Goal: Task Accomplishment & Management: Use online tool/utility

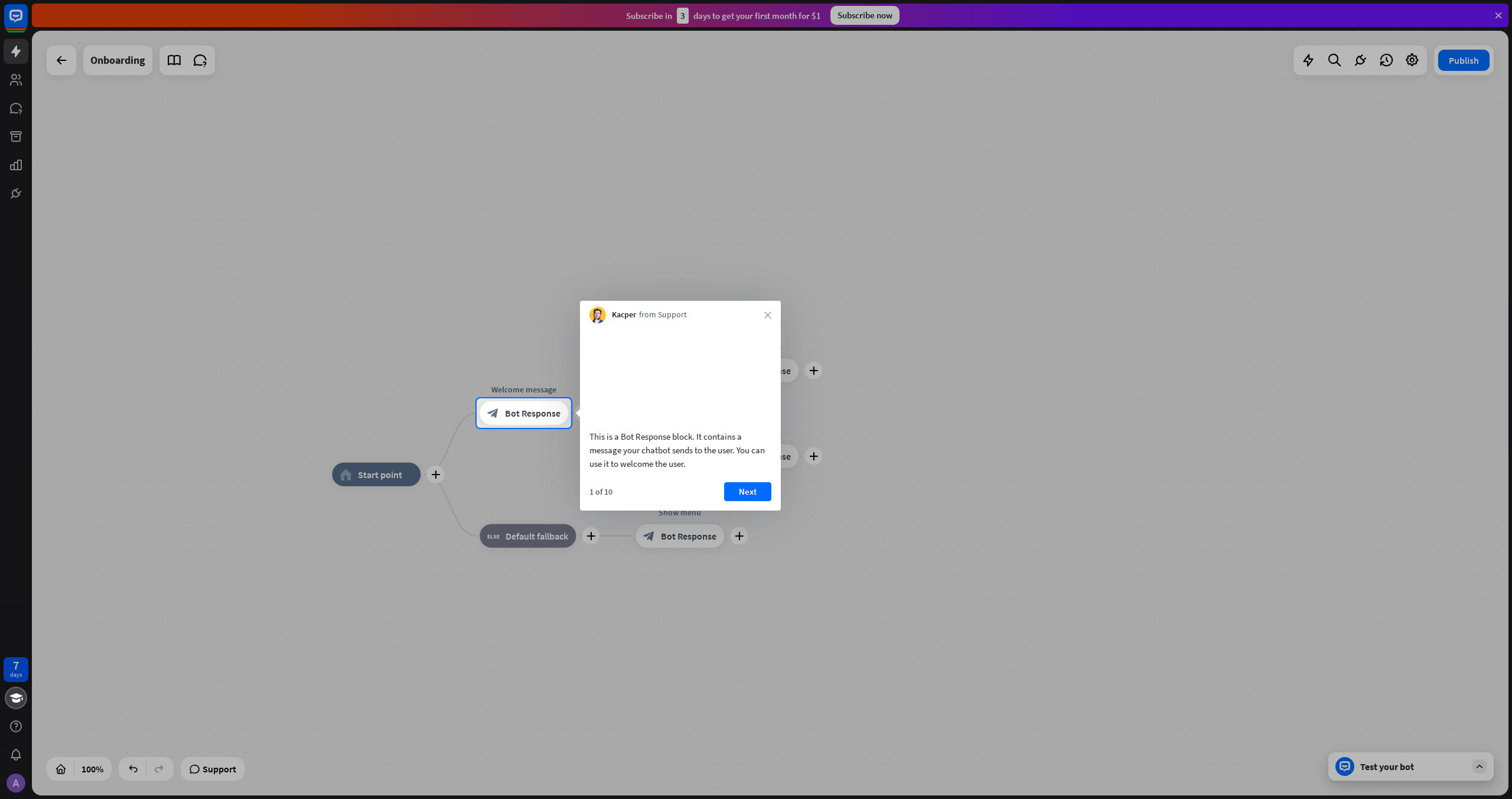
click at [452, 327] on div at bounding box center [756, 199] width 1512 height 398
click at [752, 501] on button "Next" at bounding box center [748, 492] width 47 height 19
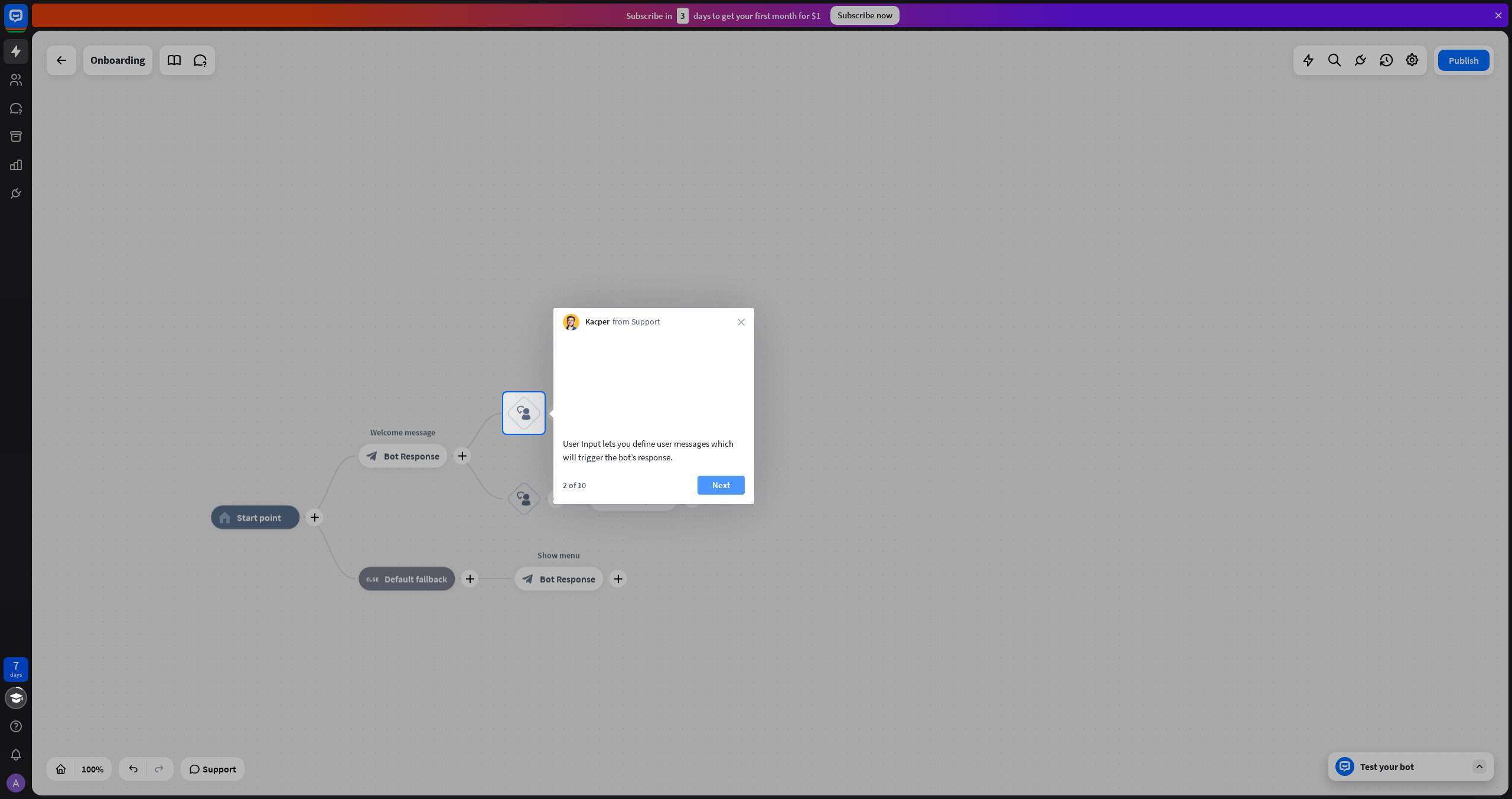
click at [725, 490] on button "Next" at bounding box center [721, 486] width 47 height 19
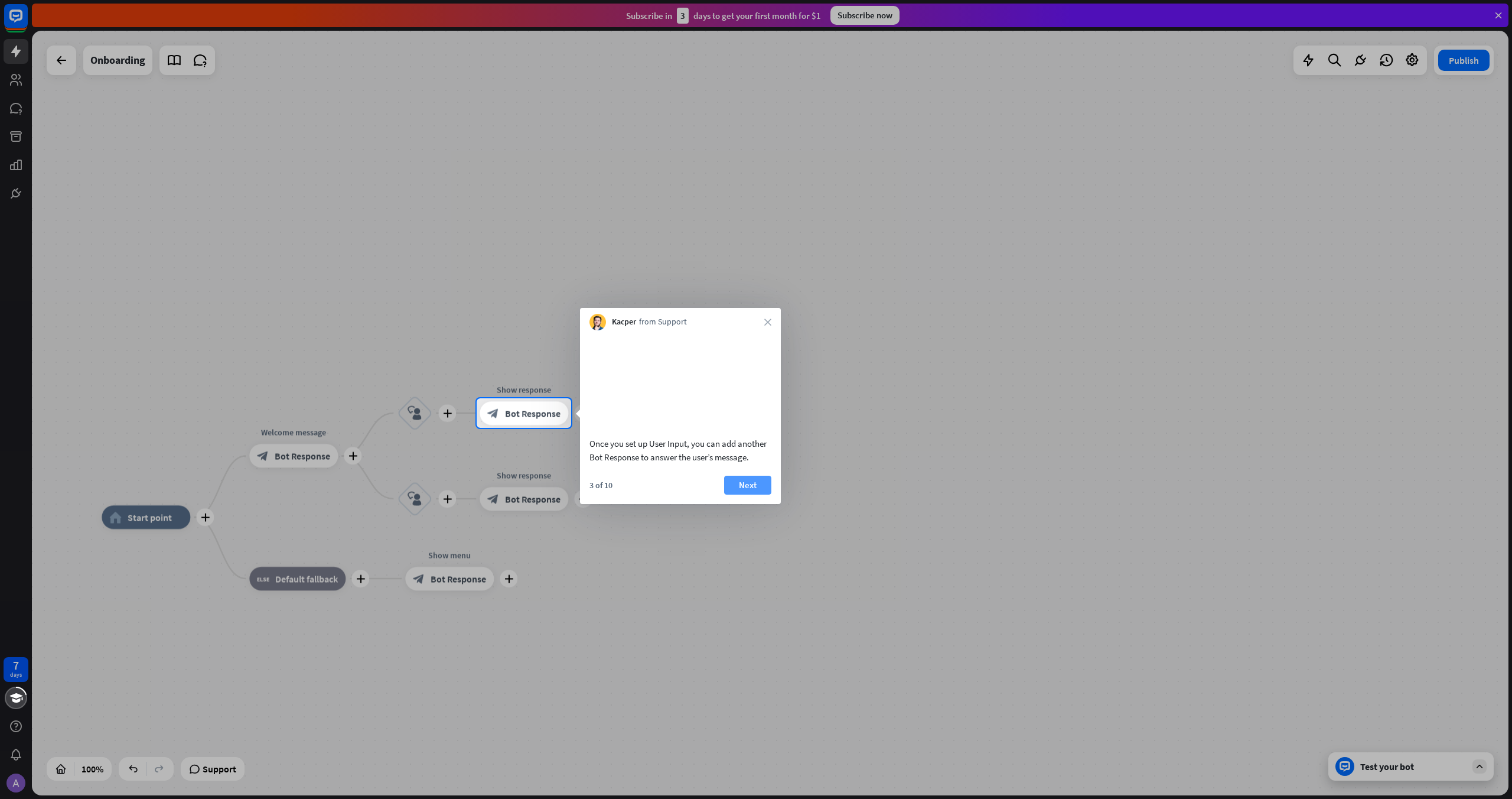
click at [757, 495] on button "Next" at bounding box center [748, 486] width 47 height 19
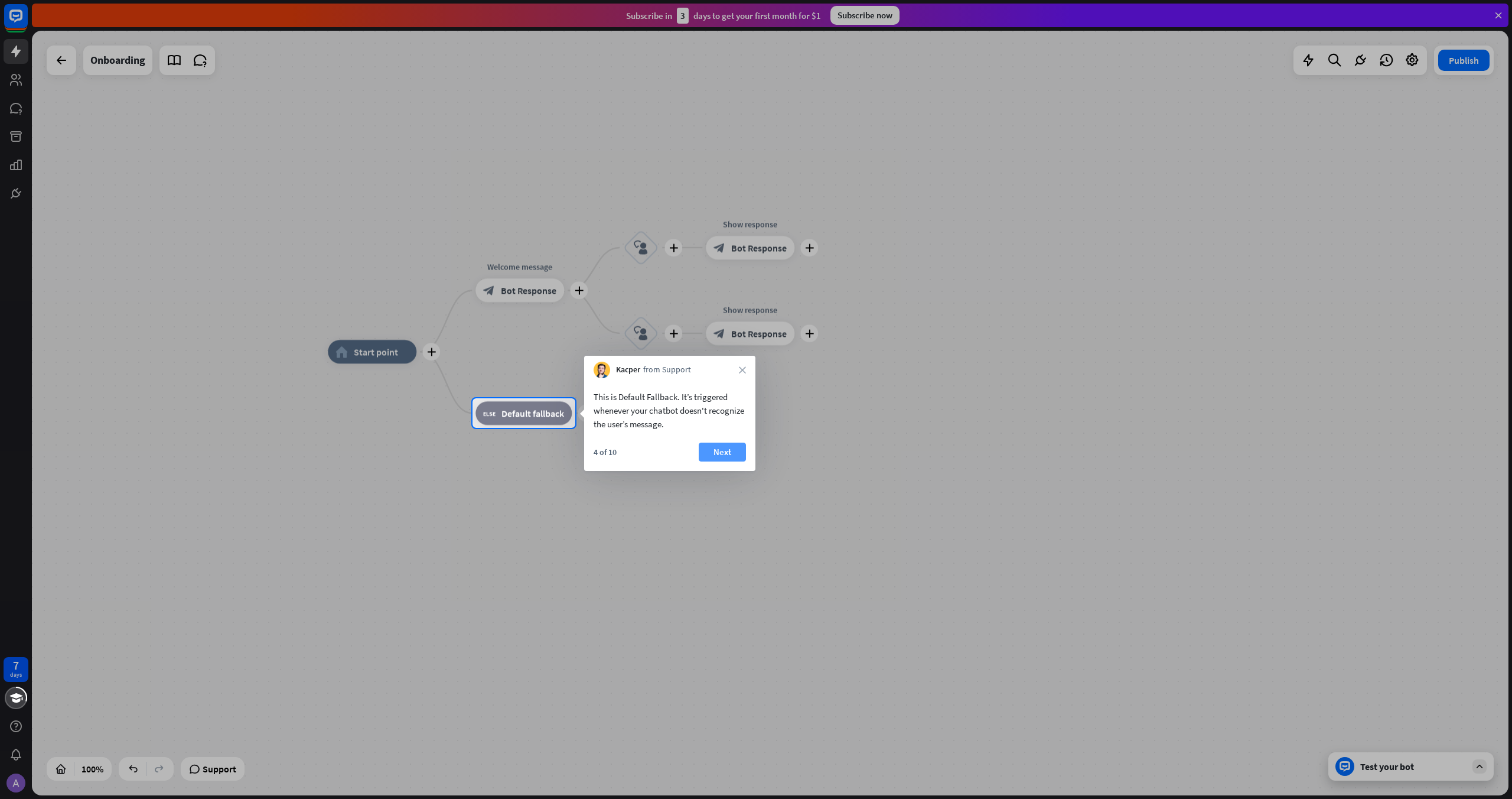
click at [731, 450] on button "Next" at bounding box center [722, 452] width 47 height 19
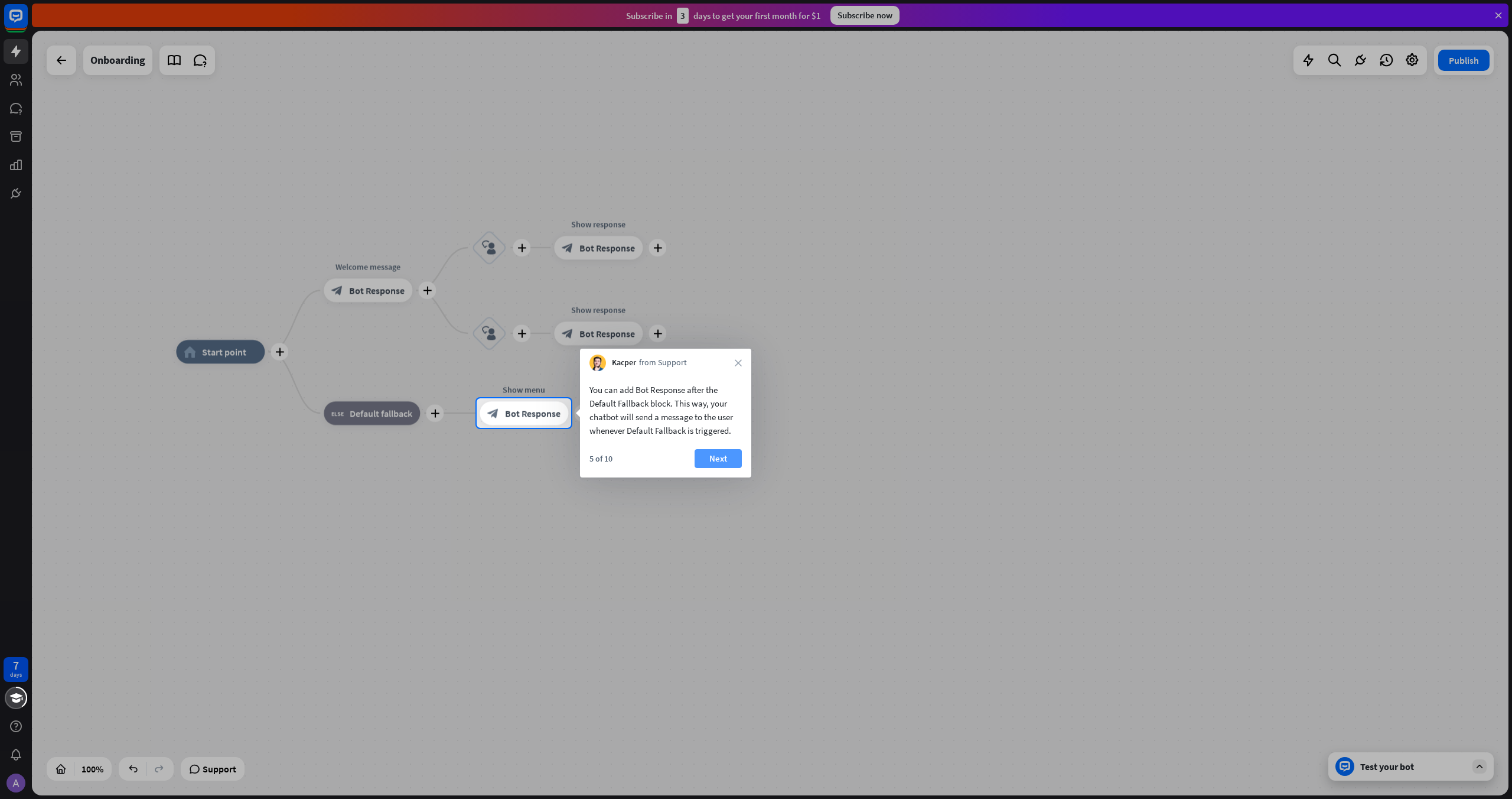
click at [709, 455] on button "Next" at bounding box center [718, 459] width 47 height 19
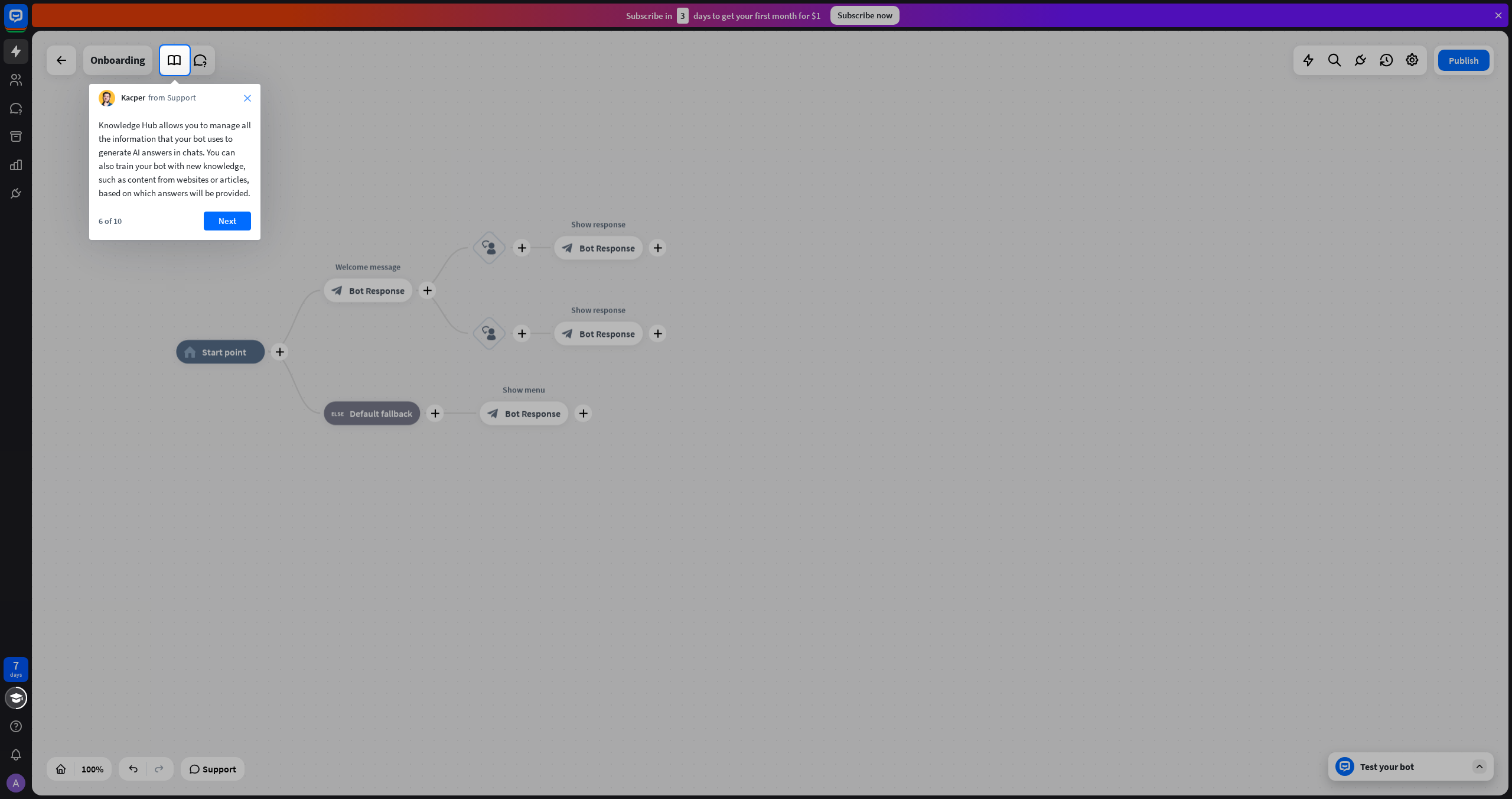
click at [247, 96] on icon "close" at bounding box center [247, 98] width 7 height 7
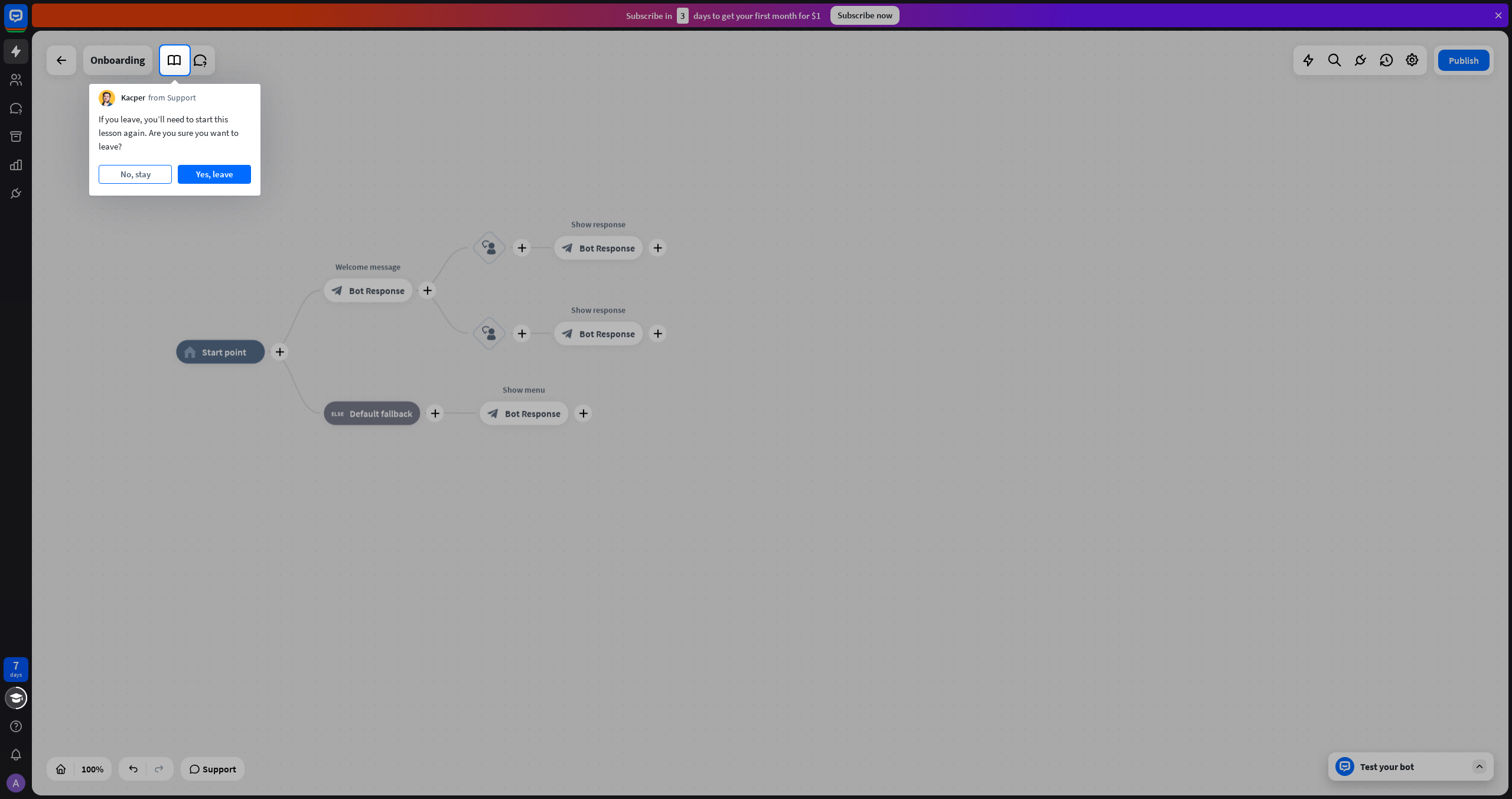
click at [137, 176] on button "No, stay" at bounding box center [135, 174] width 73 height 19
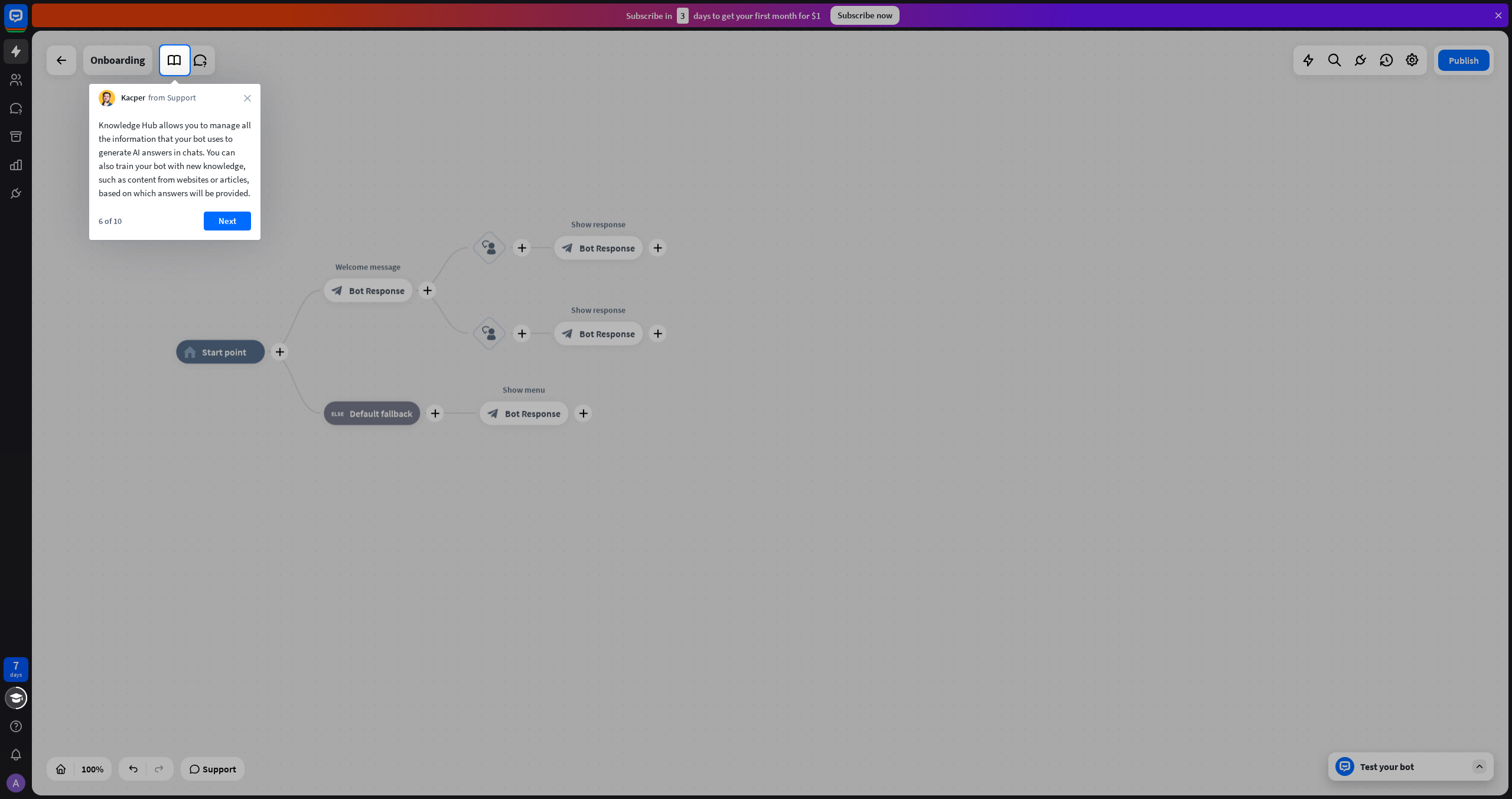
click at [246, 93] on div "Kacper from Support close" at bounding box center [175, 95] width 171 height 22
click at [228, 230] on button "Next" at bounding box center [227, 221] width 47 height 19
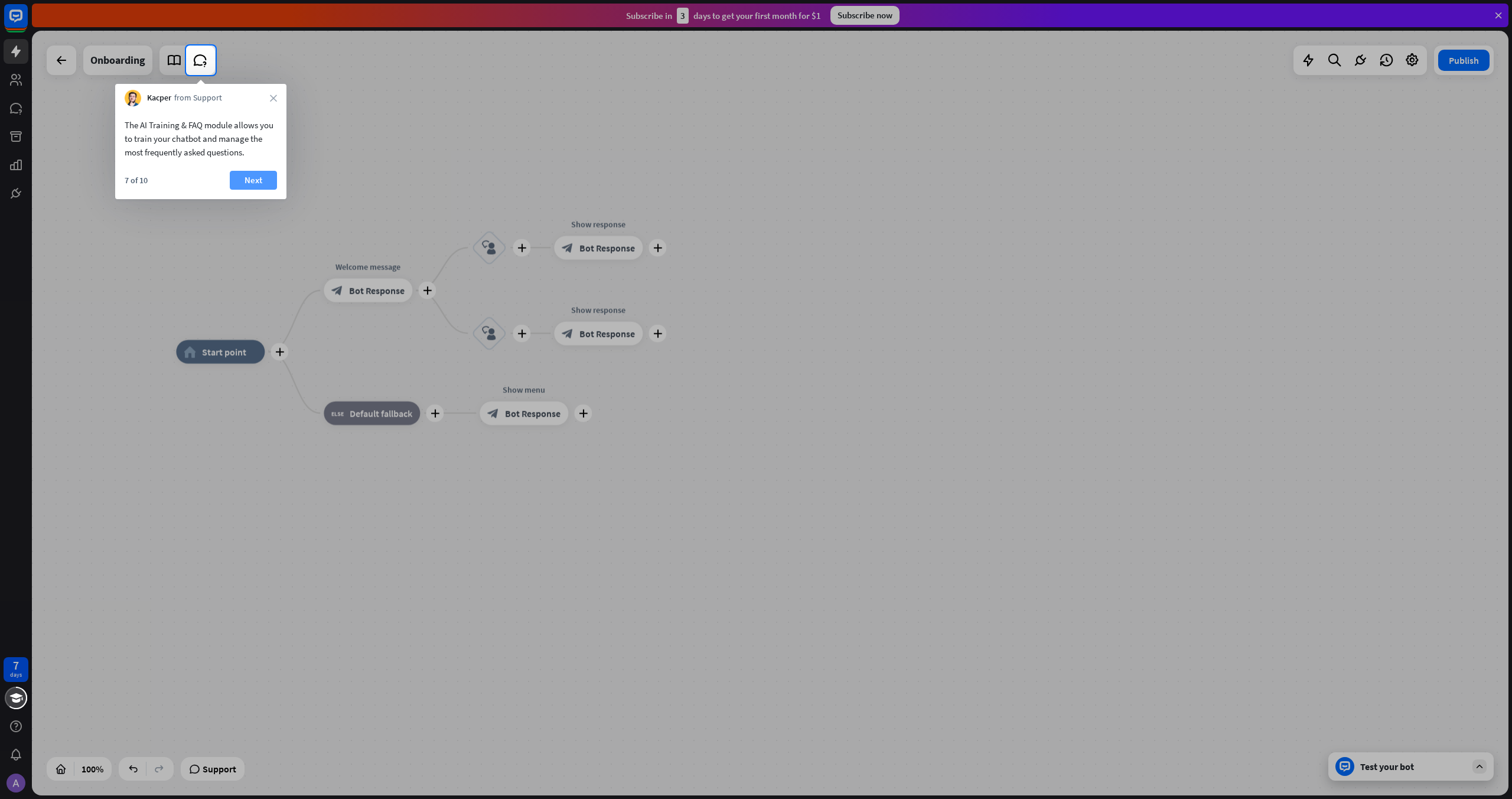
click at [246, 185] on button "Next" at bounding box center [253, 180] width 47 height 19
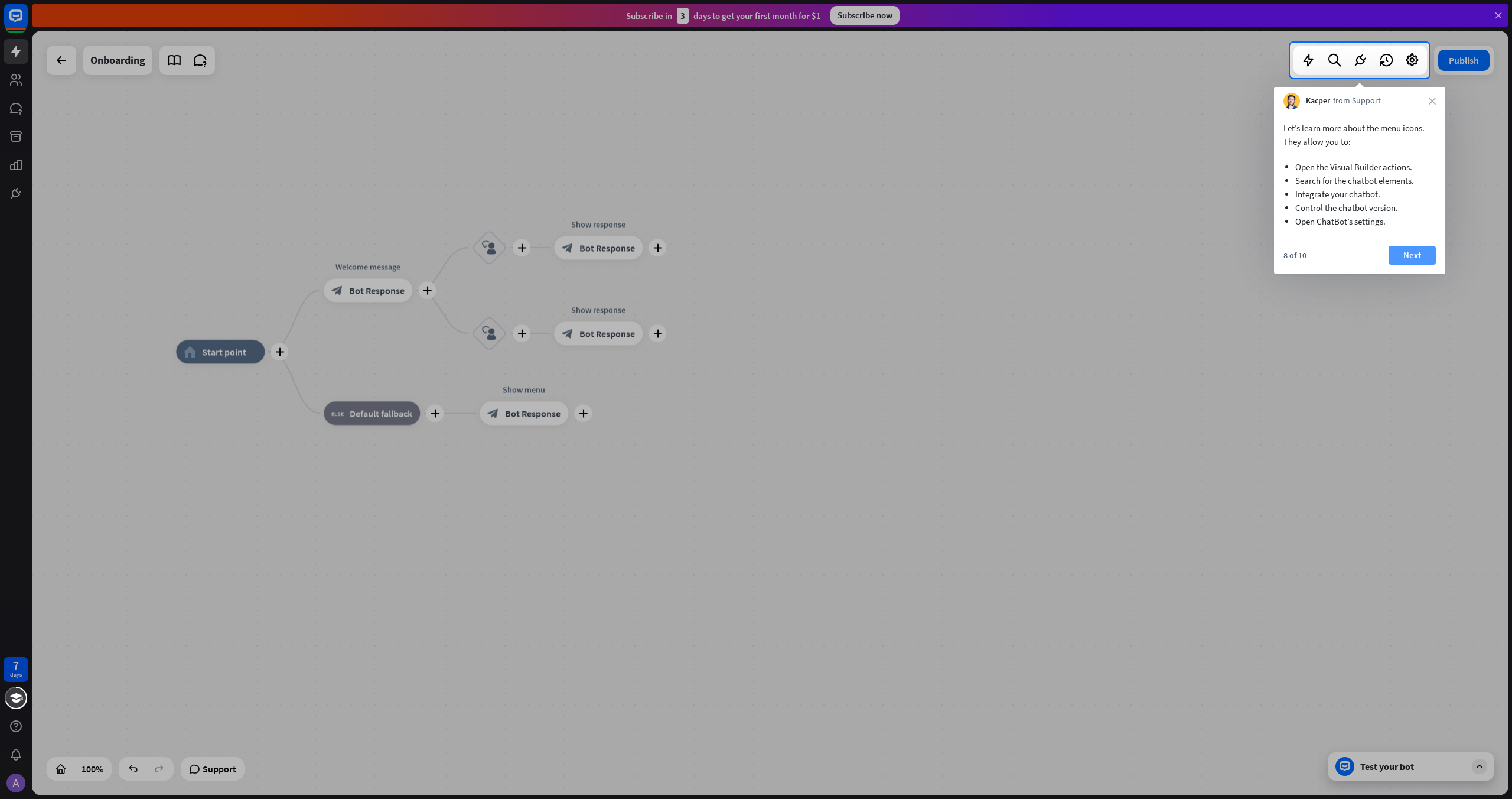
click at [1401, 257] on button "Next" at bounding box center [1412, 255] width 47 height 19
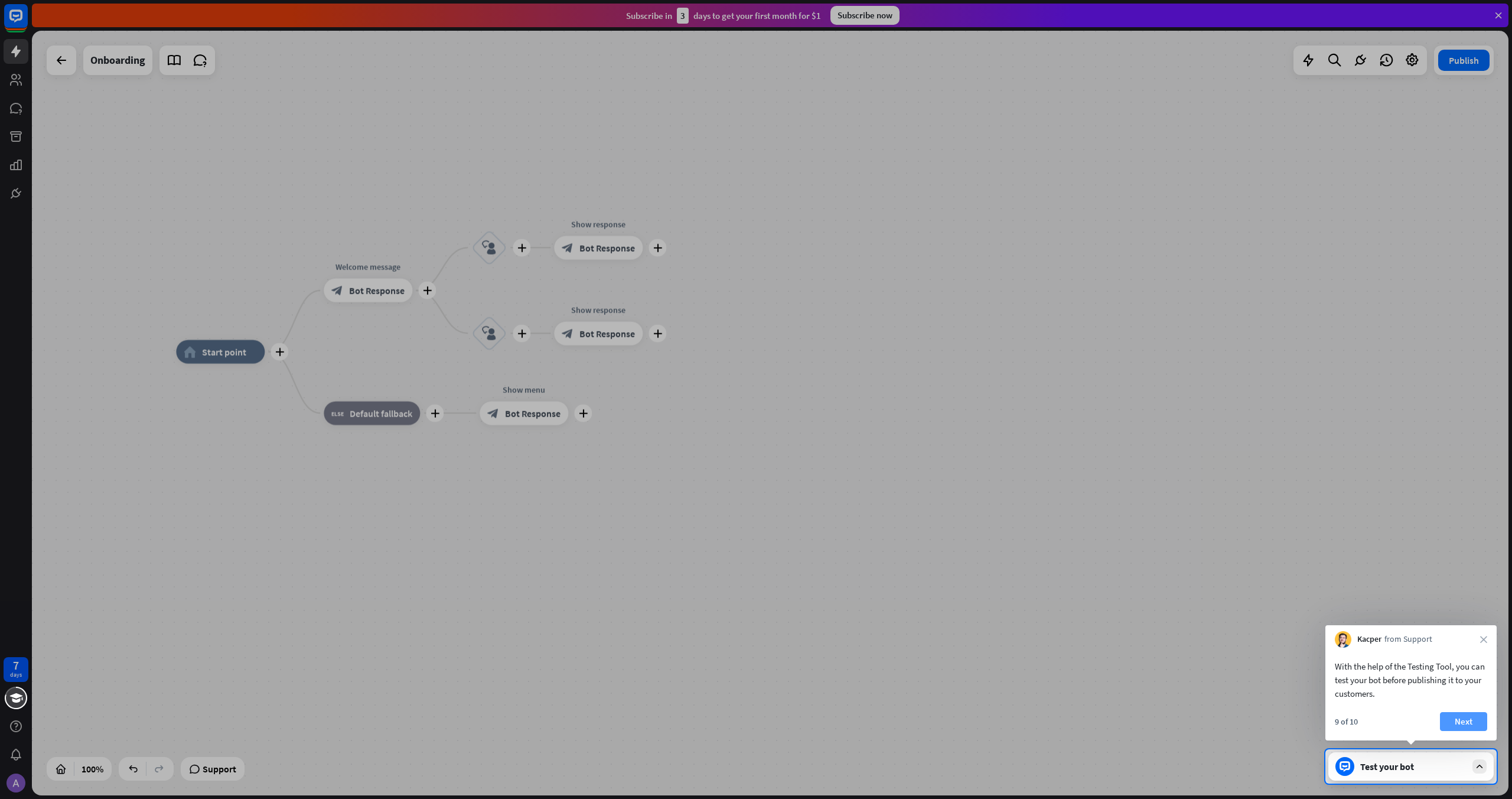
click at [1465, 716] on button "Next" at bounding box center [1463, 722] width 47 height 19
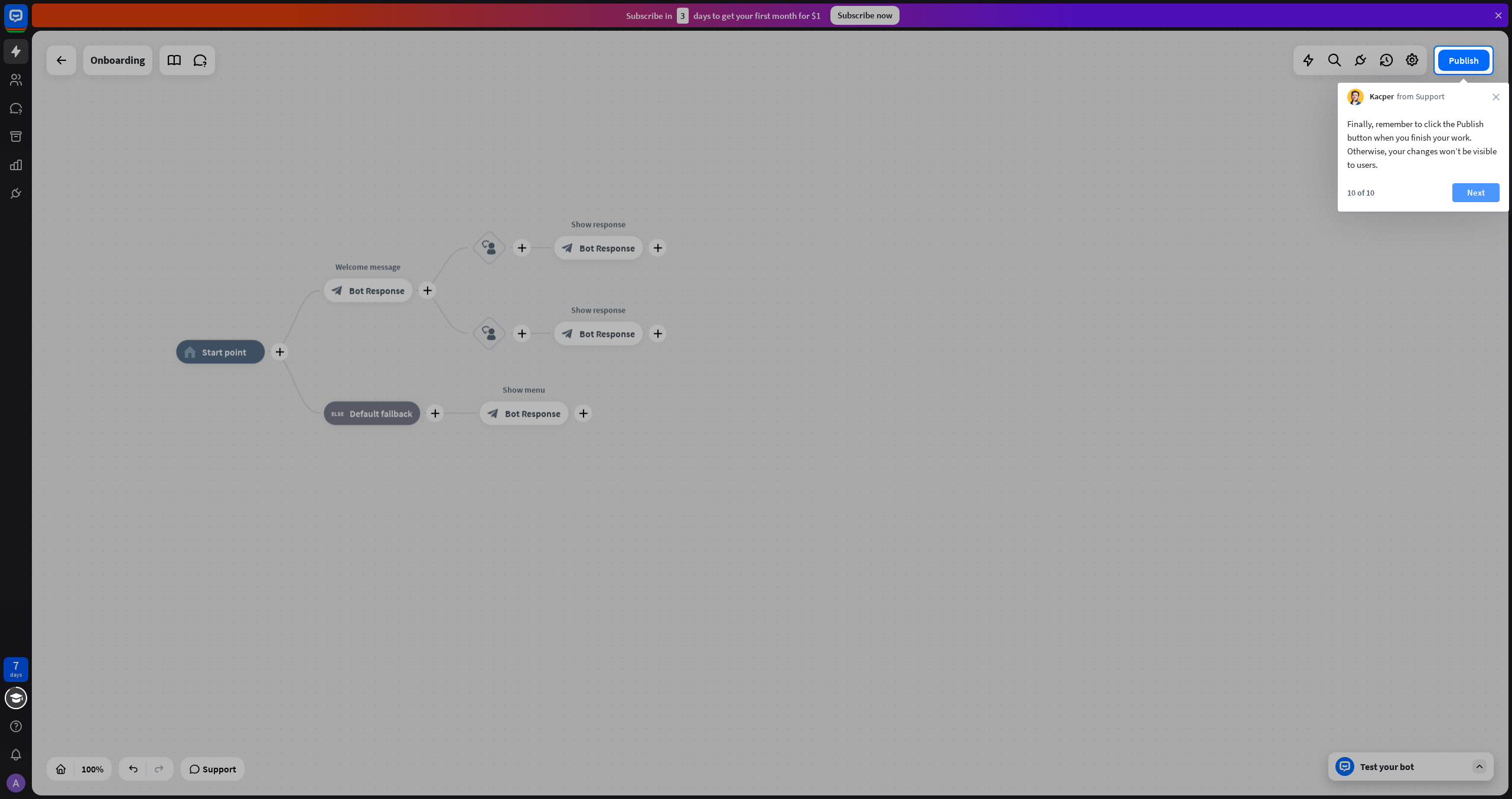
click at [1459, 191] on button "Next" at bounding box center [1475, 193] width 47 height 19
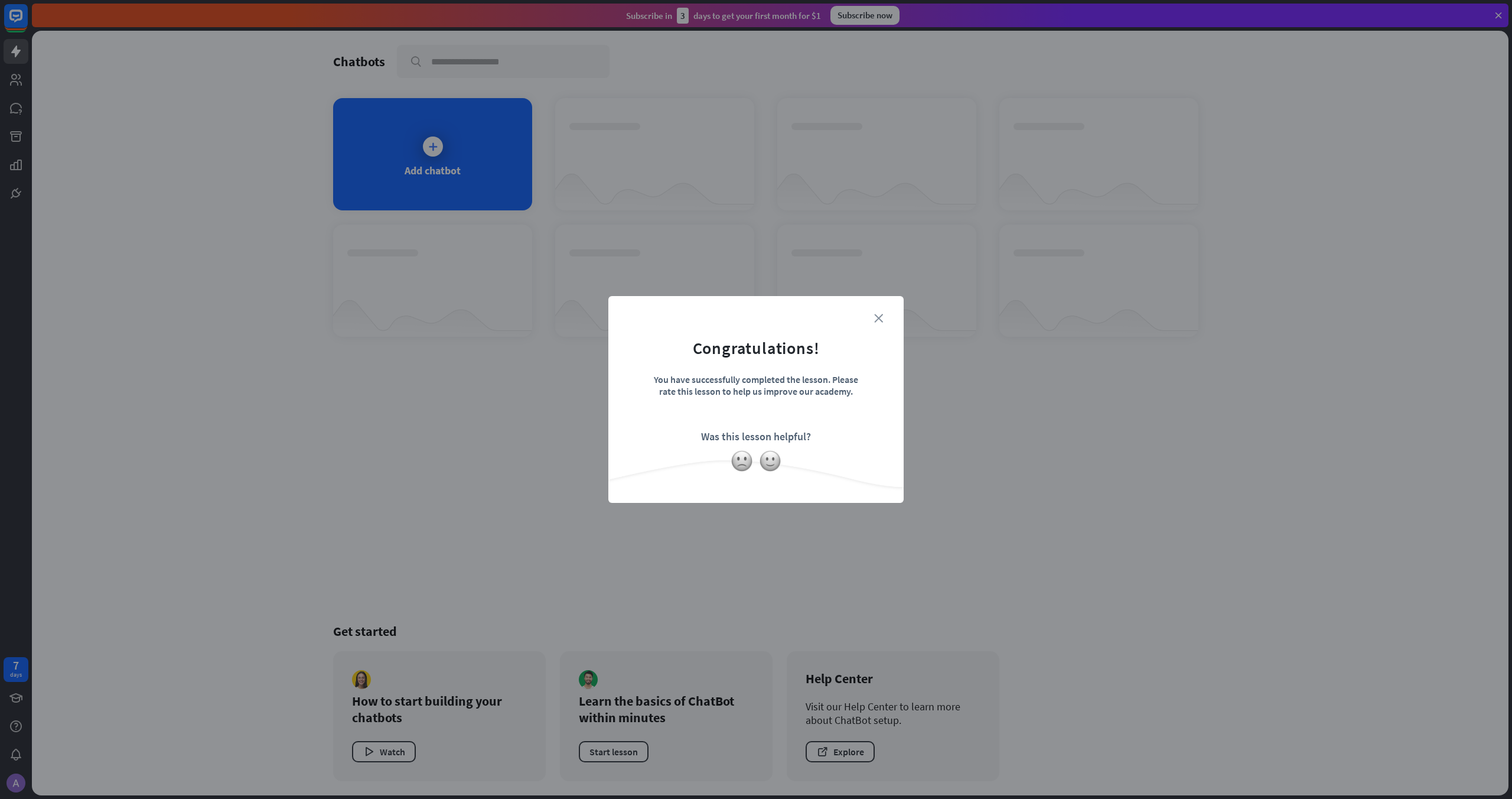
click at [878, 314] on icon "close" at bounding box center [878, 318] width 9 height 9
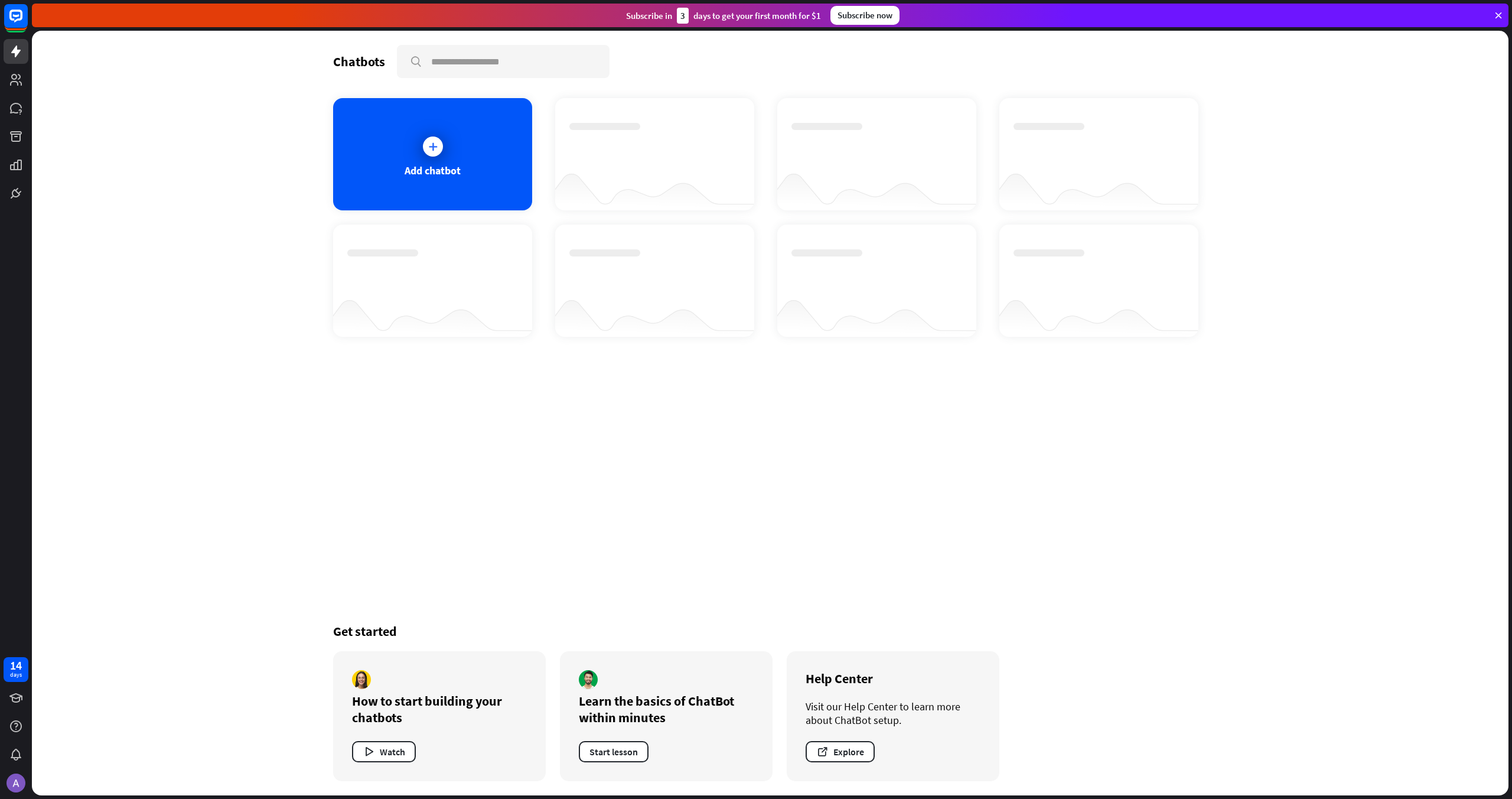
click at [876, 17] on div "Subscribe now" at bounding box center [864, 16] width 69 height 19
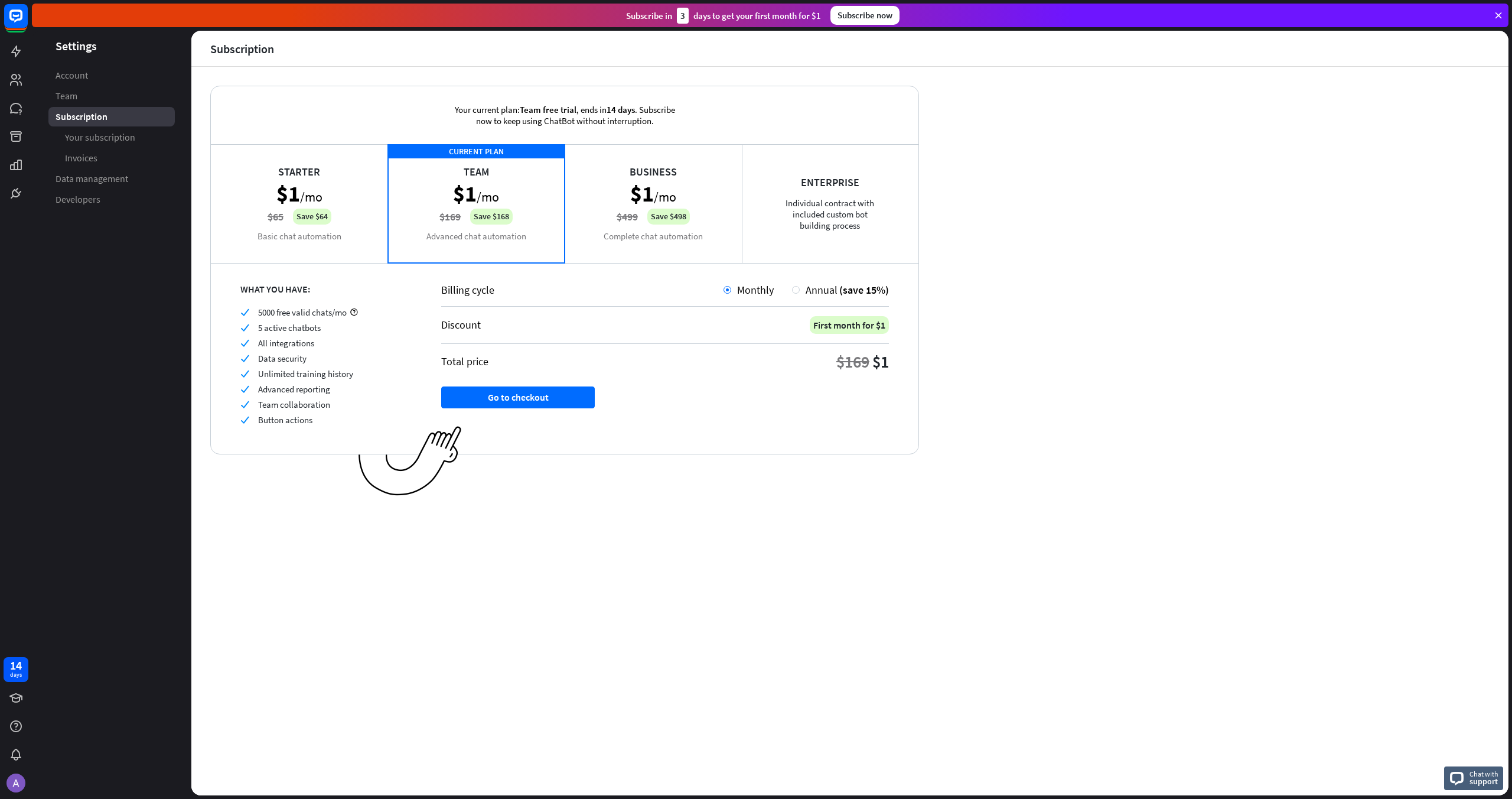
click at [315, 181] on div "Starter $1 /mo $65 Save $64 Basic chat automation" at bounding box center [300, 203] width 177 height 118
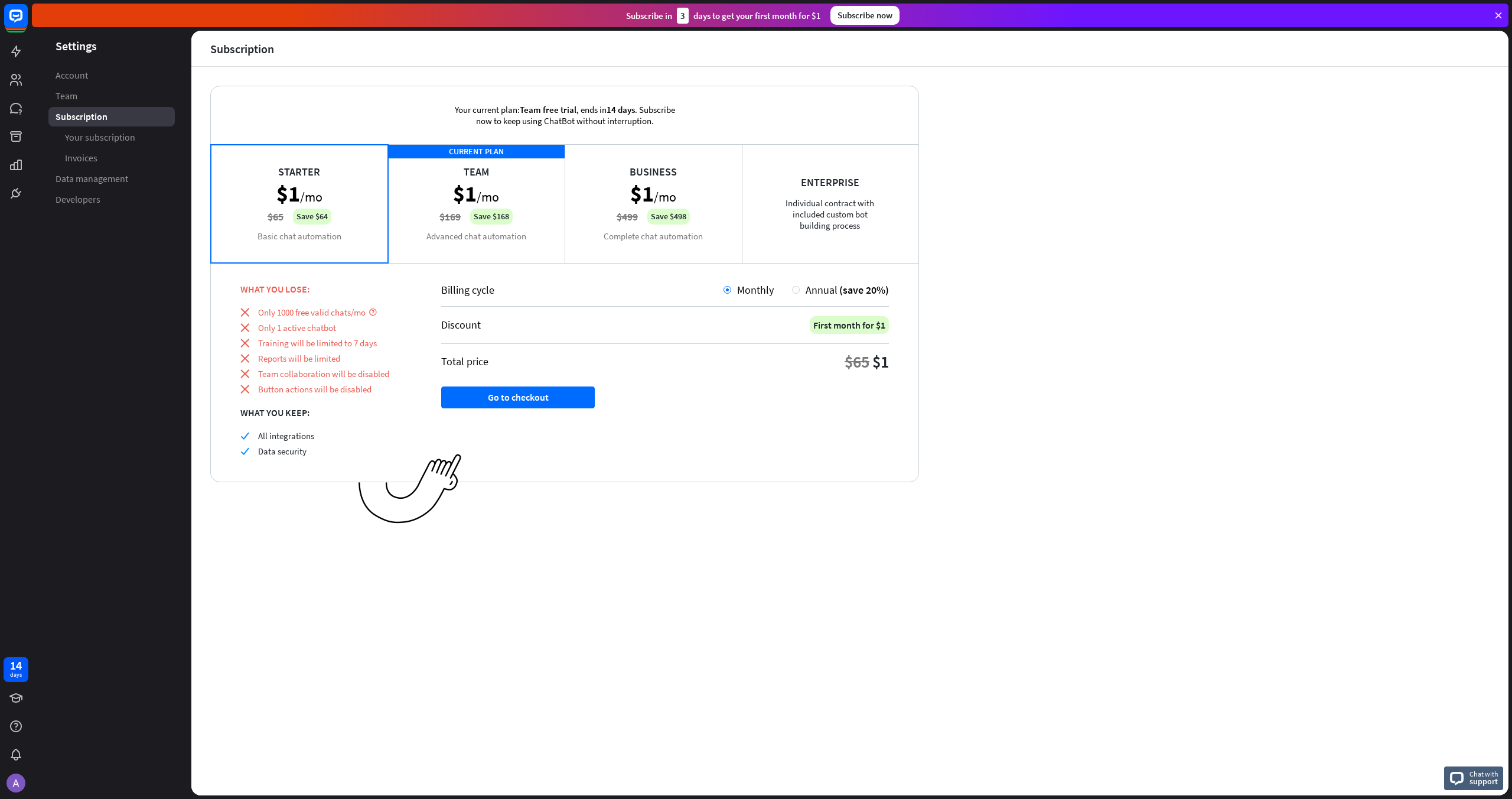
click at [459, 182] on div "CURRENT PLAN Team $1 /mo $169 Save $168 Advanced chat automation" at bounding box center [477, 203] width 177 height 118
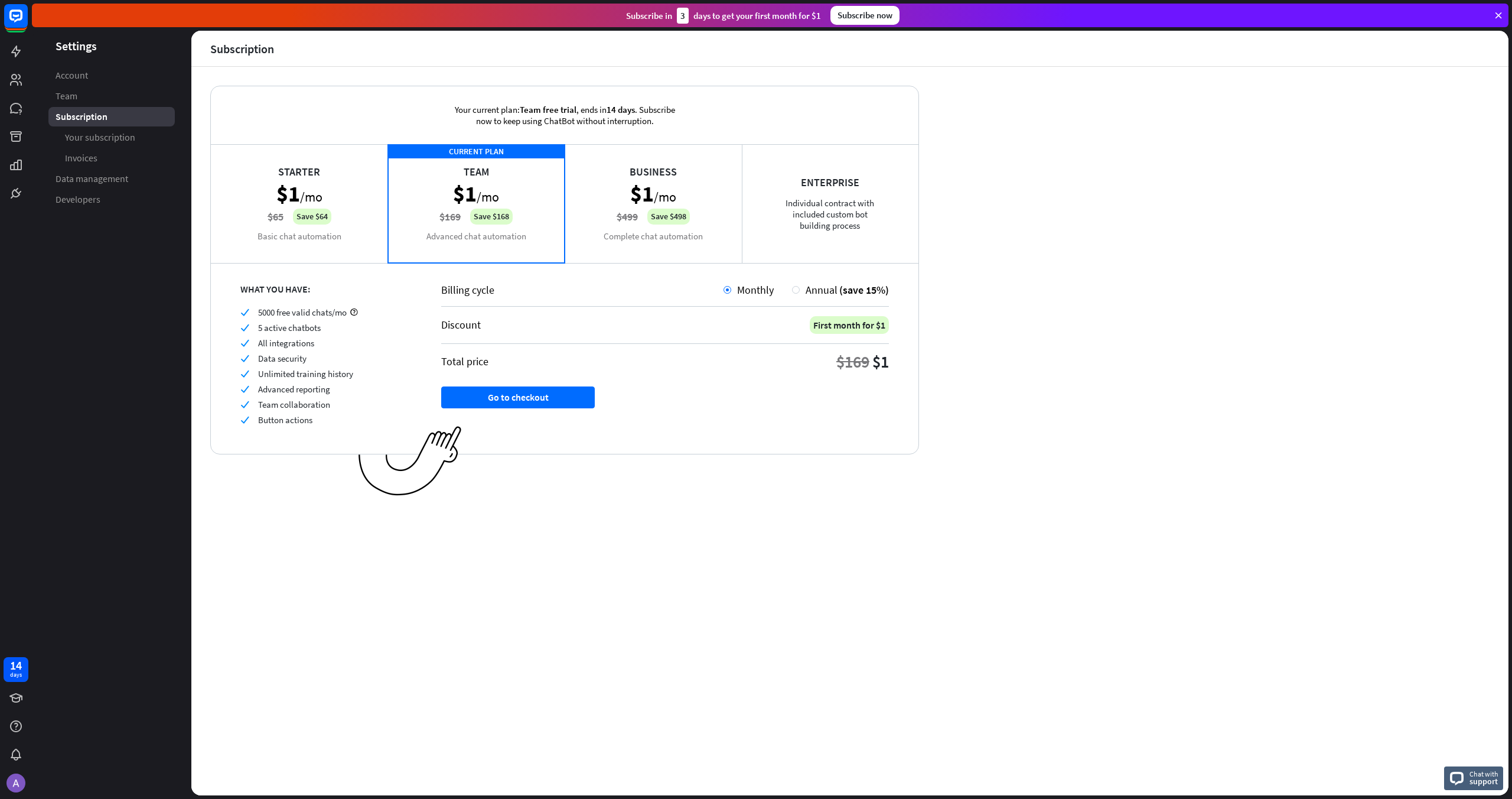
click at [304, 182] on div "Starter $1 /mo $65 Save $64 Basic chat automation" at bounding box center [300, 203] width 177 height 118
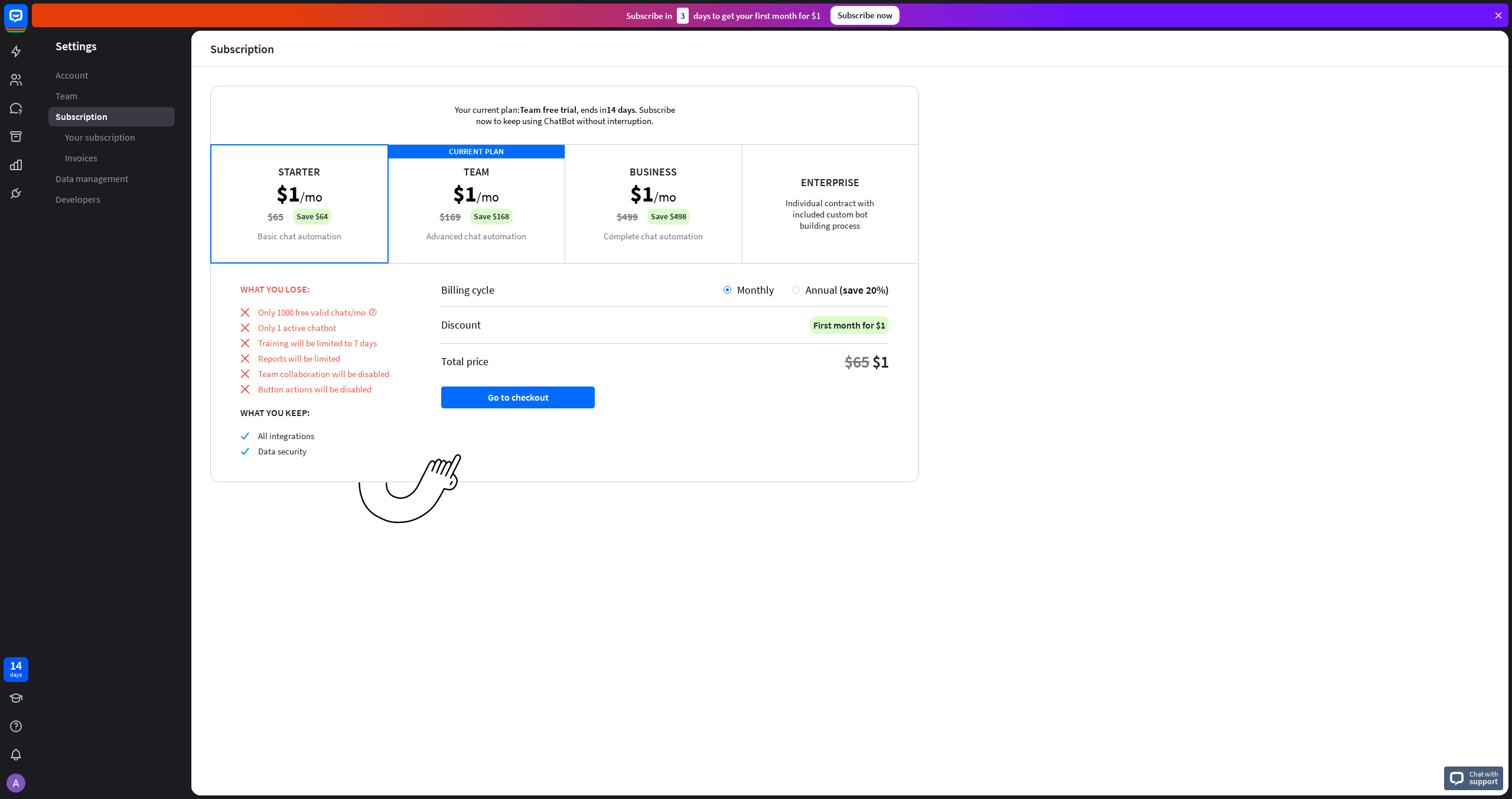
click at [446, 192] on div "CURRENT PLAN Team $1 /mo $169 Save $168 Advanced chat automation" at bounding box center [477, 203] width 177 height 118
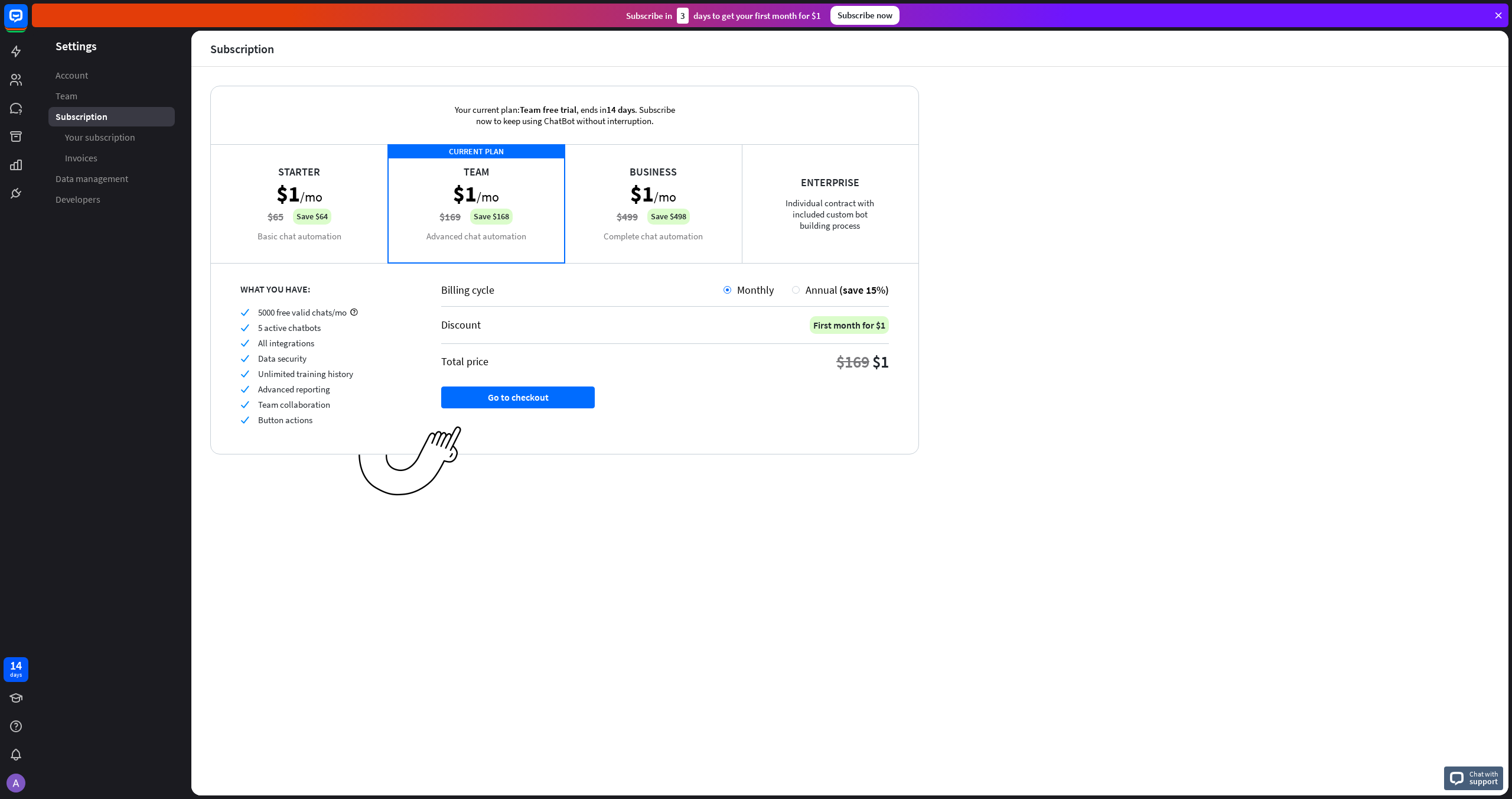
click at [307, 184] on div "Starter $1 /mo $65 Save $64 Basic chat automation" at bounding box center [300, 203] width 177 height 118
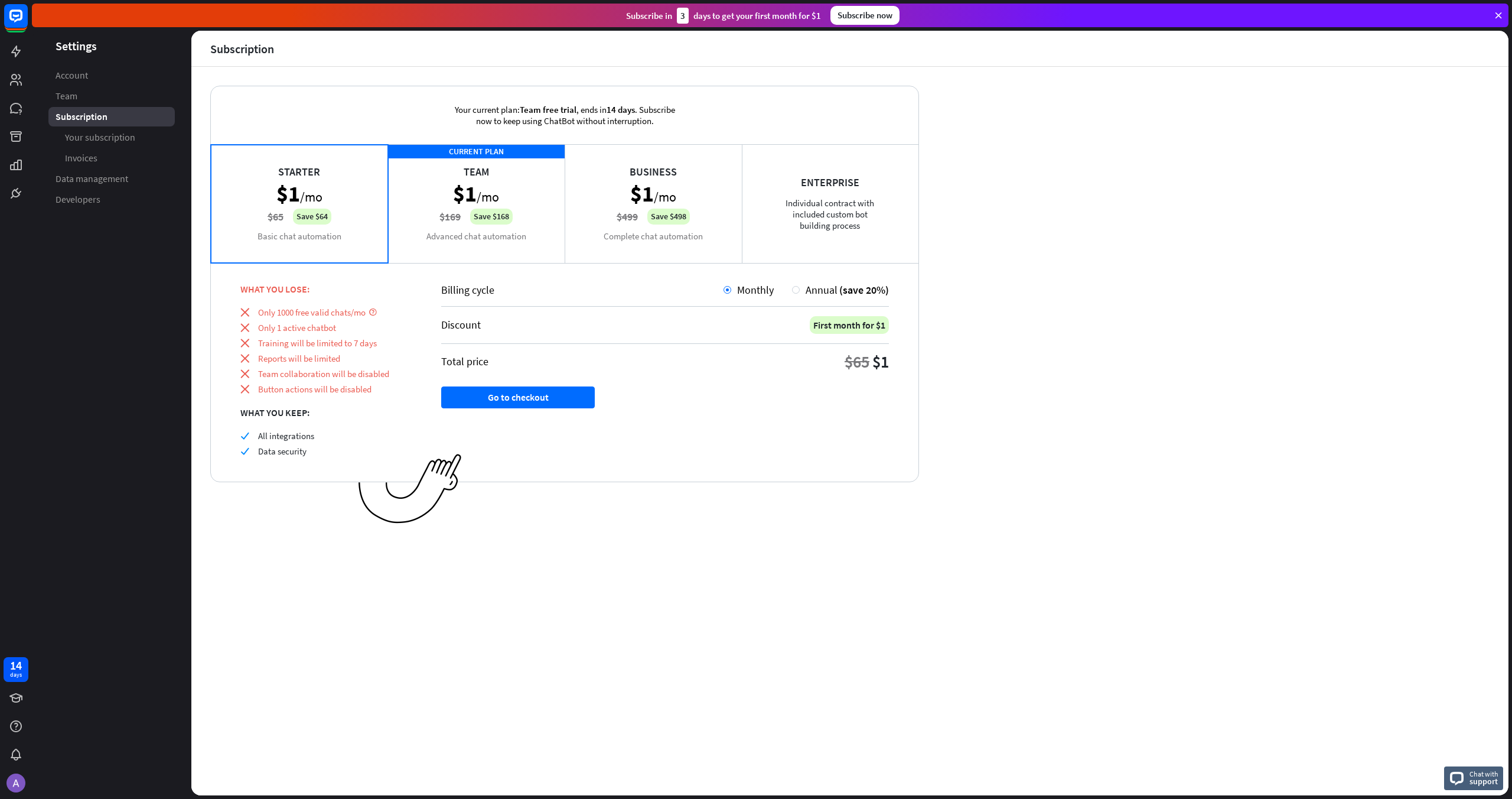
click at [433, 189] on div "CURRENT PLAN Team $1 /mo $169 Save $168 Advanced chat automation" at bounding box center [477, 203] width 177 height 118
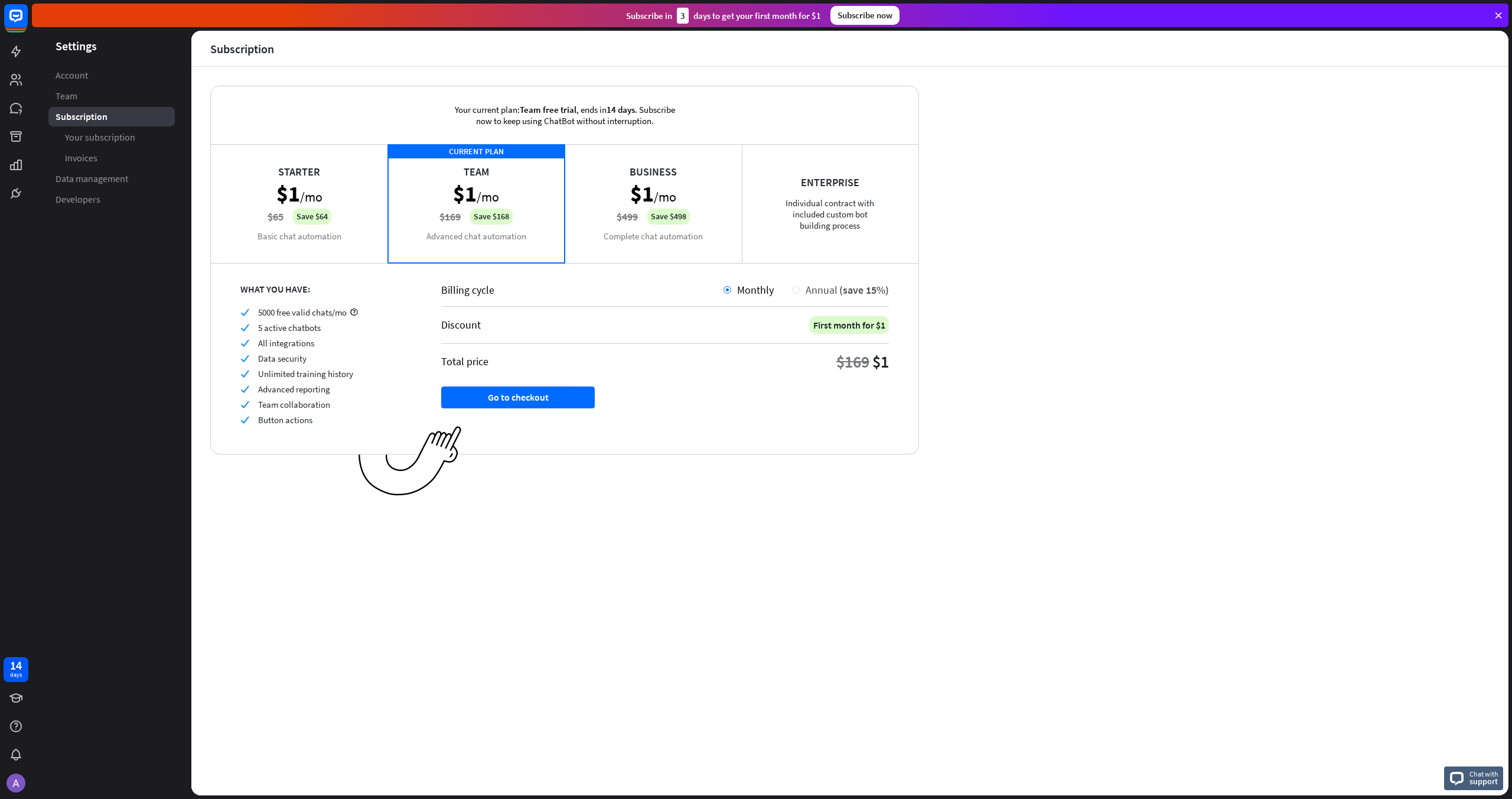
click at [800, 287] on div "Annual (save 15%)" at bounding box center [844, 290] width 89 height 14
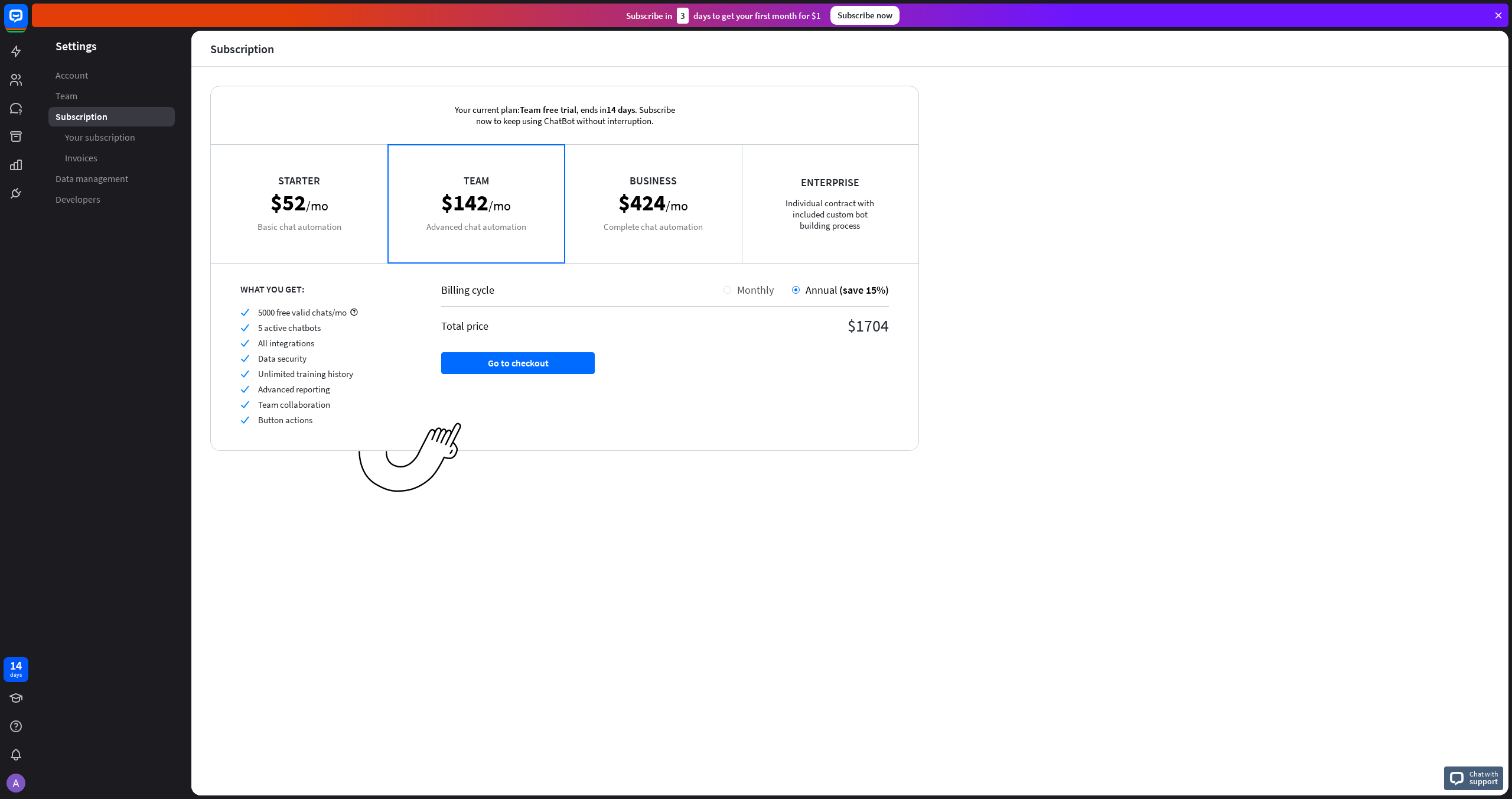
click at [731, 288] on div "Monthly" at bounding box center [752, 290] width 43 height 14
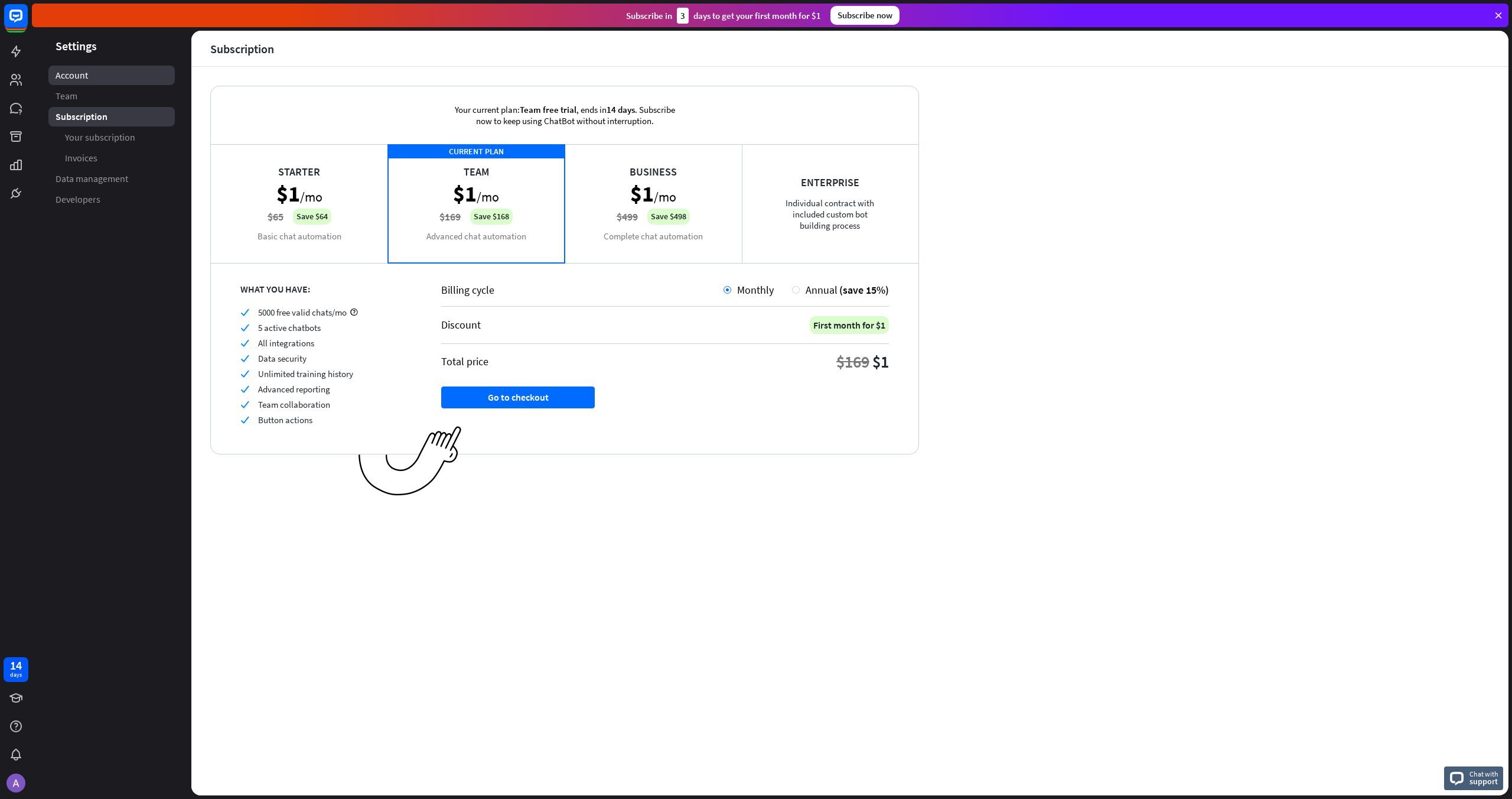
click at [82, 79] on span "Account" at bounding box center [72, 75] width 32 height 13
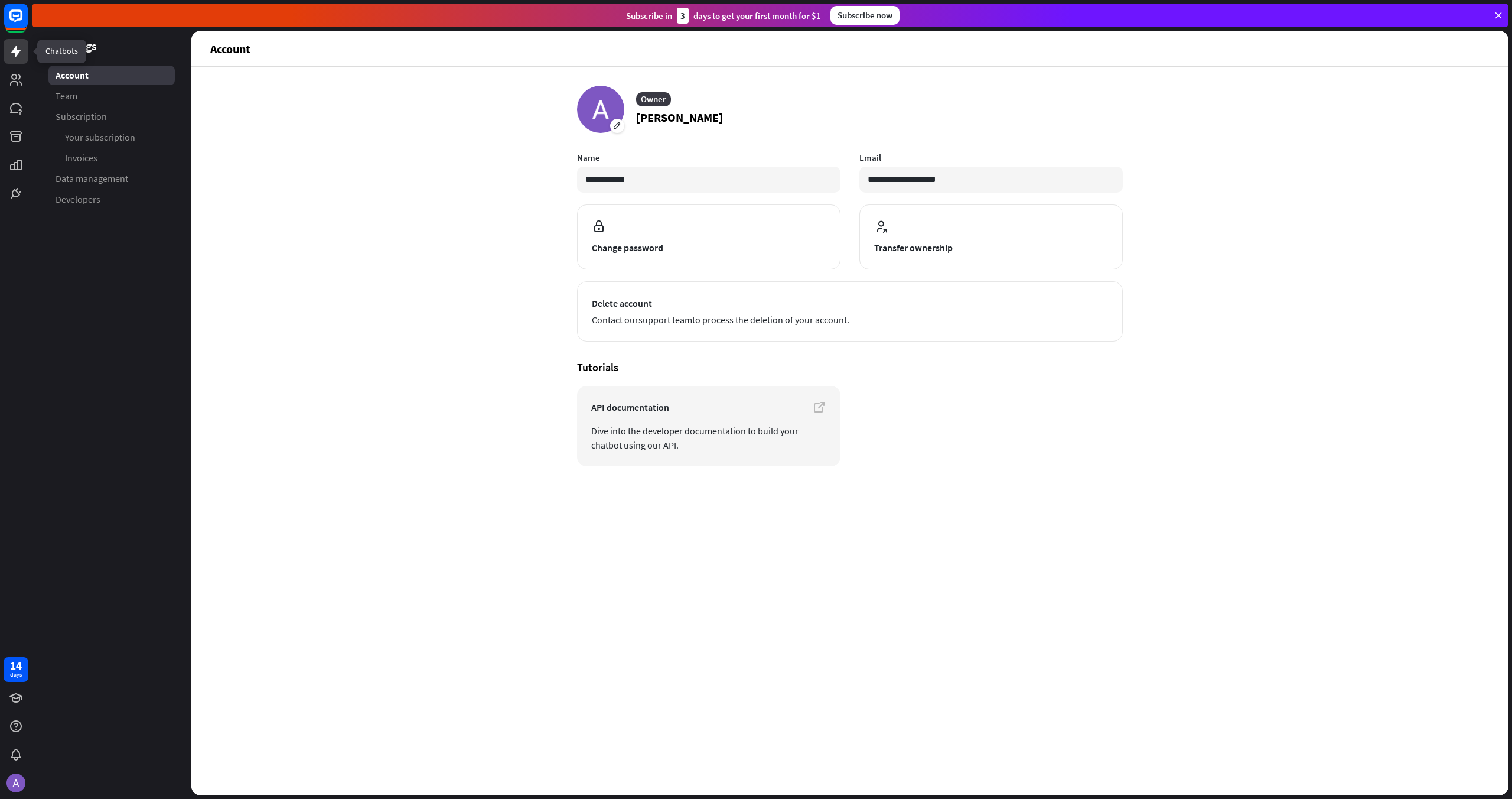
click at [12, 55] on icon at bounding box center [16, 52] width 14 height 14
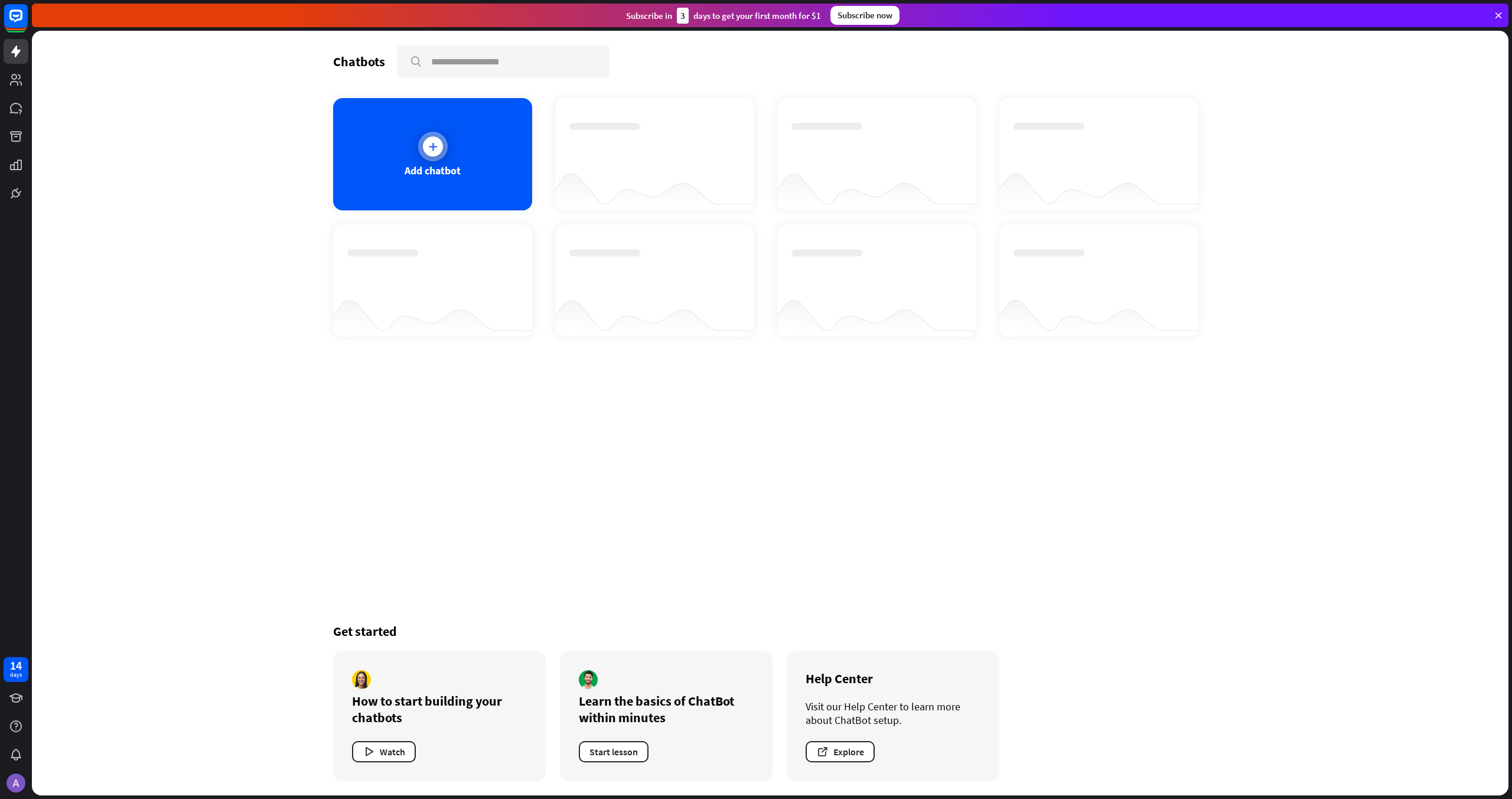
click at [439, 189] on div "Add chatbot" at bounding box center [433, 154] width 199 height 112
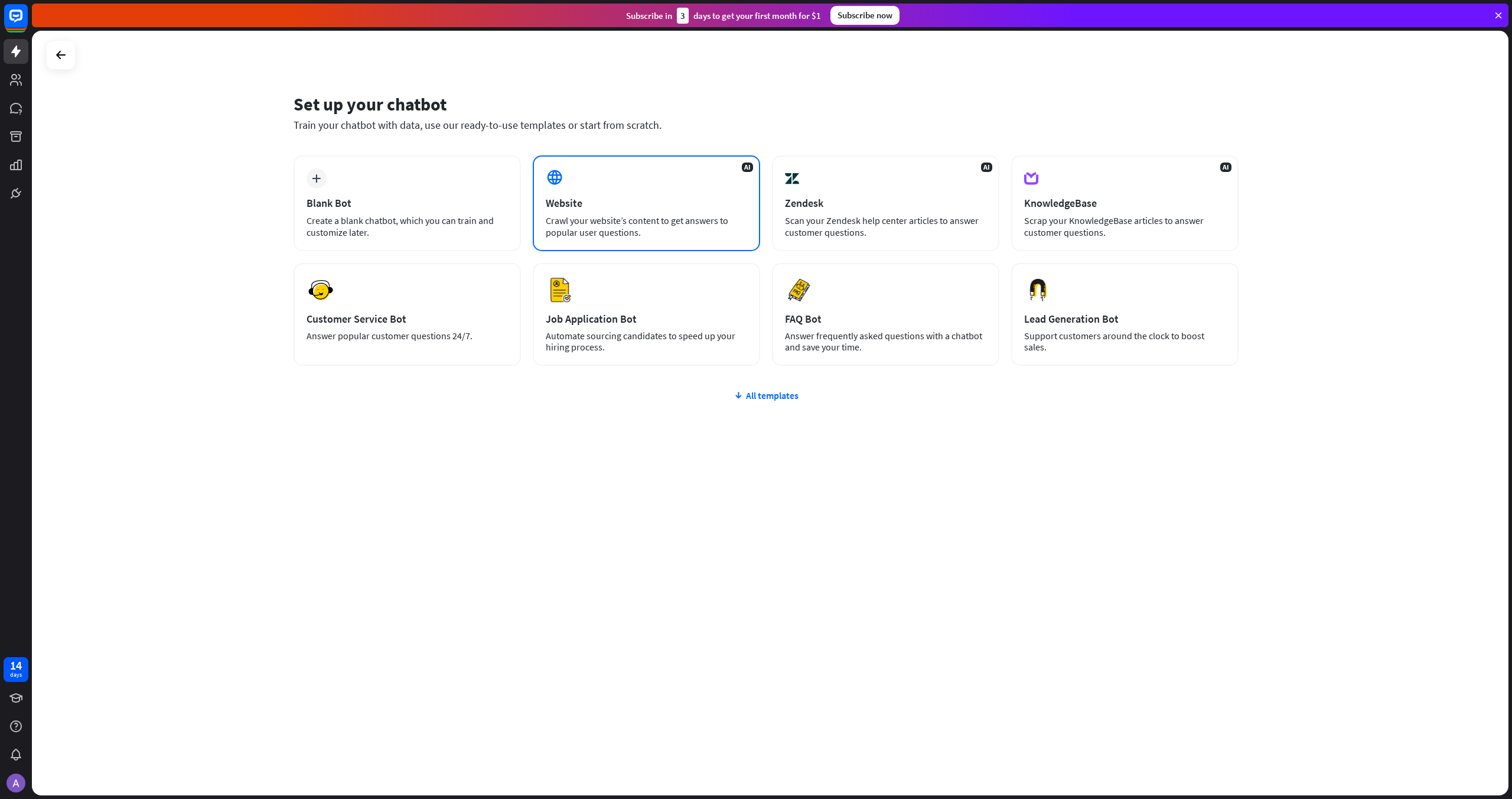
click at [630, 205] on div "Website" at bounding box center [646, 203] width 201 height 14
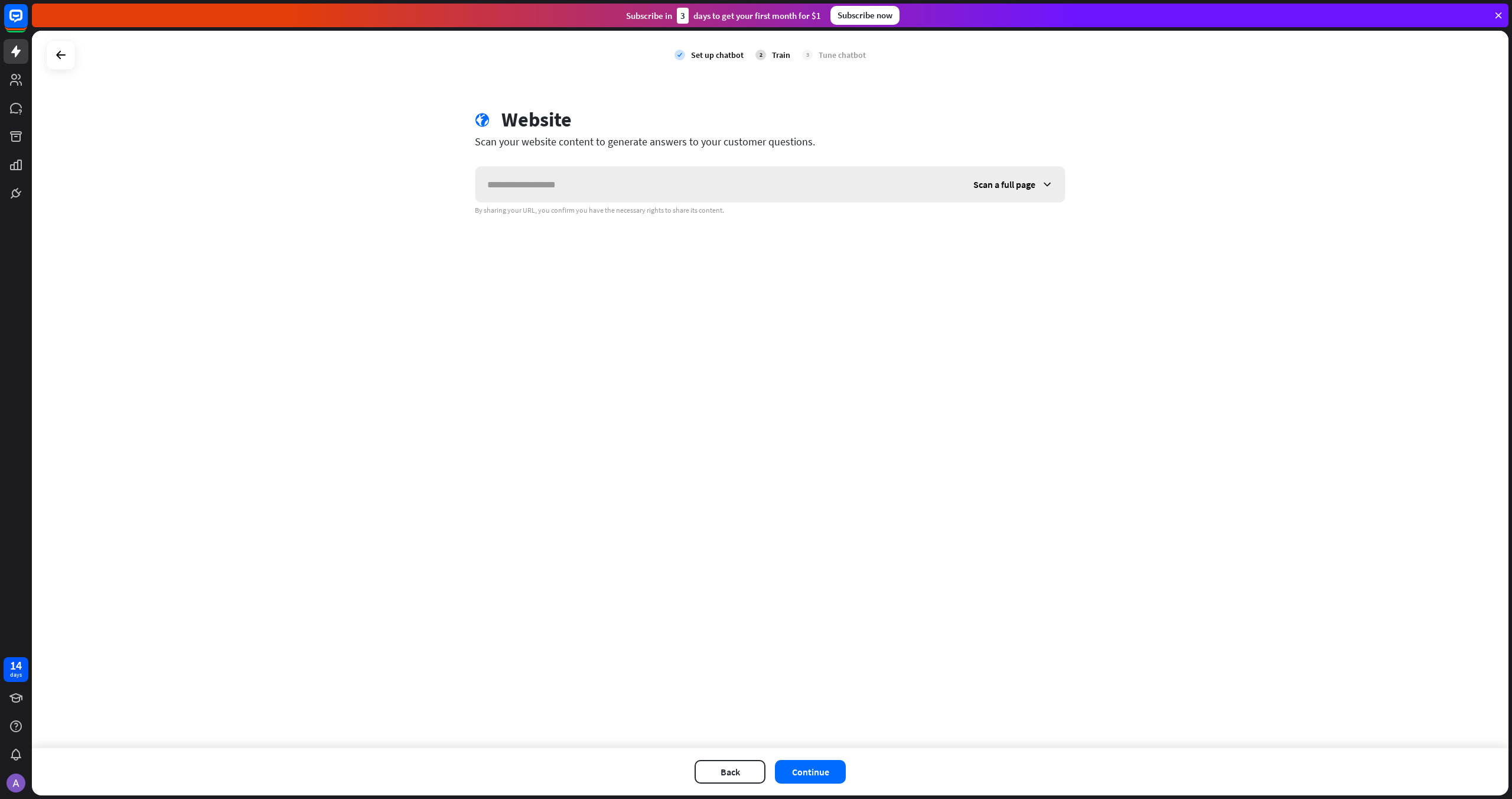
click at [600, 188] on input "text" at bounding box center [718, 184] width 486 height 35
type input "**********"
click at [812, 775] on button "Continue" at bounding box center [810, 771] width 71 height 23
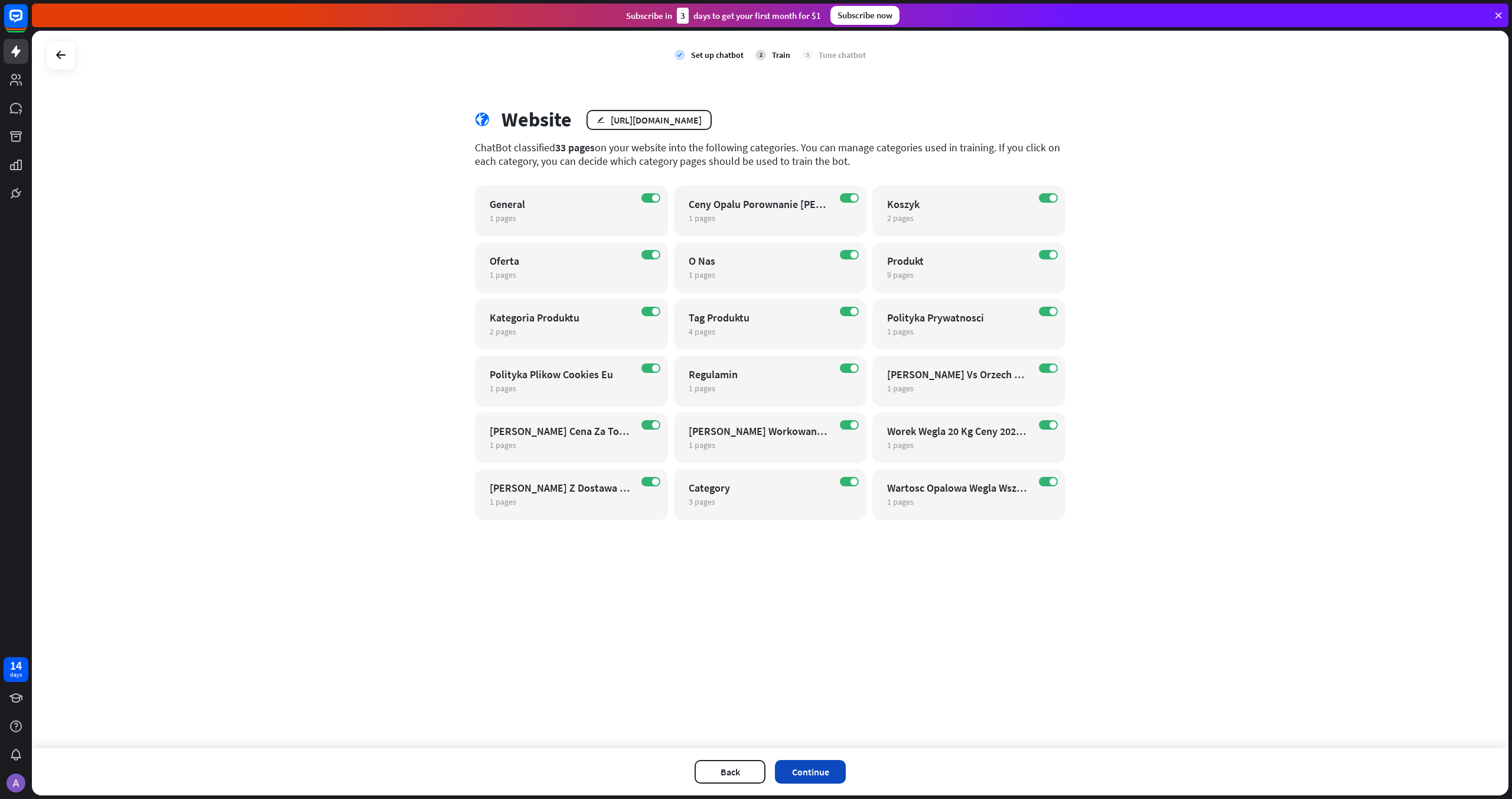
click at [817, 760] on button "Continue" at bounding box center [810, 771] width 71 height 23
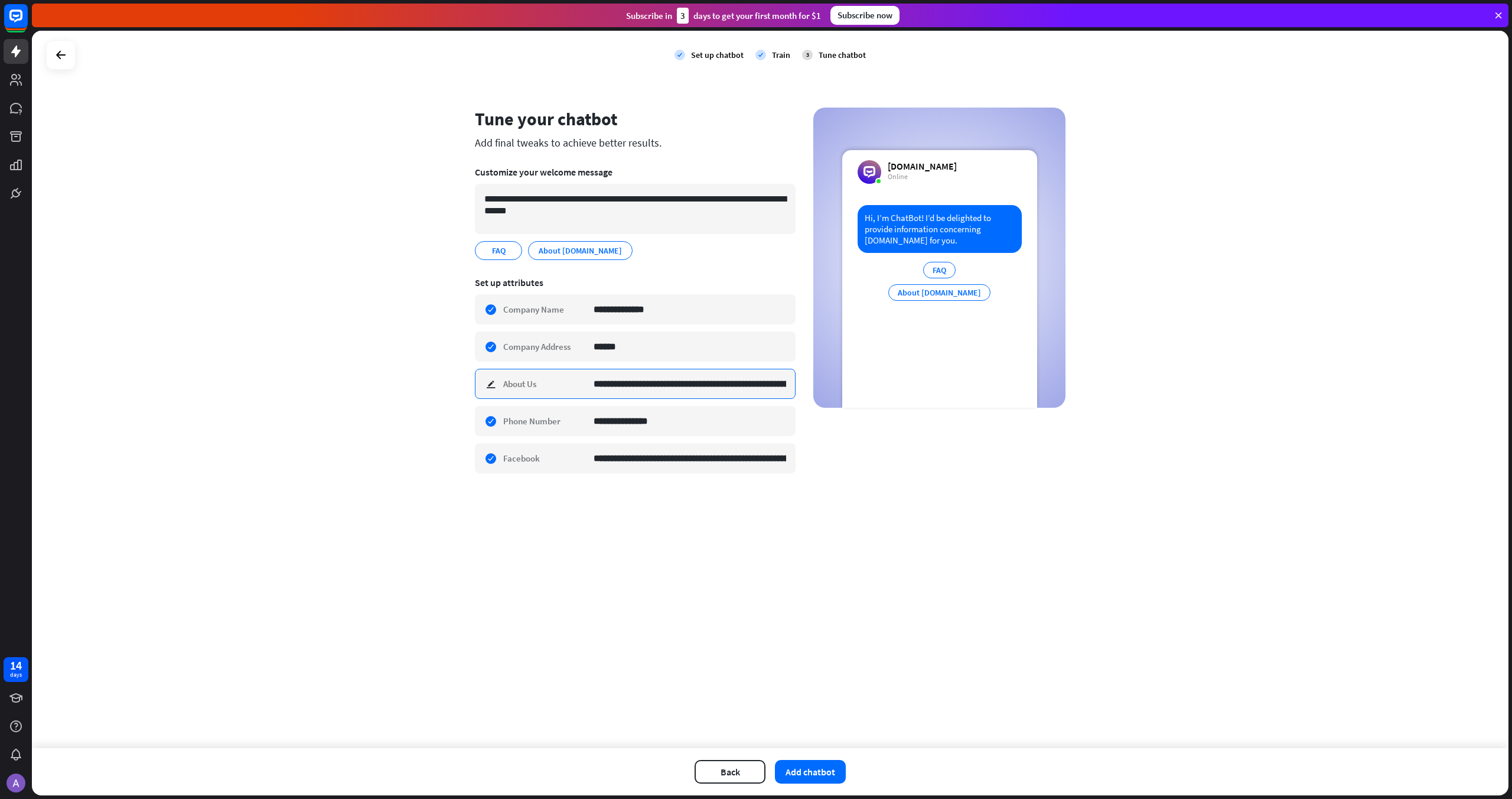
click at [631, 387] on input "**********" at bounding box center [690, 384] width 192 height 29
click at [625, 383] on input "**********" at bounding box center [690, 384] width 192 height 29
click at [12, 776] on img at bounding box center [16, 783] width 19 height 19
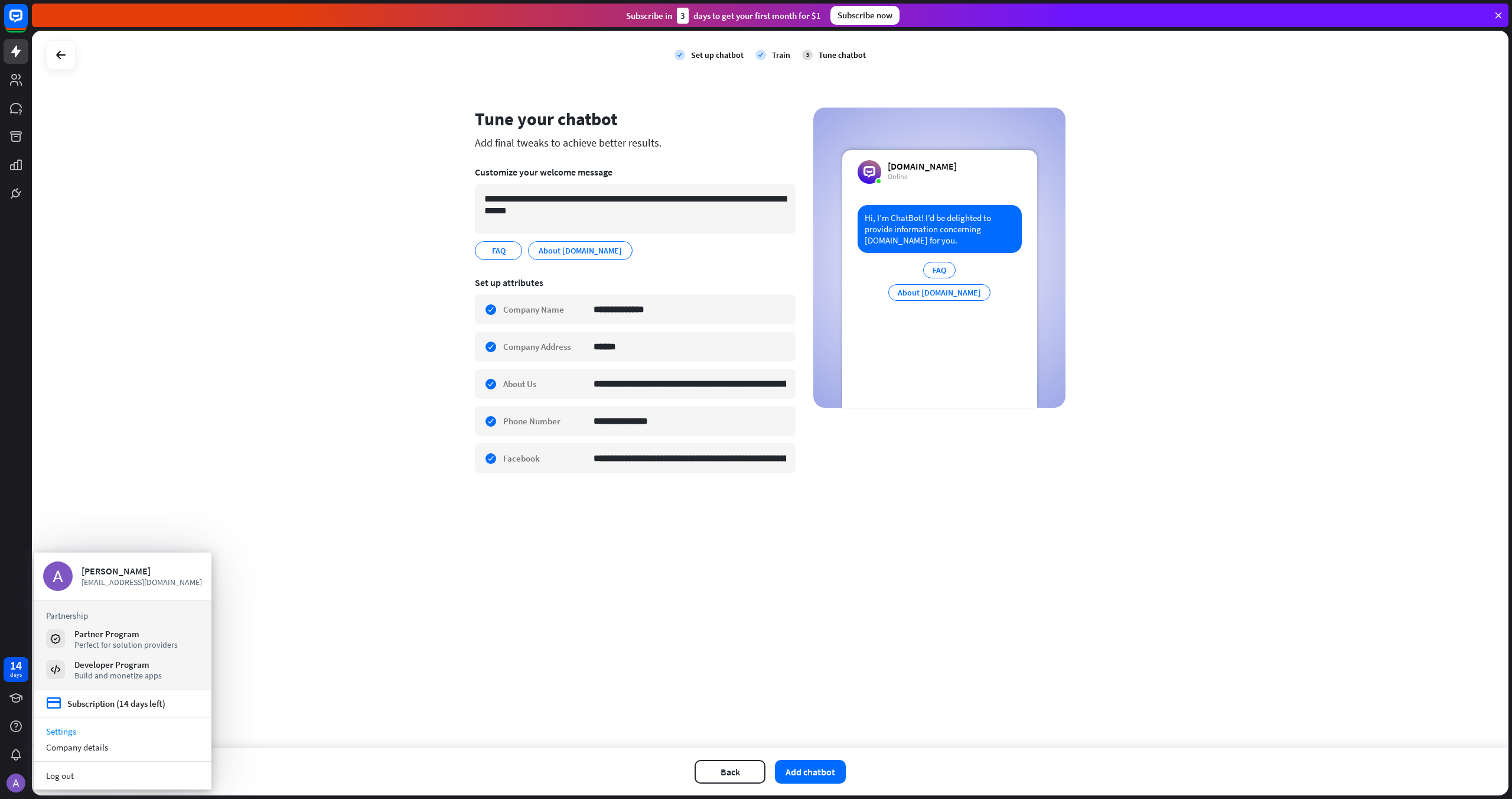
click at [65, 736] on link "Settings" at bounding box center [123, 731] width 177 height 16
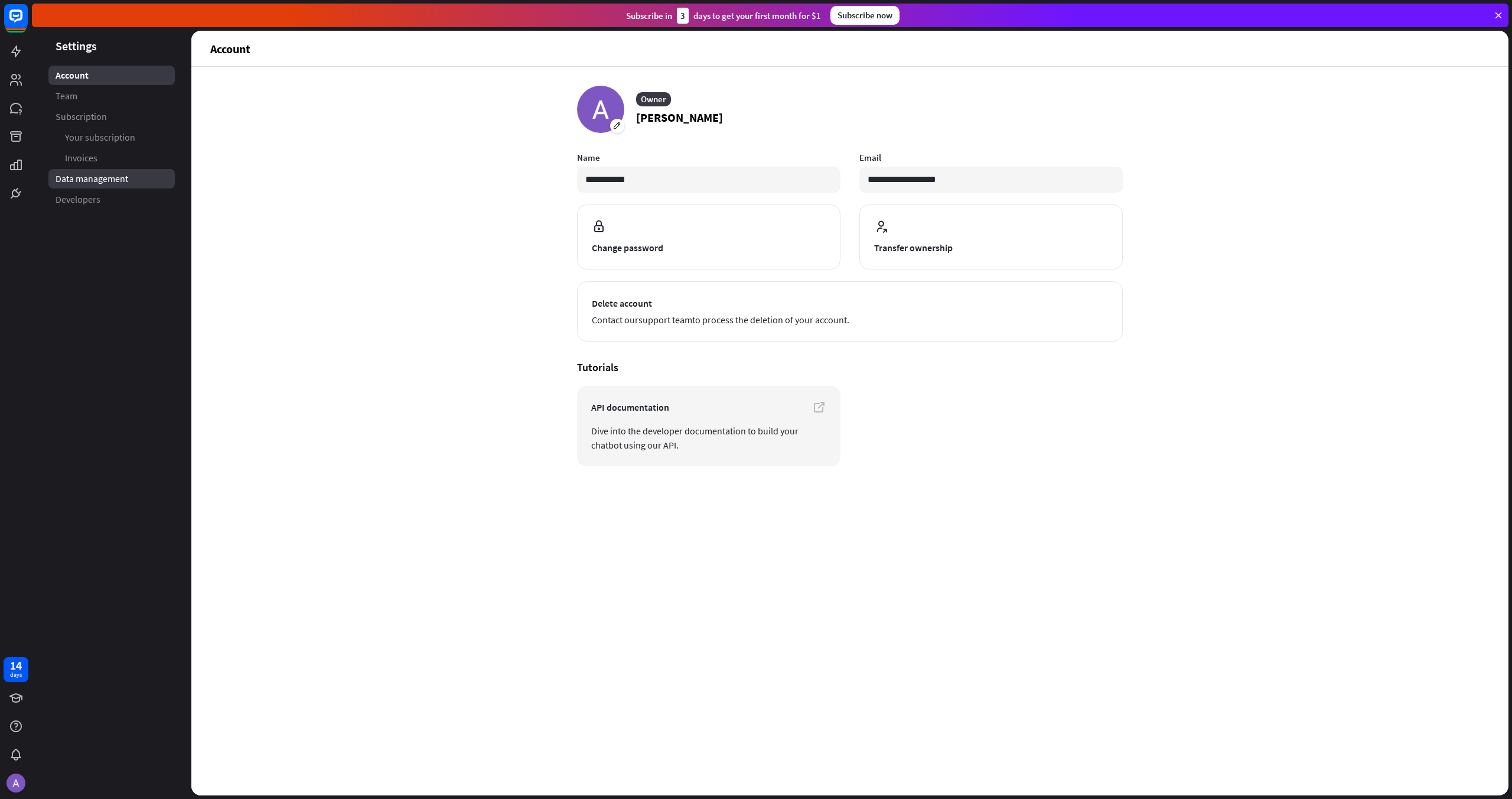
click at [90, 179] on span "Data management" at bounding box center [92, 179] width 72 height 13
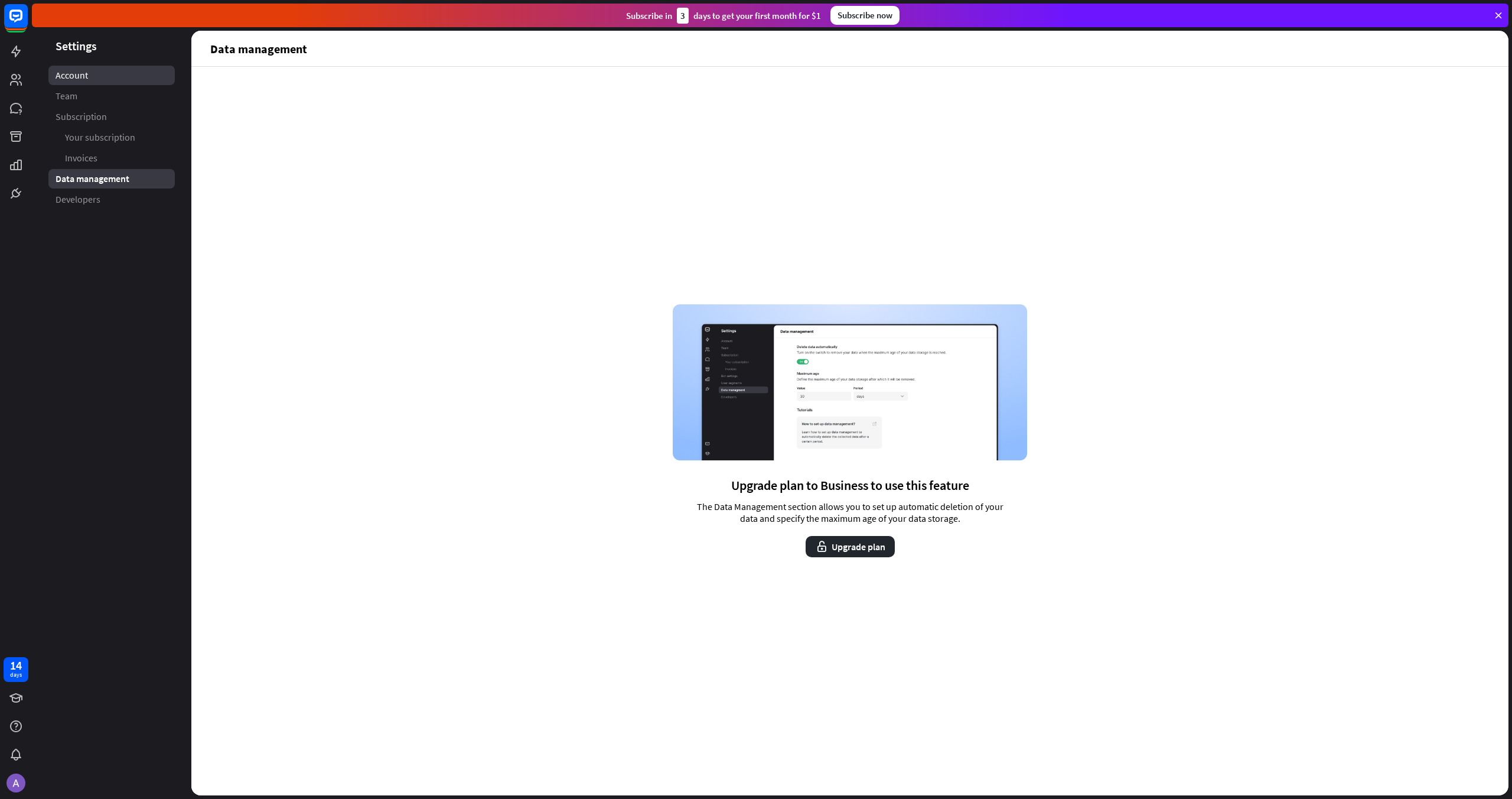
click at [94, 77] on link "Account" at bounding box center [111, 75] width 126 height 20
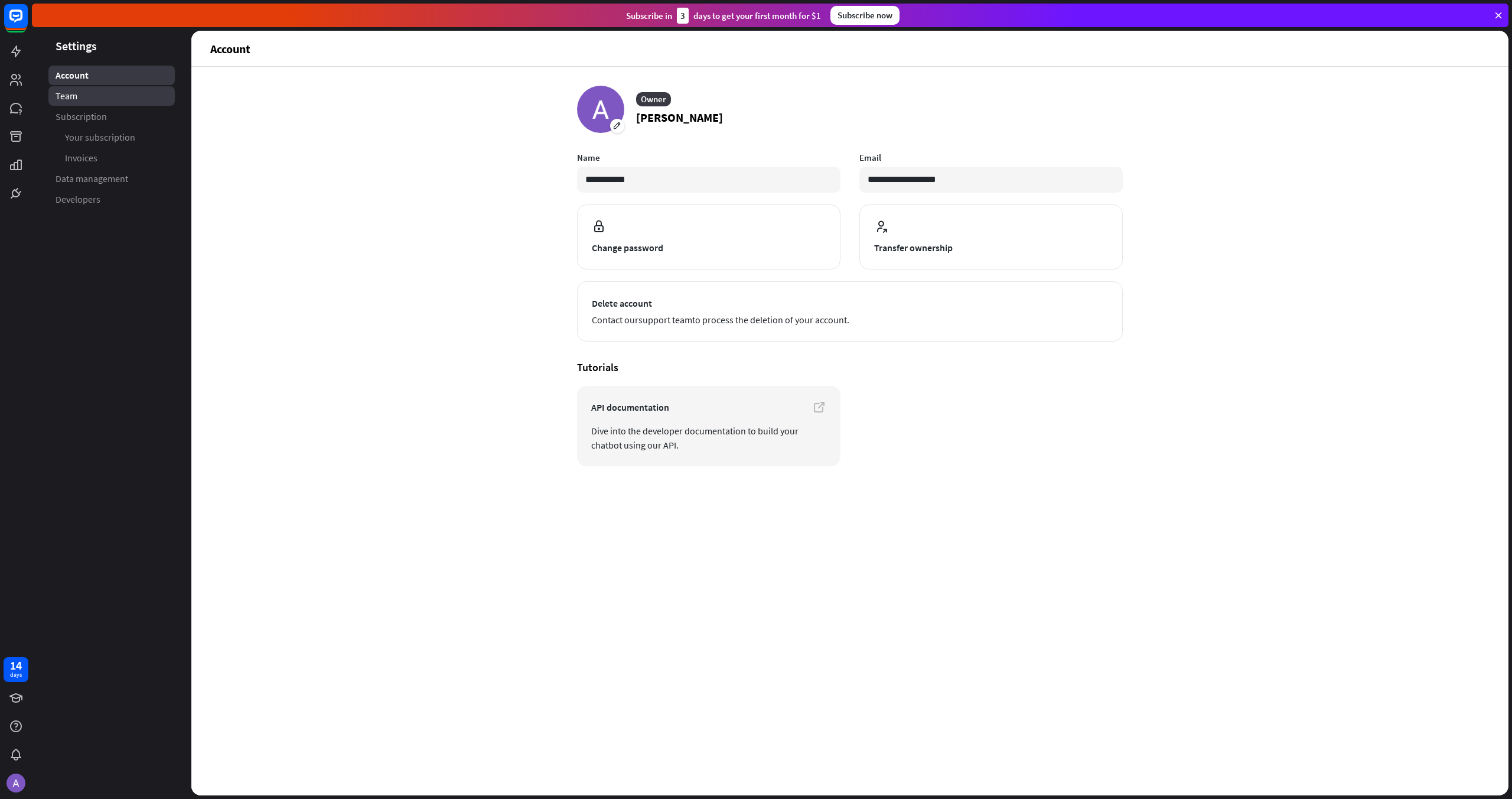
click at [90, 97] on link "Team" at bounding box center [111, 96] width 126 height 20
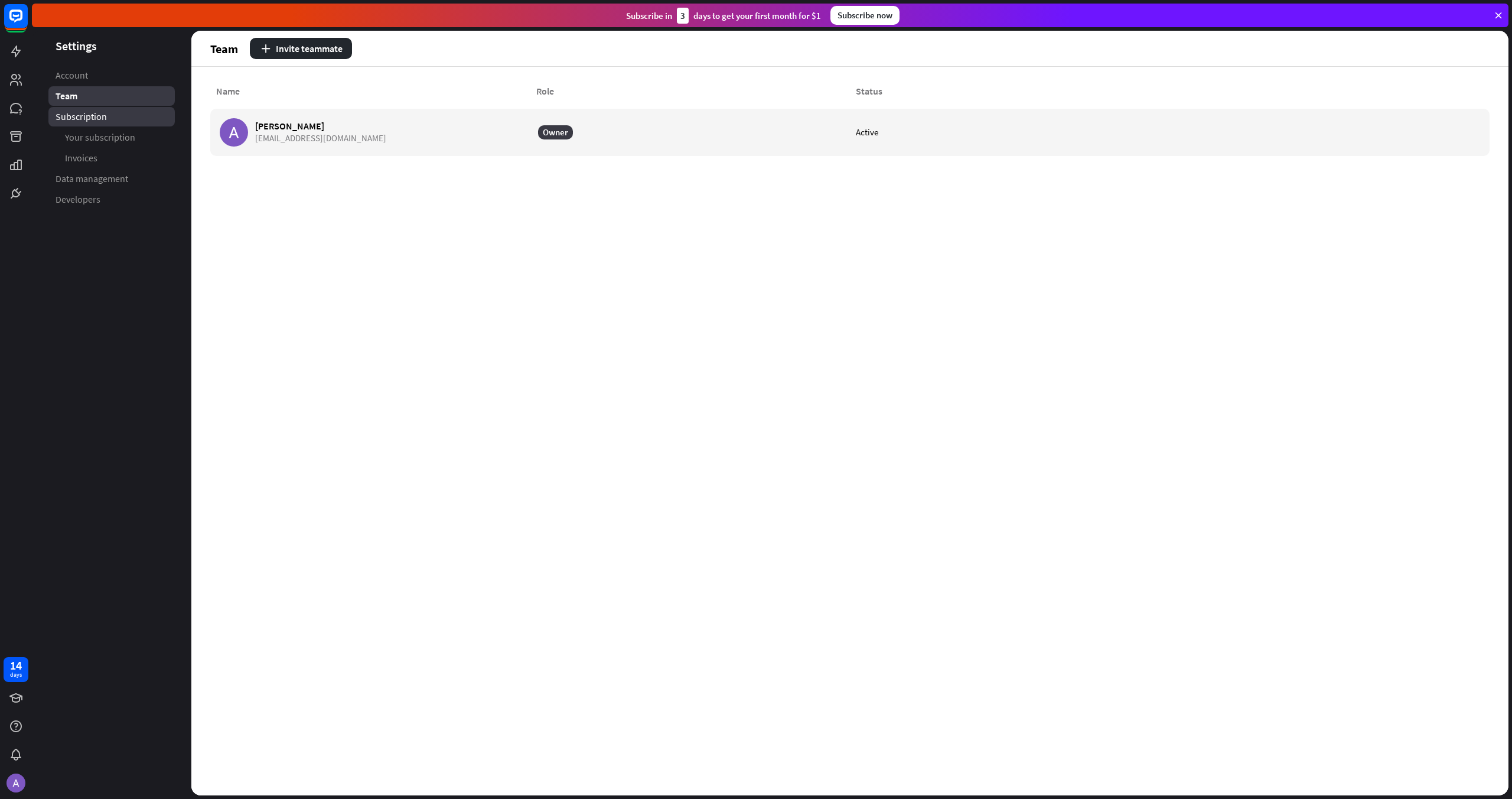
click at [91, 126] on link "Subscription" at bounding box center [111, 116] width 126 height 20
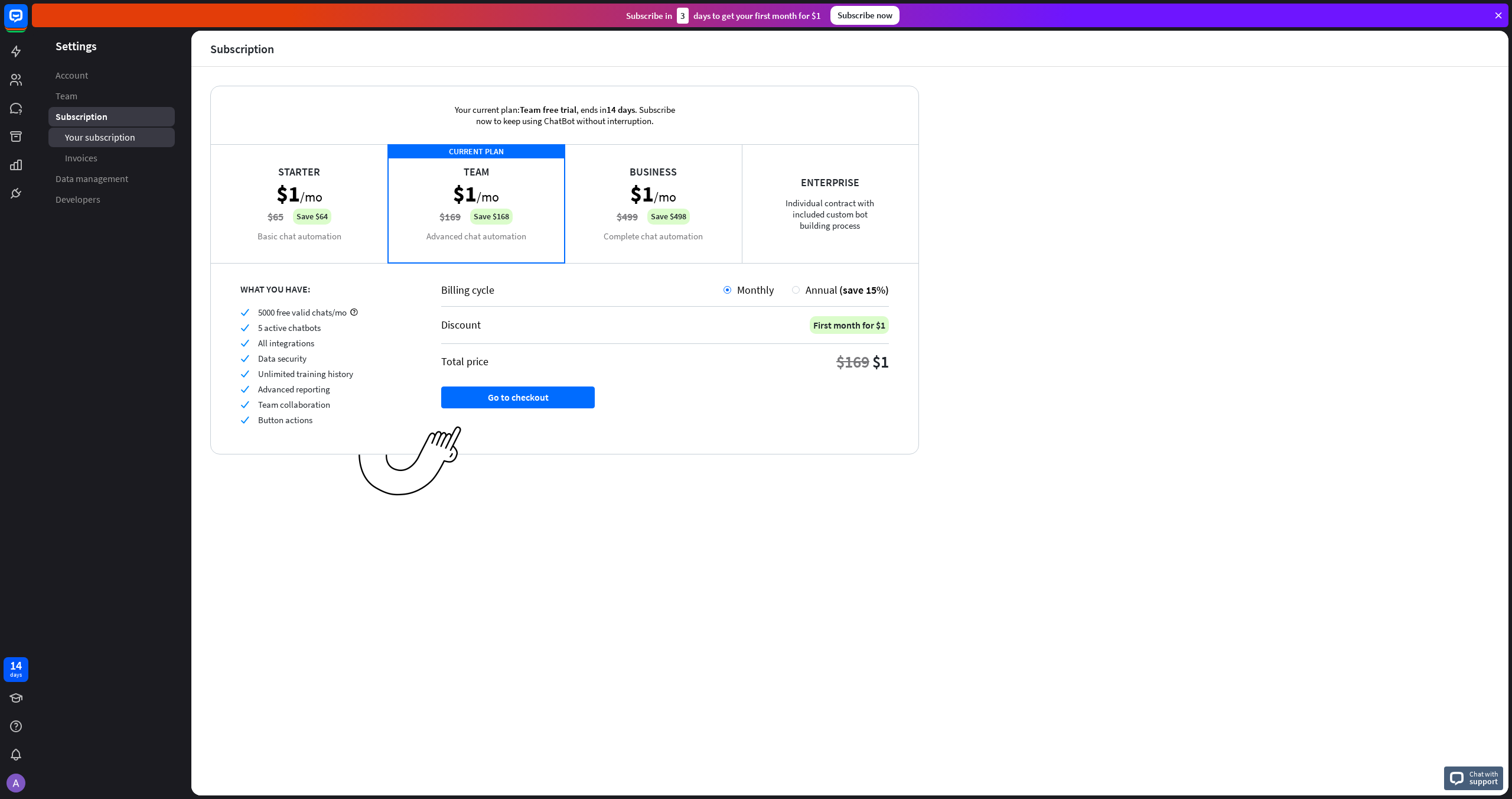
click at [92, 140] on span "Your subscription" at bounding box center [99, 137] width 70 height 13
click at [91, 162] on span "Invoices" at bounding box center [81, 158] width 32 height 13
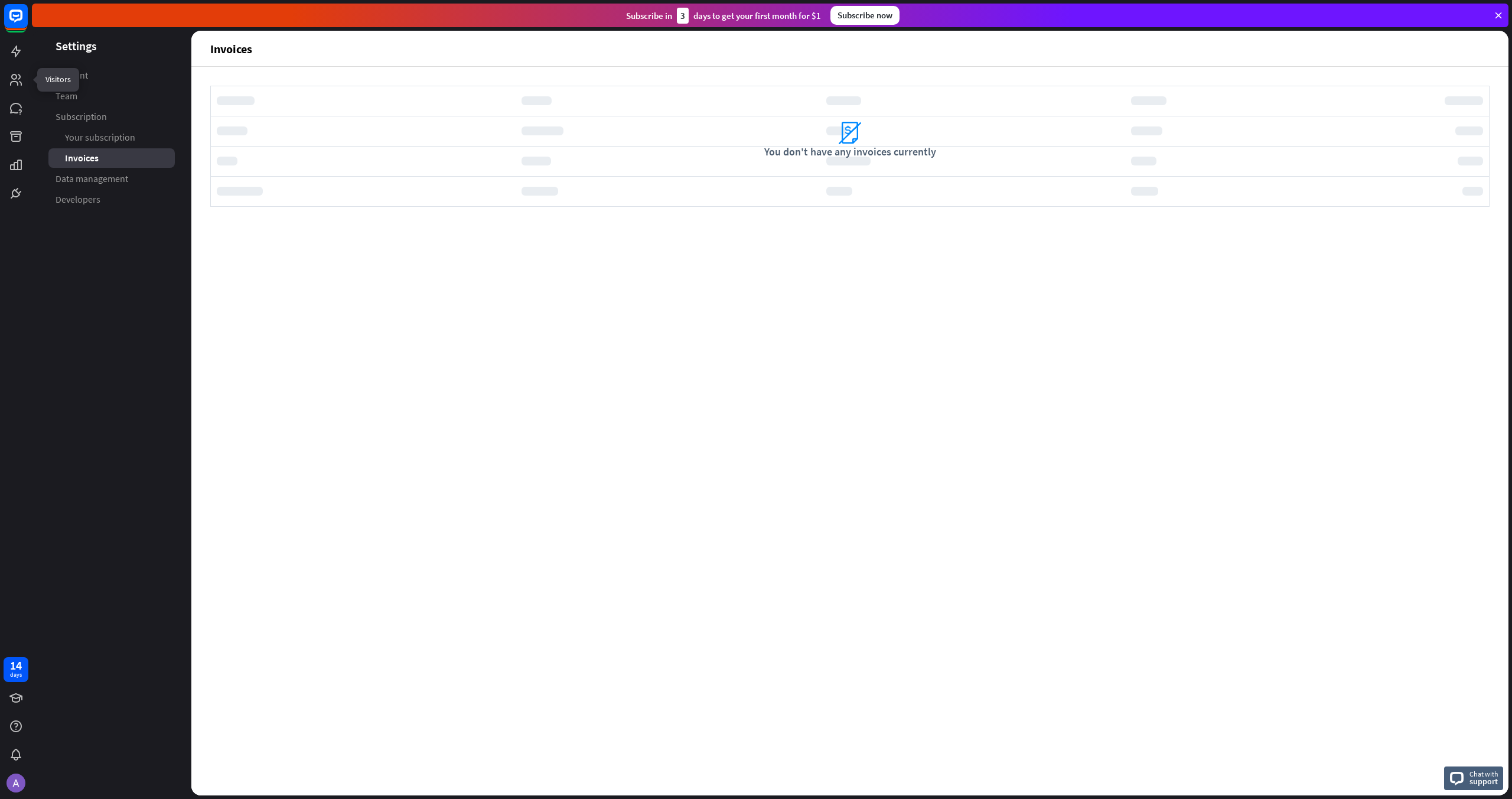
click at [17, 66] on div at bounding box center [16, 102] width 32 height 206
click at [17, 52] on icon at bounding box center [16, 52] width 10 height 12
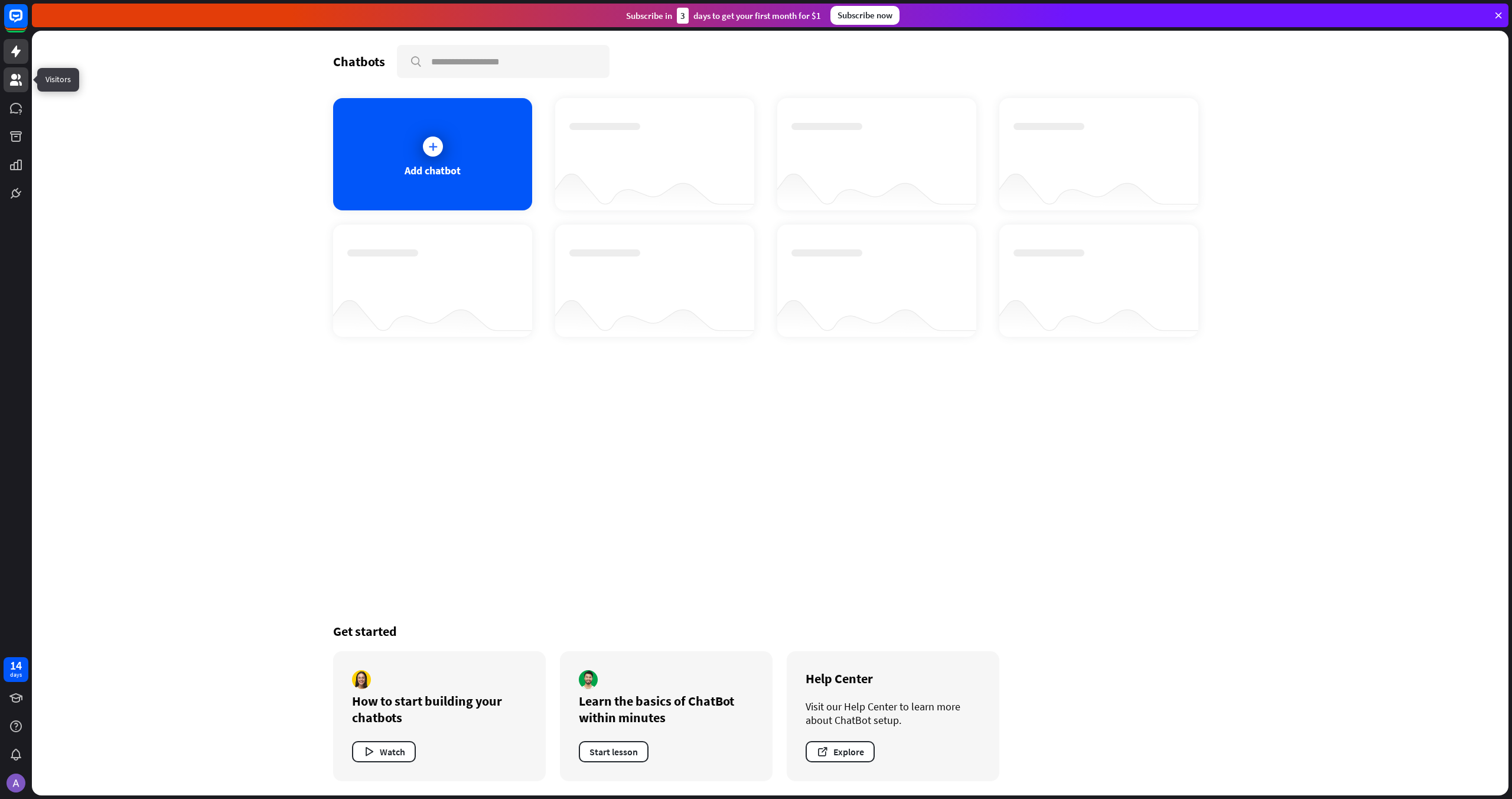
click at [14, 78] on icon at bounding box center [16, 80] width 12 height 12
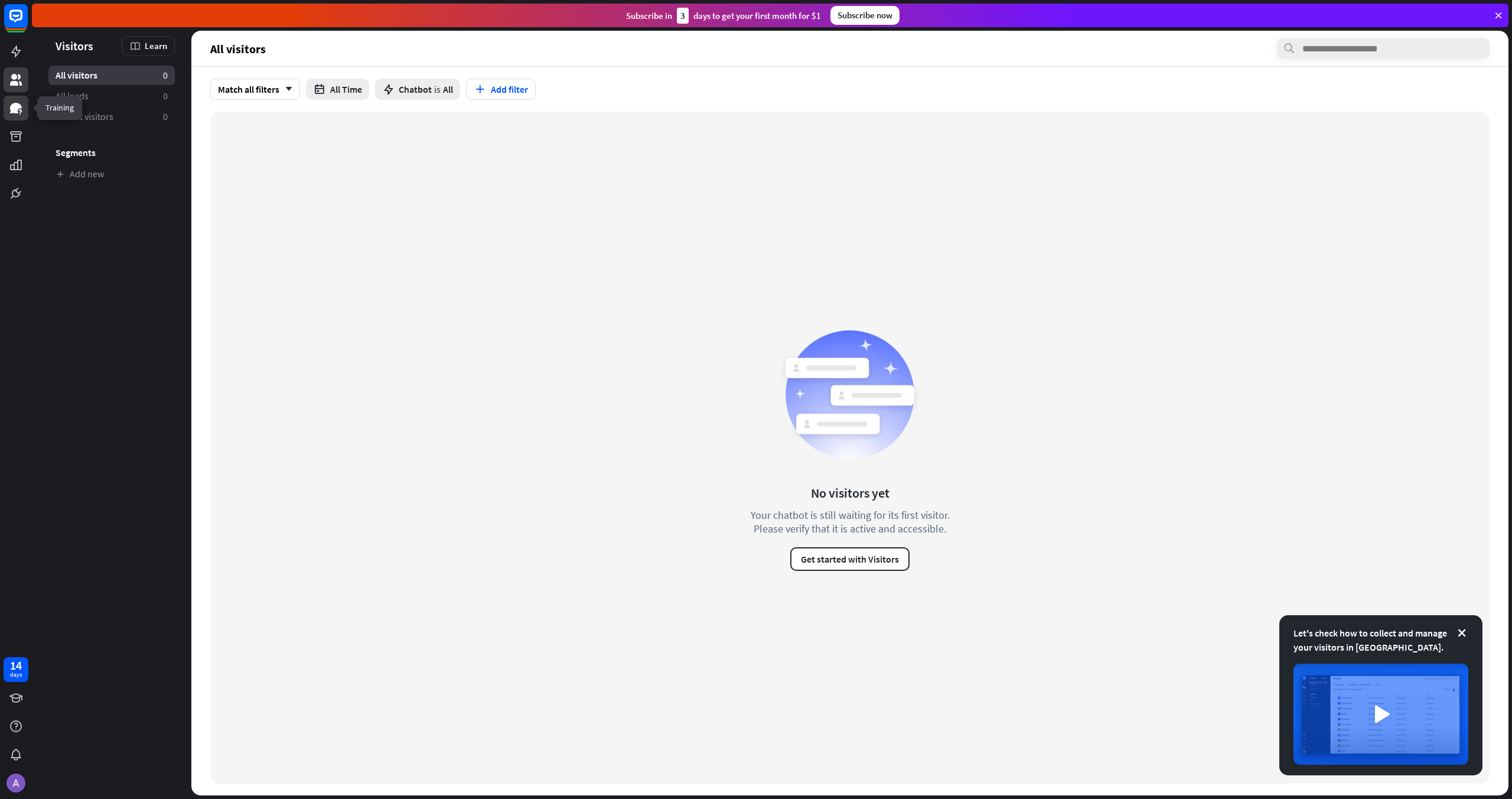
click at [18, 114] on icon at bounding box center [16, 108] width 14 height 14
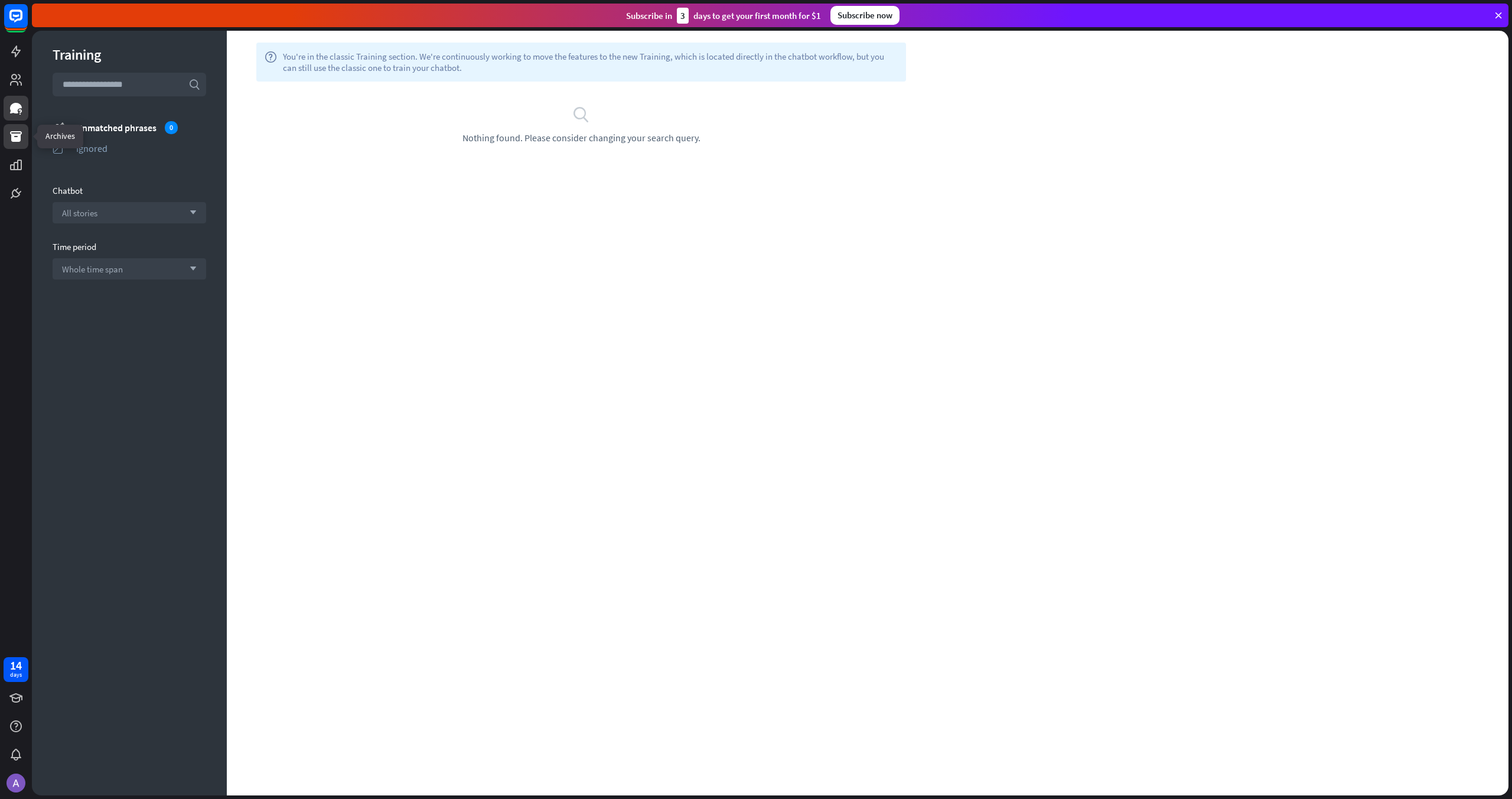
click at [14, 129] on icon at bounding box center [16, 137] width 14 height 14
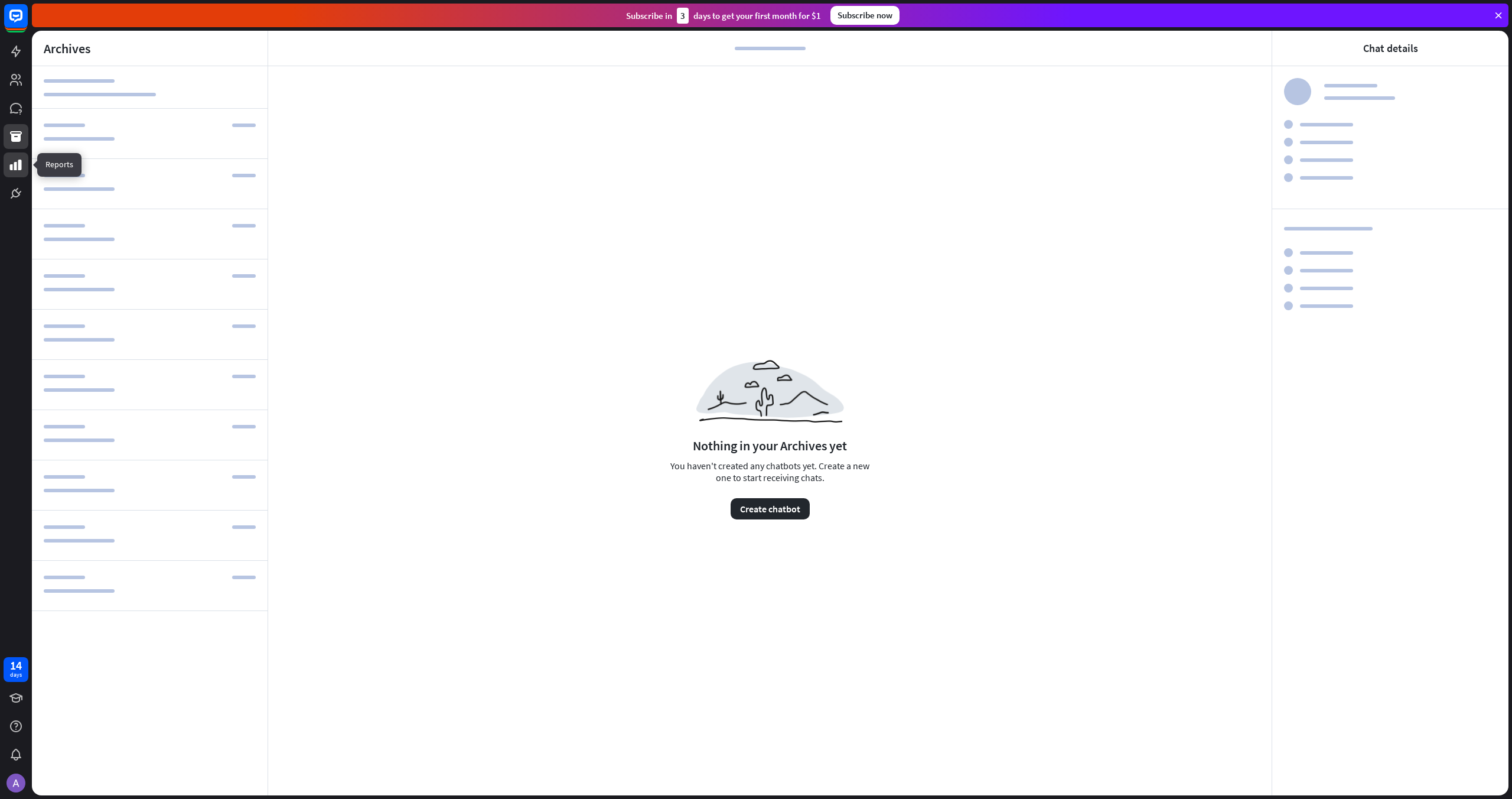
click at [14, 167] on icon at bounding box center [16, 165] width 12 height 11
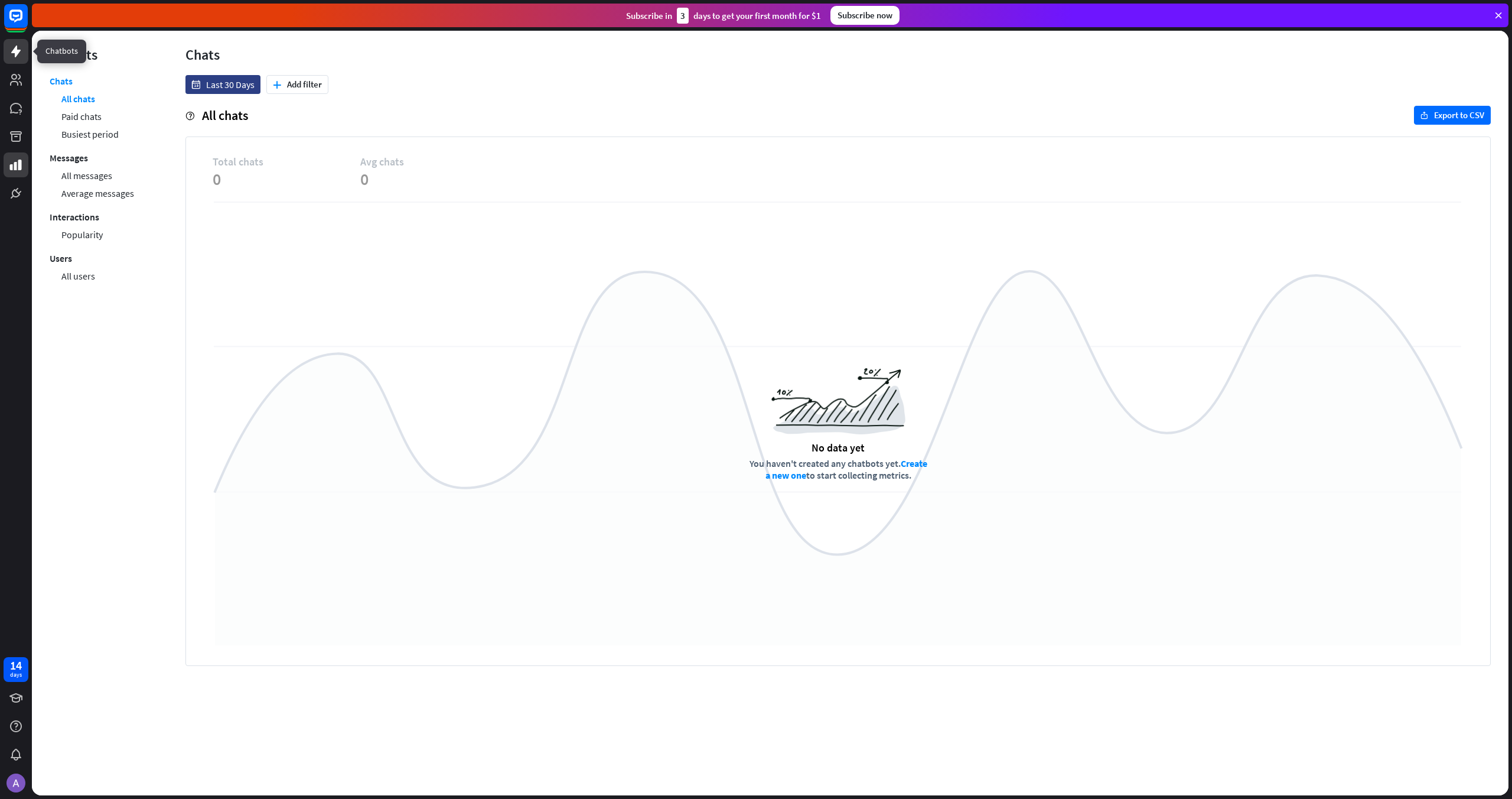
click at [15, 56] on icon at bounding box center [16, 52] width 14 height 14
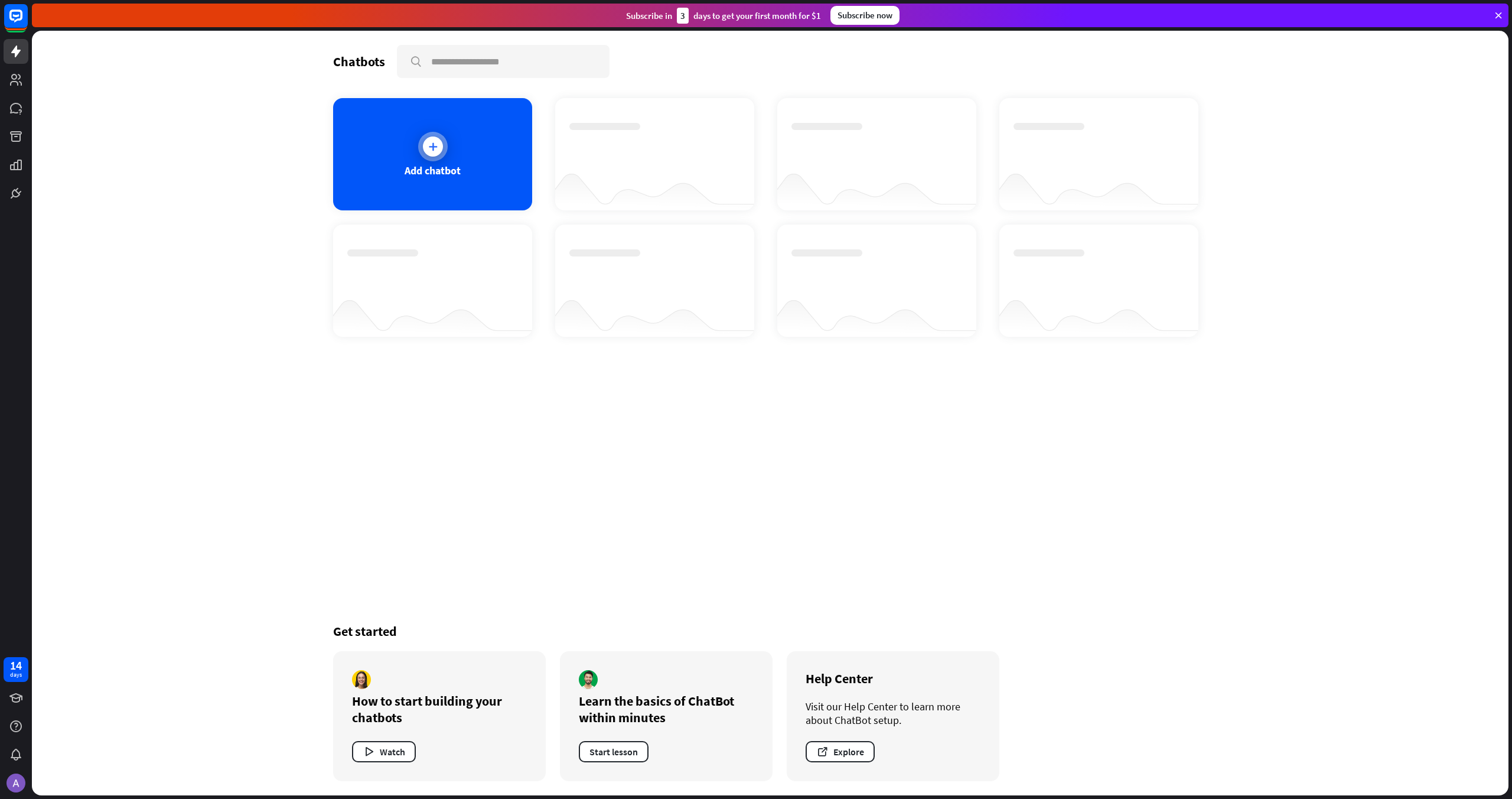
click at [467, 168] on div "Add chatbot" at bounding box center [433, 154] width 199 height 112
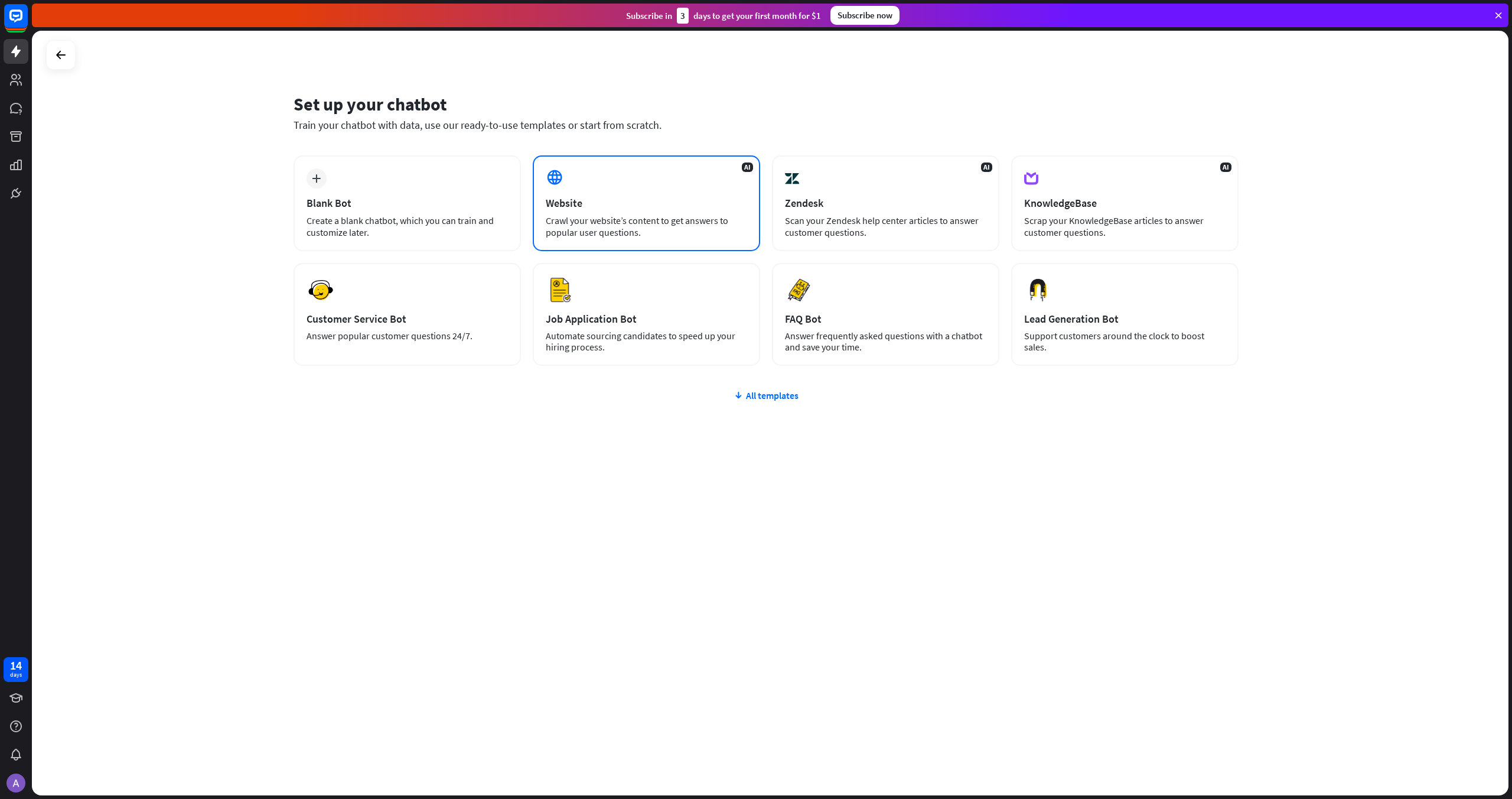
click at [577, 213] on div "AI Website Crawl your website’s content to get answers to popular user question…" at bounding box center [646, 203] width 228 height 96
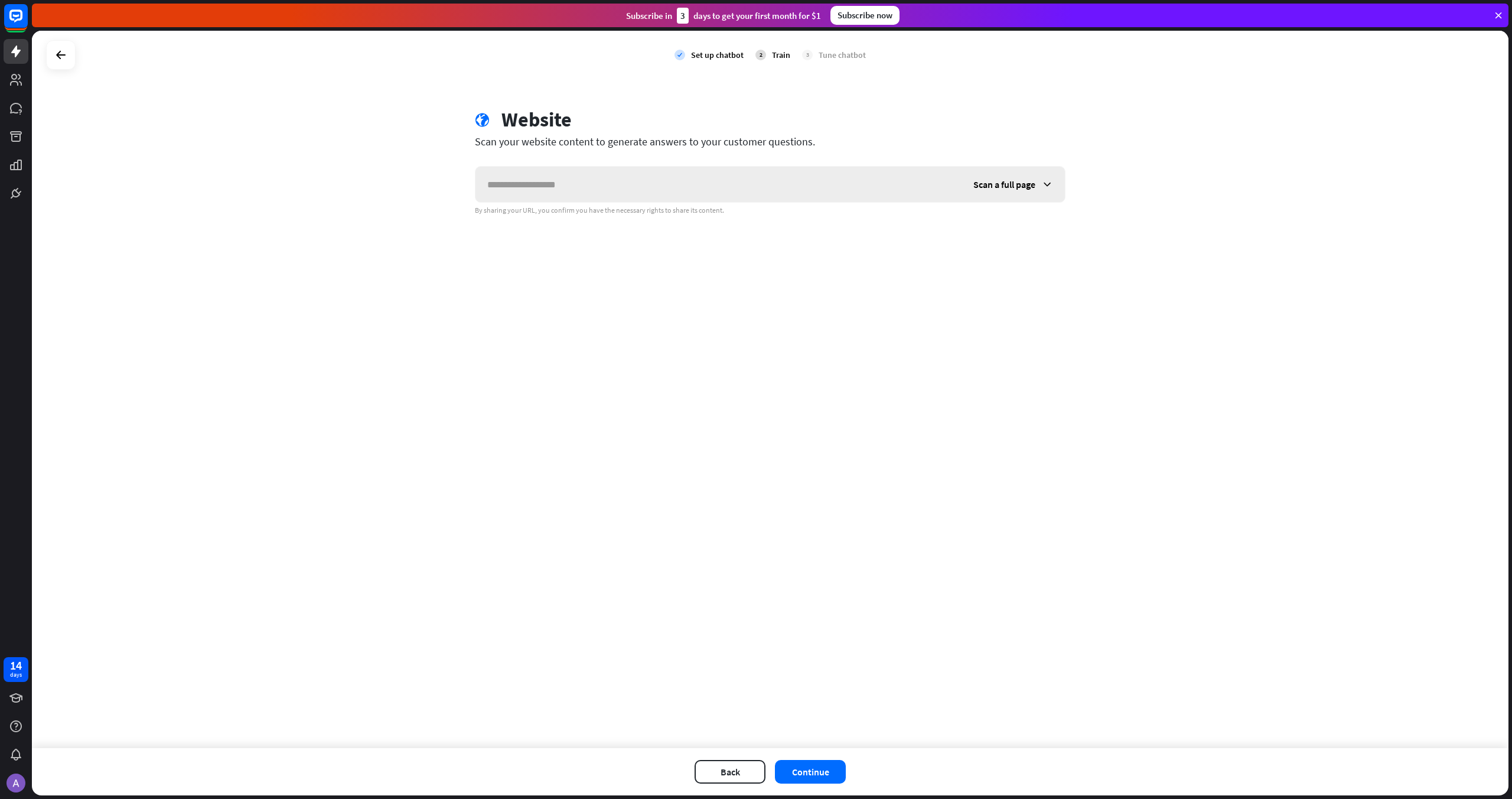
click at [607, 187] on input "text" at bounding box center [718, 184] width 486 height 35
type input "**********"
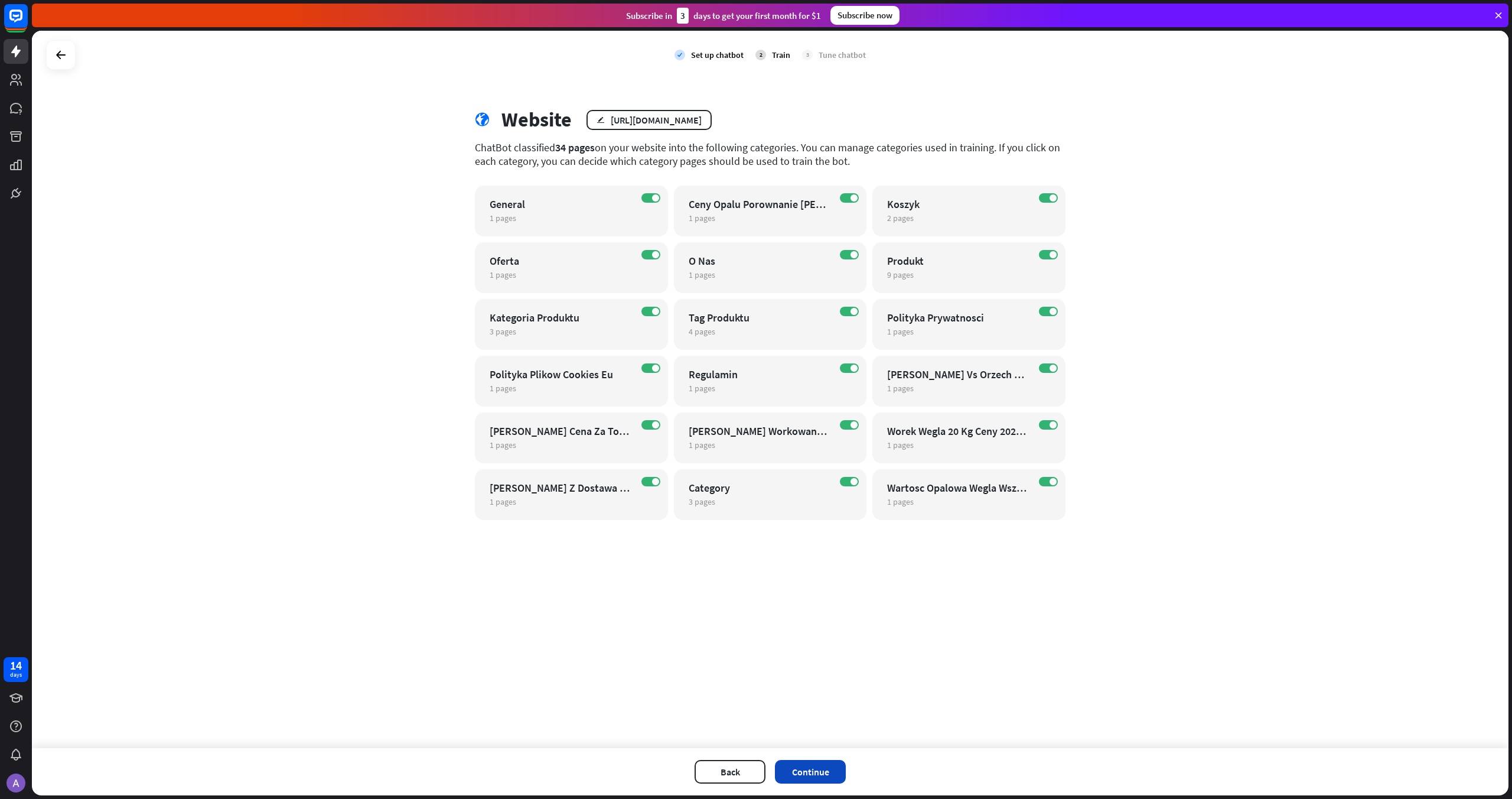
click at [808, 774] on button "Continue" at bounding box center [810, 771] width 71 height 23
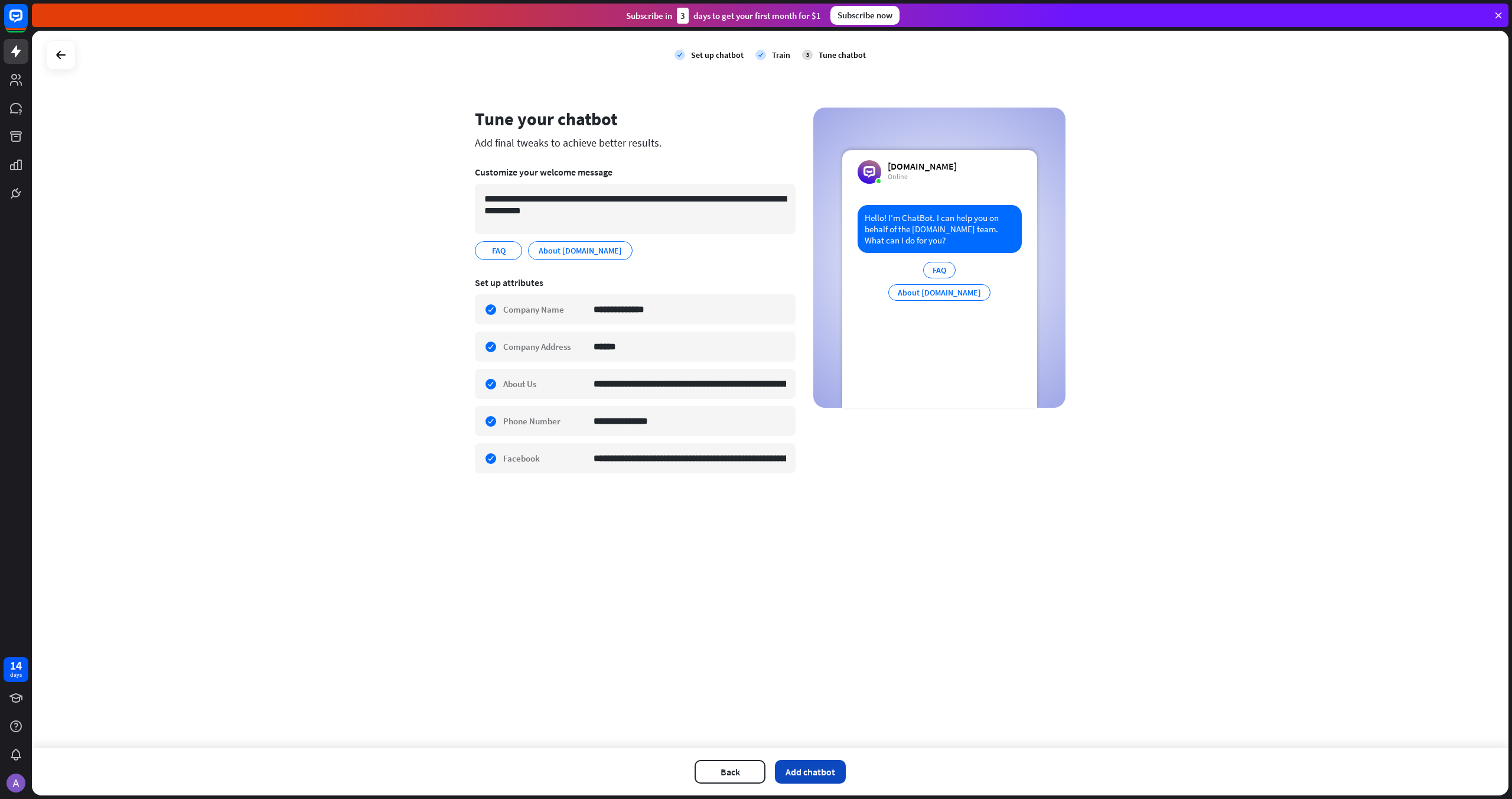
click at [815, 778] on button "Add chatbot" at bounding box center [810, 771] width 71 height 23
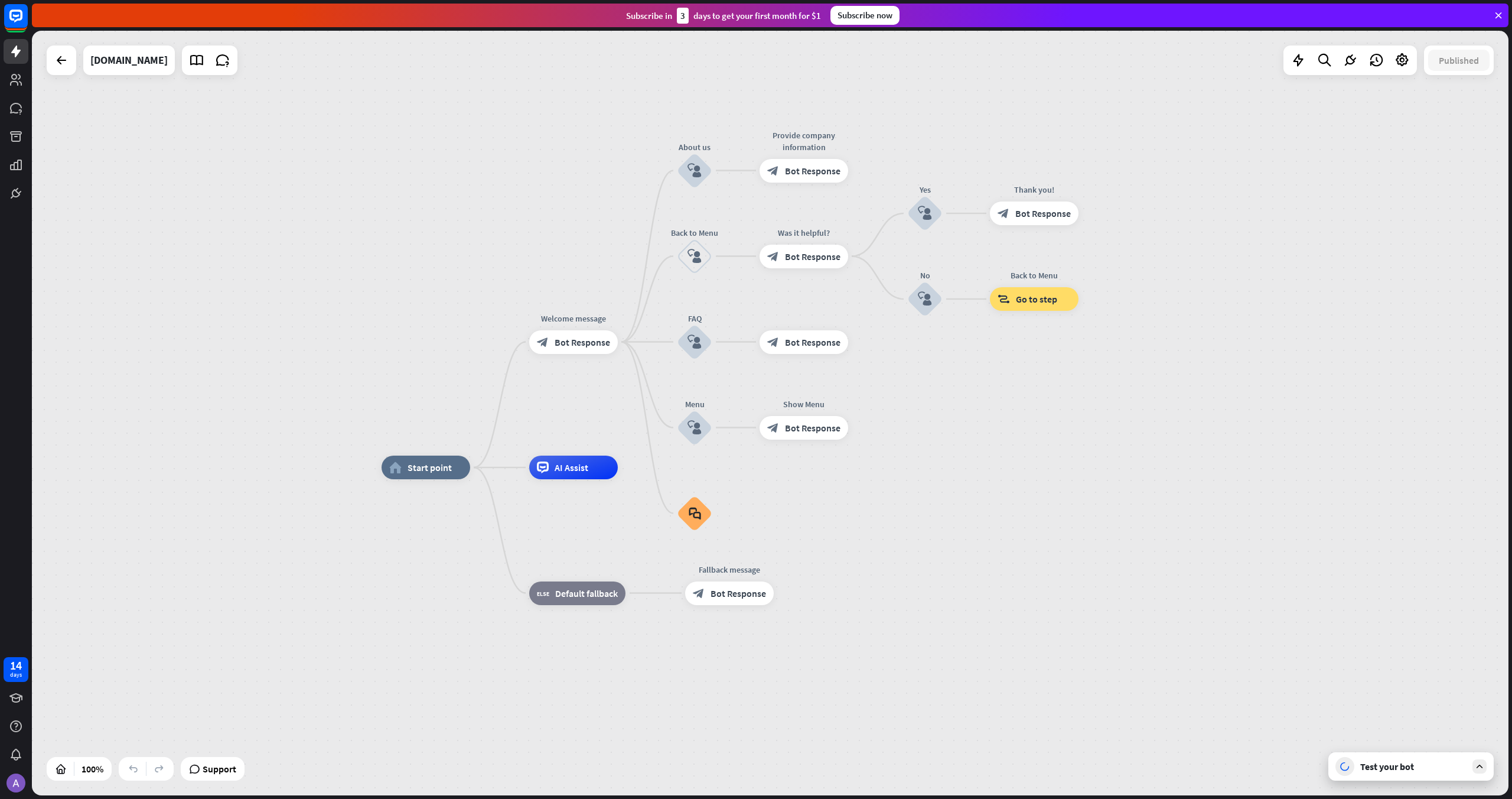
drag, startPoint x: 779, startPoint y: 472, endPoint x: 833, endPoint y: 526, distance: 76.4
click at [1410, 67] on div at bounding box center [1402, 60] width 23 height 23
click at [1374, 177] on span "Bot settings" at bounding box center [1376, 182] width 49 height 12
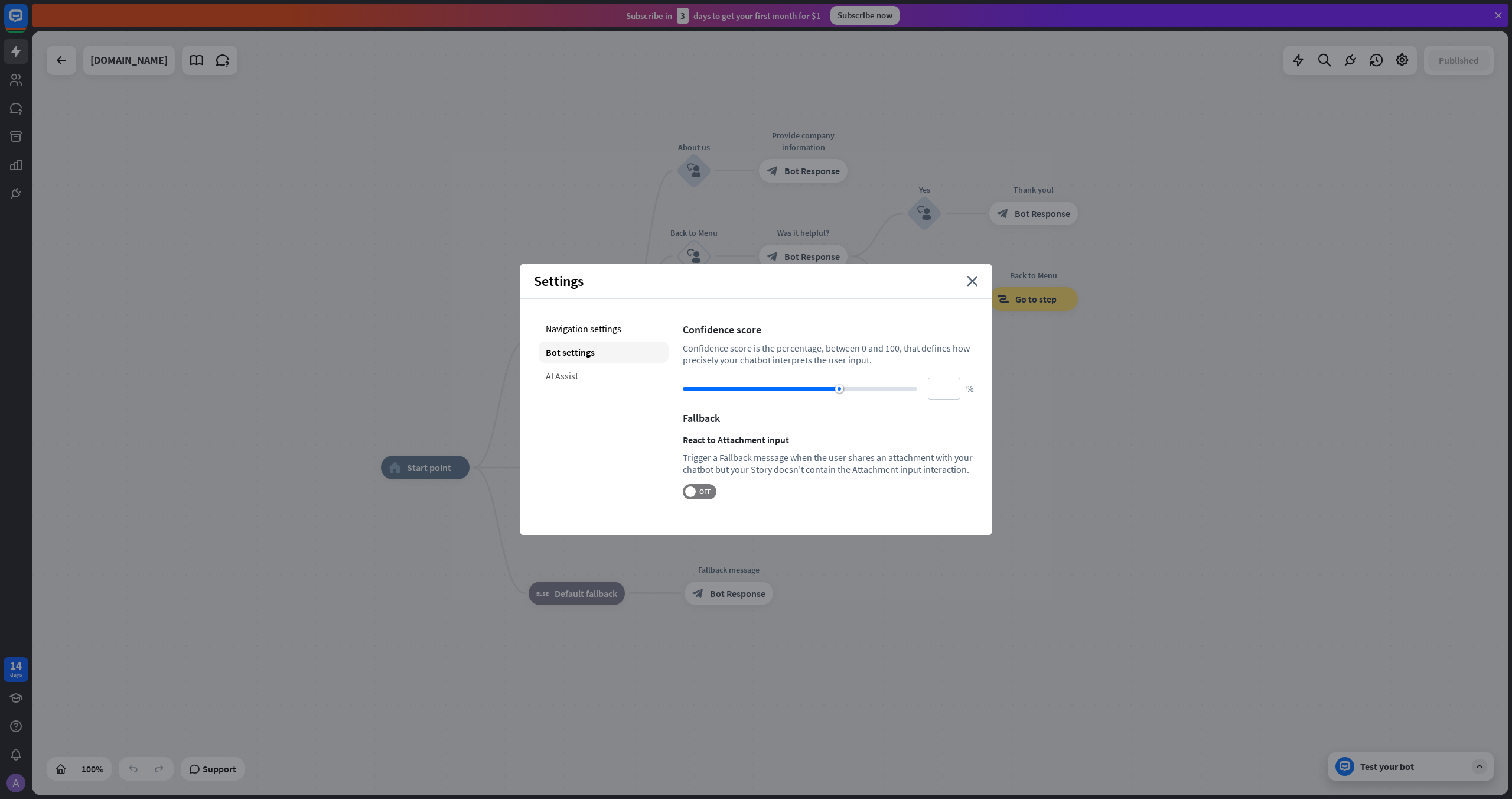
click at [560, 377] on div "AI Assist" at bounding box center [603, 375] width 130 height 21
type input "**"
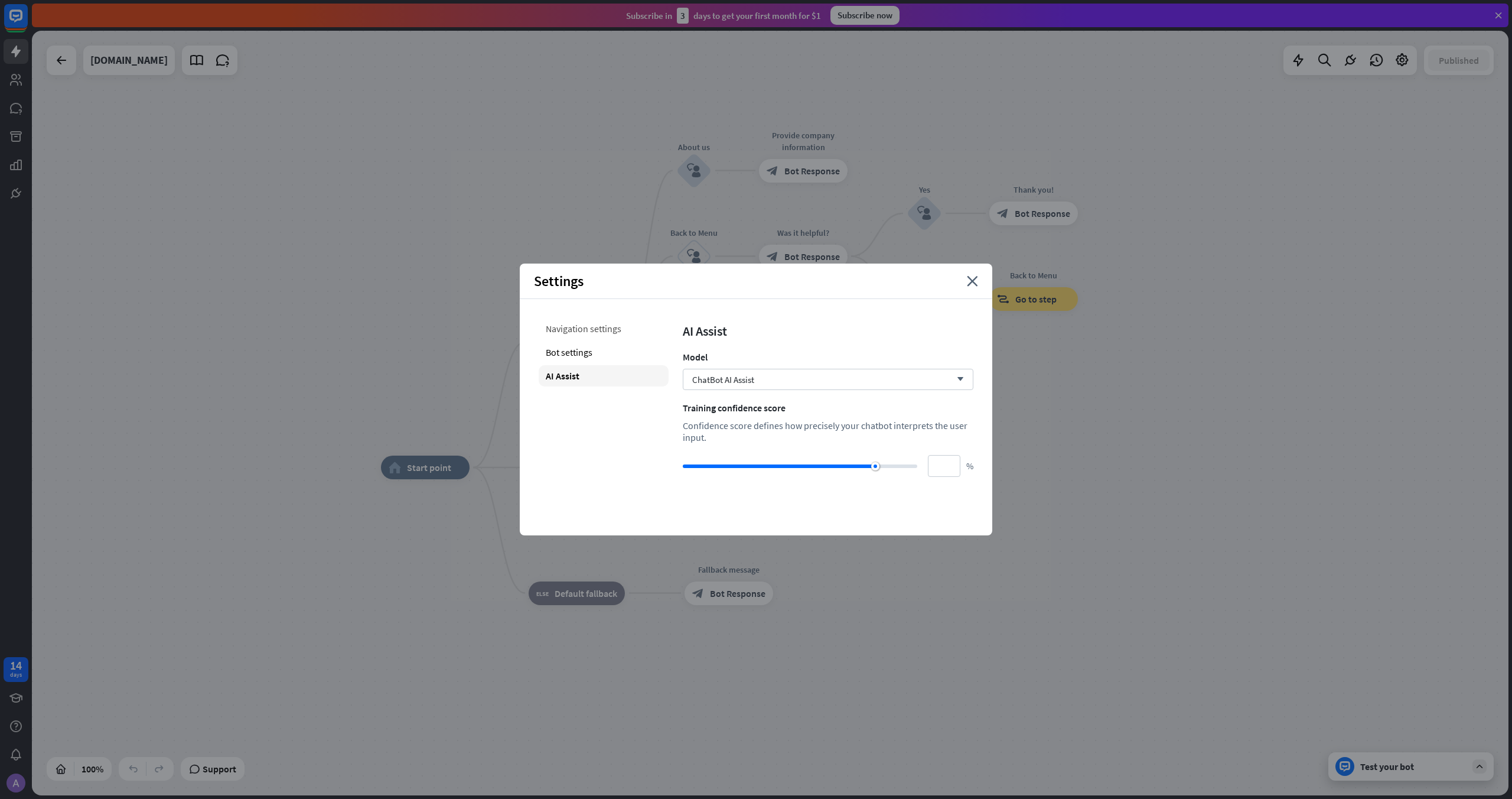
click at [567, 331] on div "Navigation settings" at bounding box center [603, 328] width 130 height 21
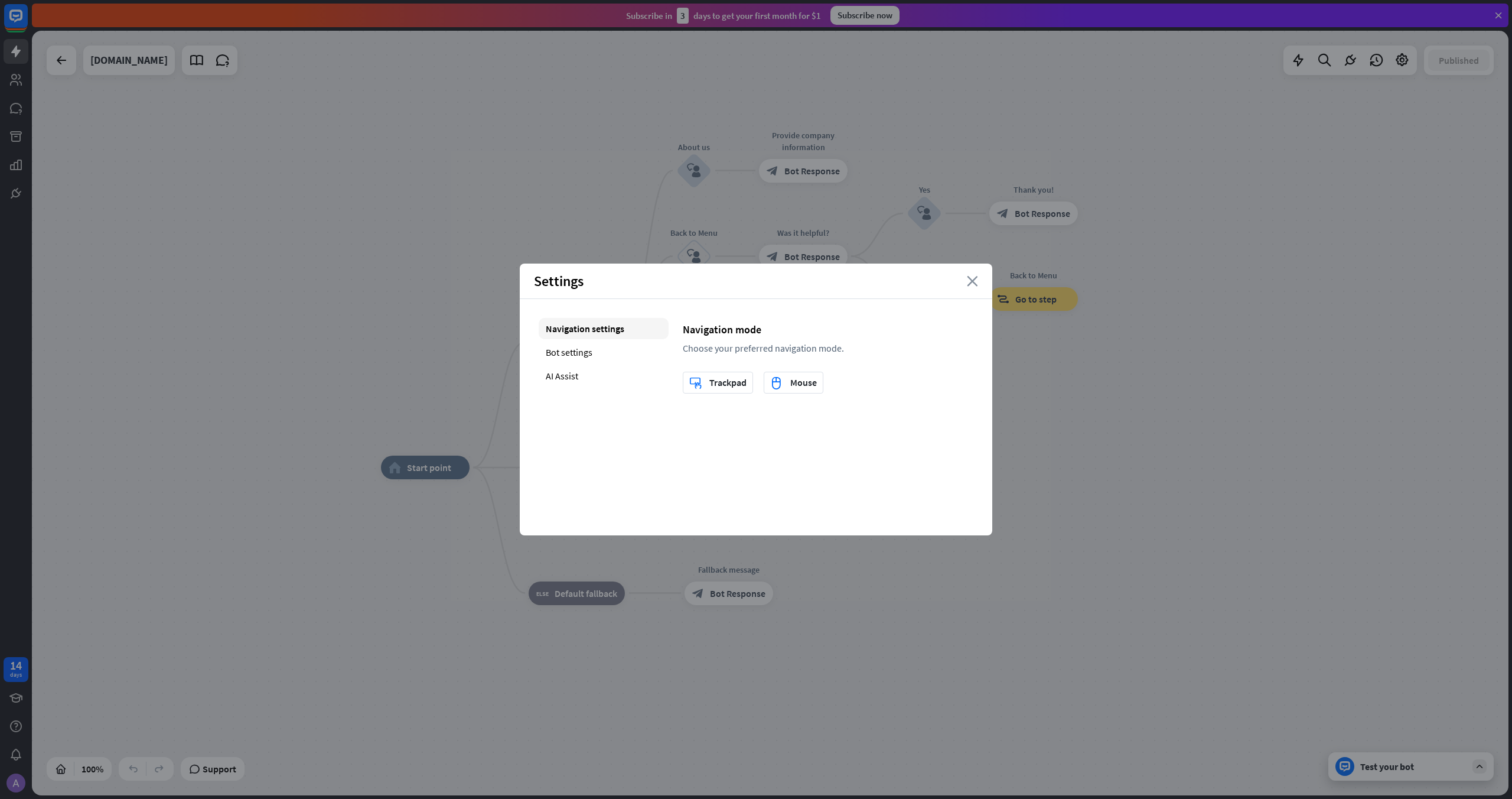
click at [974, 276] on icon "close" at bounding box center [972, 281] width 11 height 11
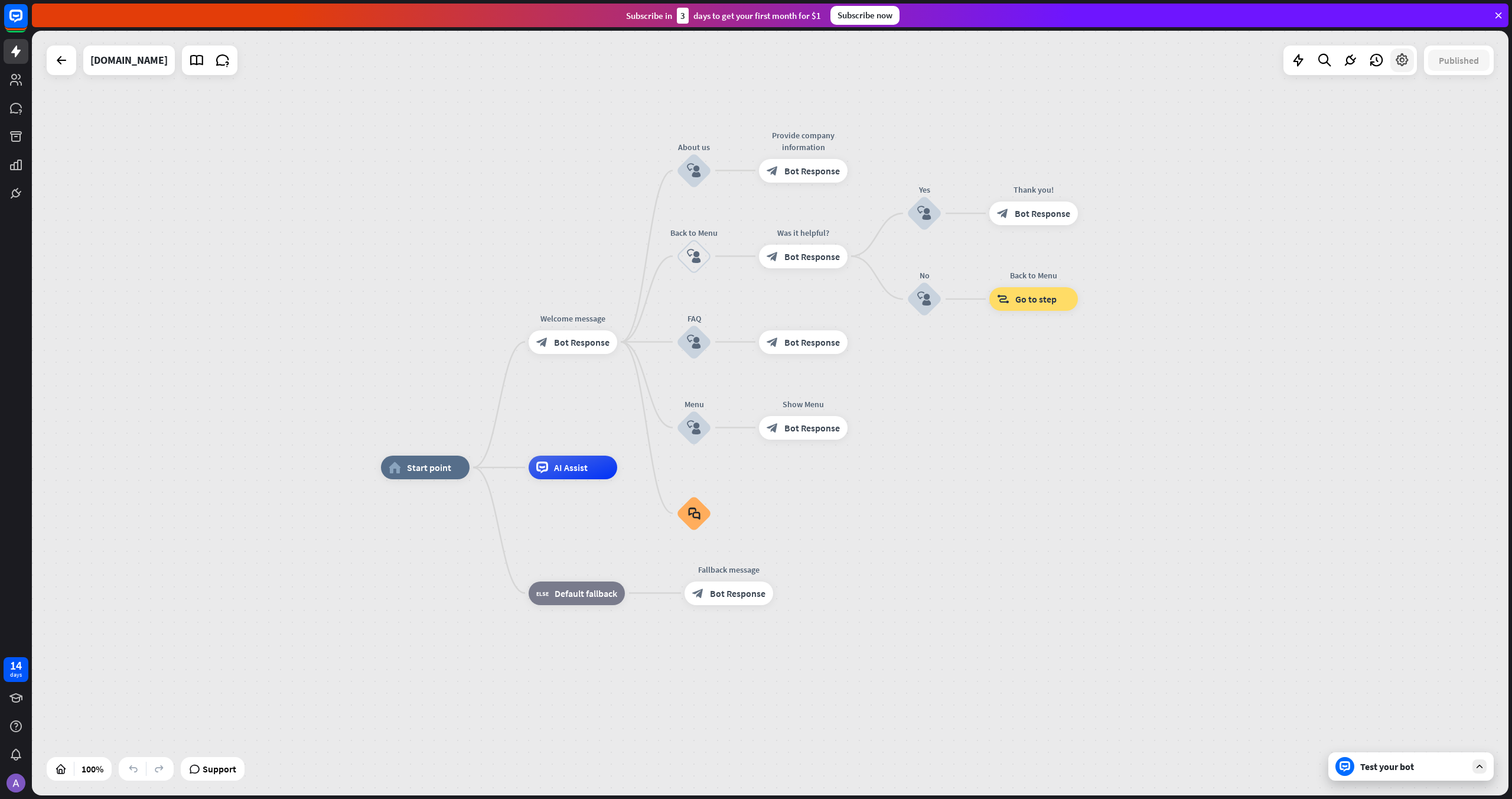
click at [1402, 67] on icon at bounding box center [1402, 61] width 16 height 16
click at [1361, 105] on span "Attributes & Entities" at bounding box center [1392, 105] width 82 height 12
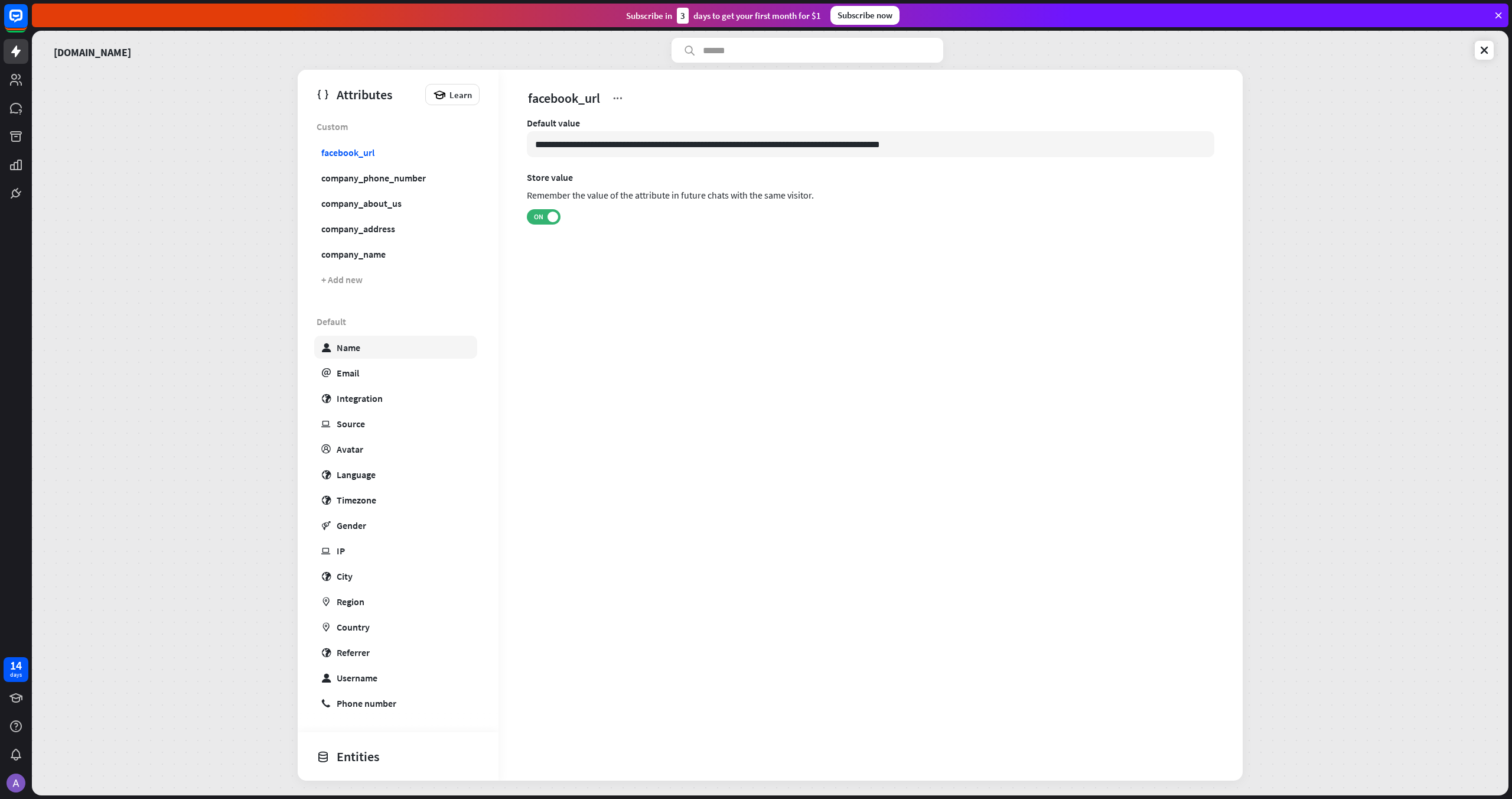
click at [343, 343] on div "Name" at bounding box center [348, 348] width 23 height 12
type input "*******"
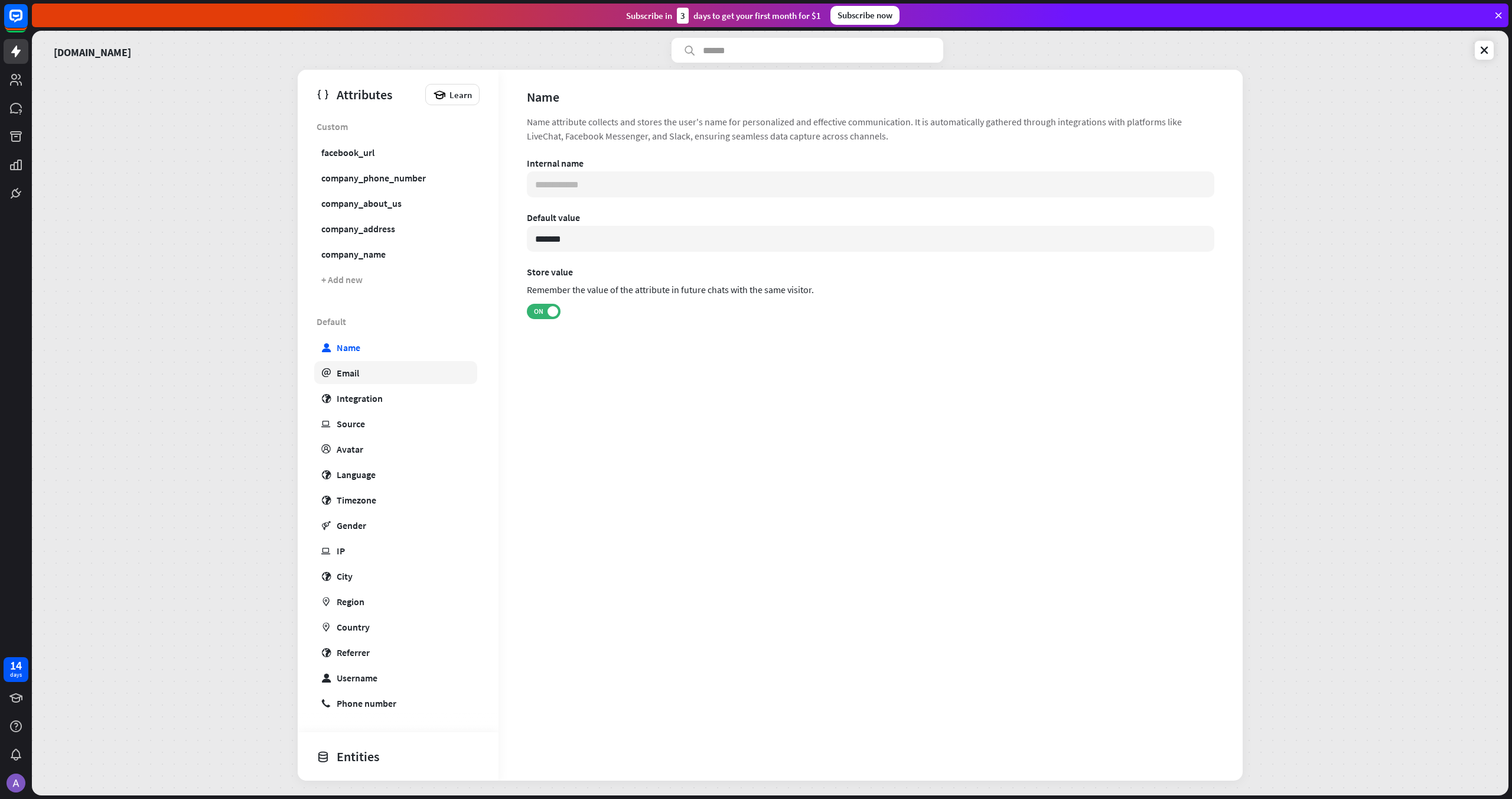
click at [347, 367] on div "Email" at bounding box center [347, 373] width 22 height 12
type input "**********"
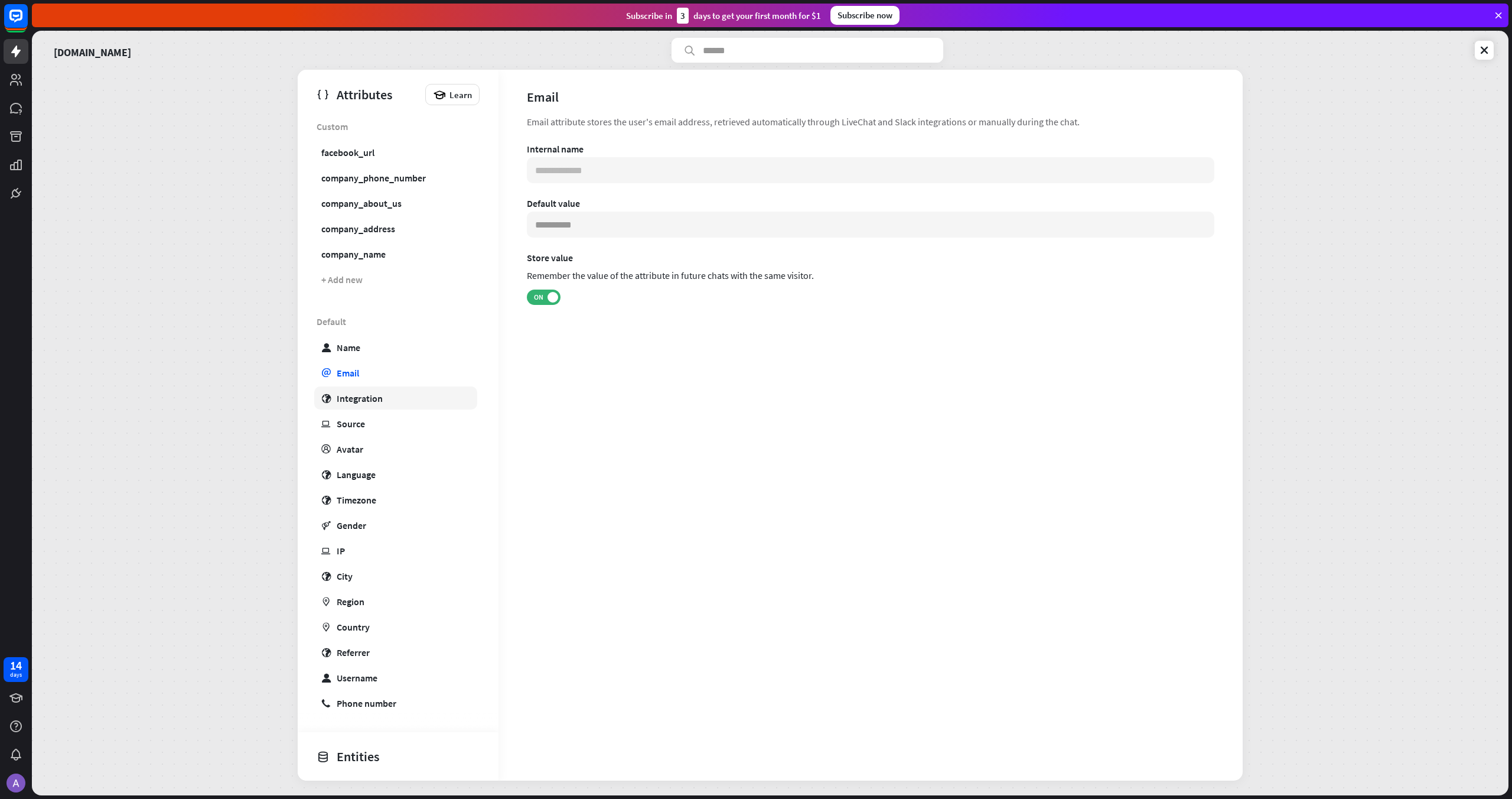
click at [350, 387] on link "globe Integration" at bounding box center [395, 398] width 163 height 23
type input "***"
type input "**********"
click at [356, 615] on link "marker Country" at bounding box center [395, 626] width 163 height 23
click at [356, 607] on link "marker Region" at bounding box center [395, 601] width 163 height 23
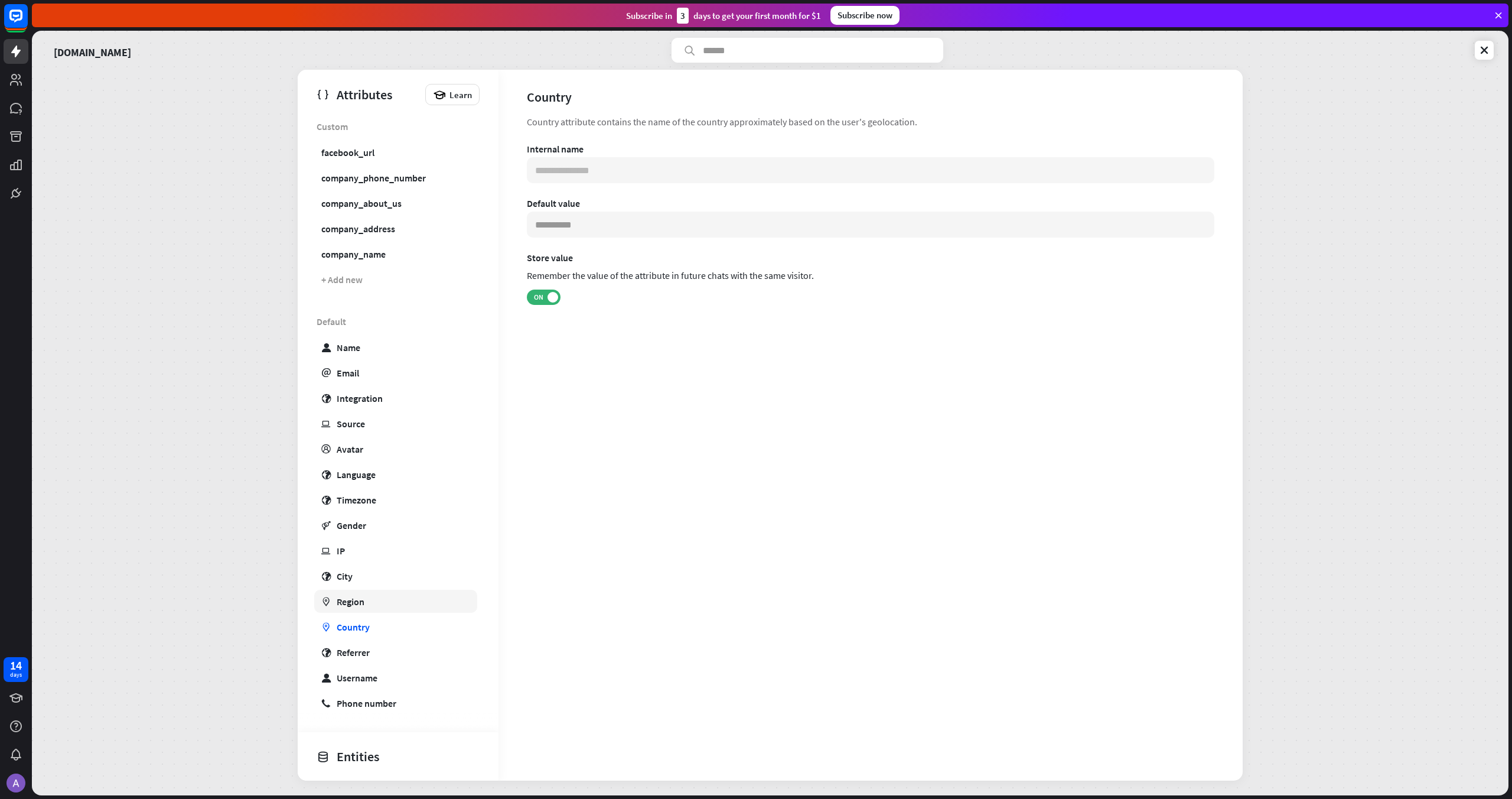
type input "**********"
click at [356, 165] on div "Custom facebook_url company_phone_number company_about_us company_address compa…" at bounding box center [398, 212] width 201 height 195
click at [361, 149] on div "facebook_url" at bounding box center [347, 153] width 53 height 12
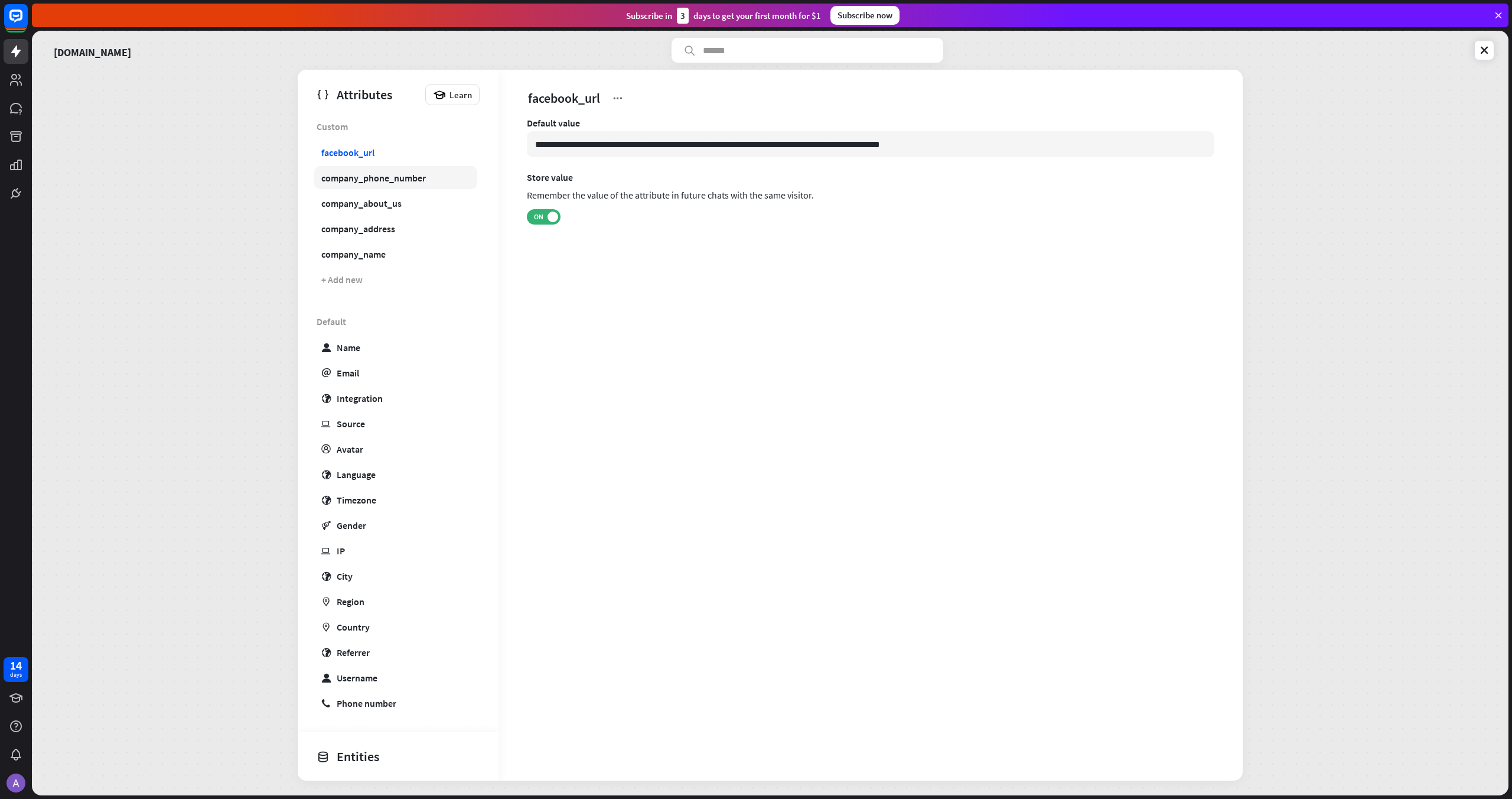
click at [359, 182] on div "company_phone_number" at bounding box center [373, 178] width 105 height 12
click at [356, 207] on div "company_about_us" at bounding box center [361, 203] width 80 height 12
click at [356, 223] on div "company_address" at bounding box center [358, 229] width 74 height 12
click at [357, 253] on div "company_name" at bounding box center [353, 254] width 64 height 12
type input "**********"
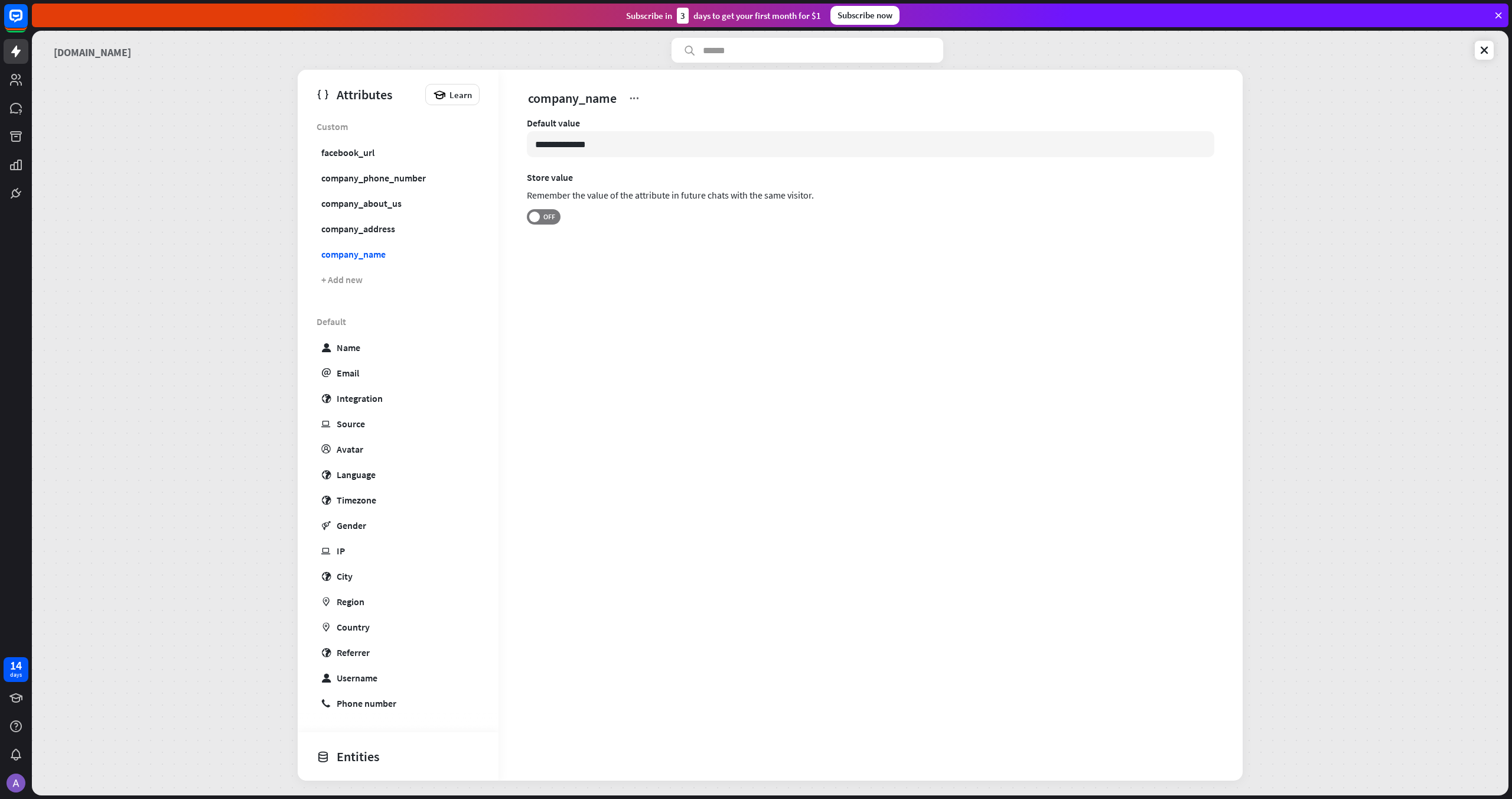
click at [79, 58] on link "[DOMAIN_NAME]" at bounding box center [92, 50] width 77 height 25
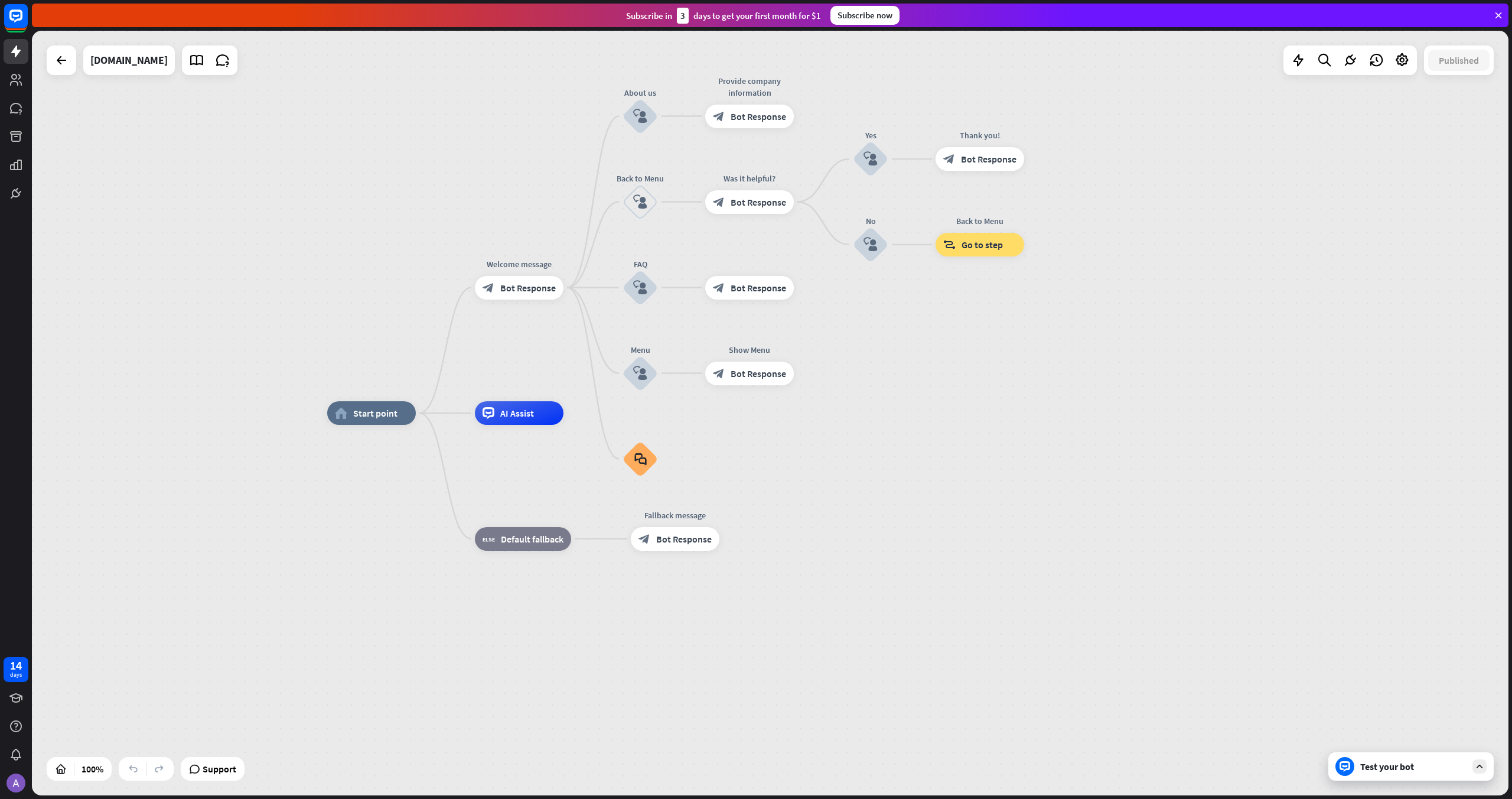
click at [1481, 770] on icon at bounding box center [1480, 767] width 11 height 11
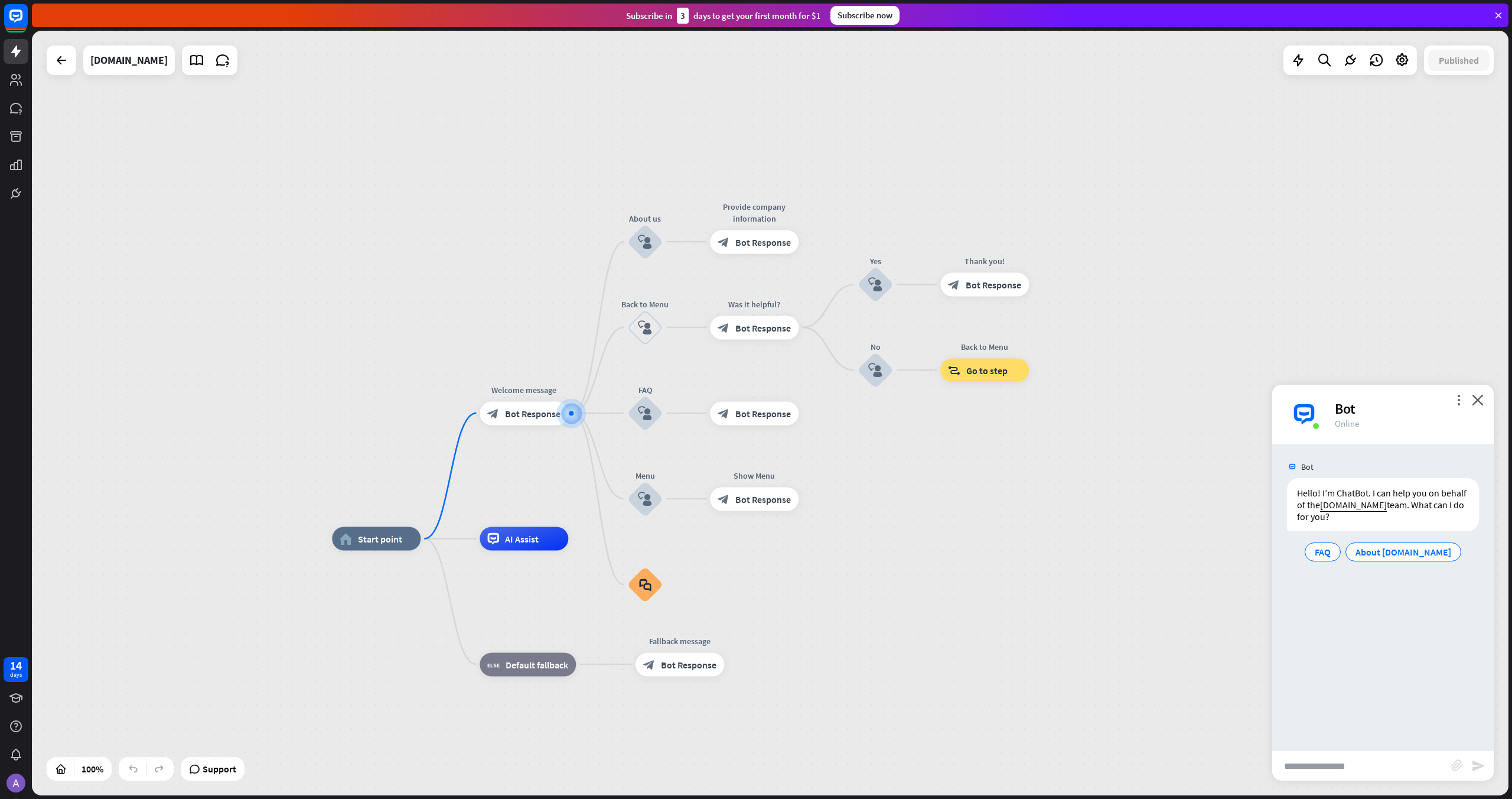
click at [1319, 759] on input "text" at bounding box center [1362, 765] width 179 height 29
type input "**********"
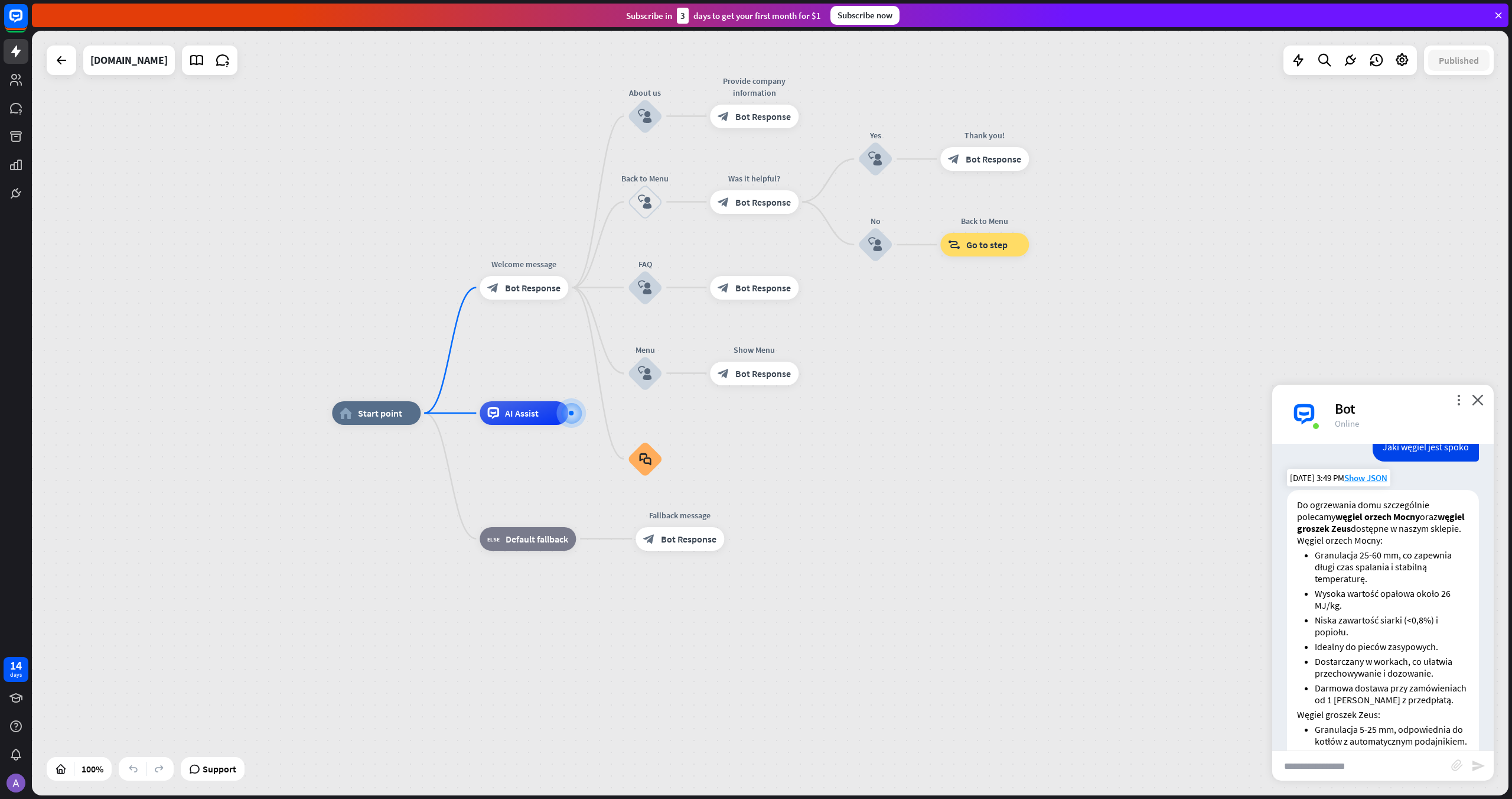
scroll to position [119, 0]
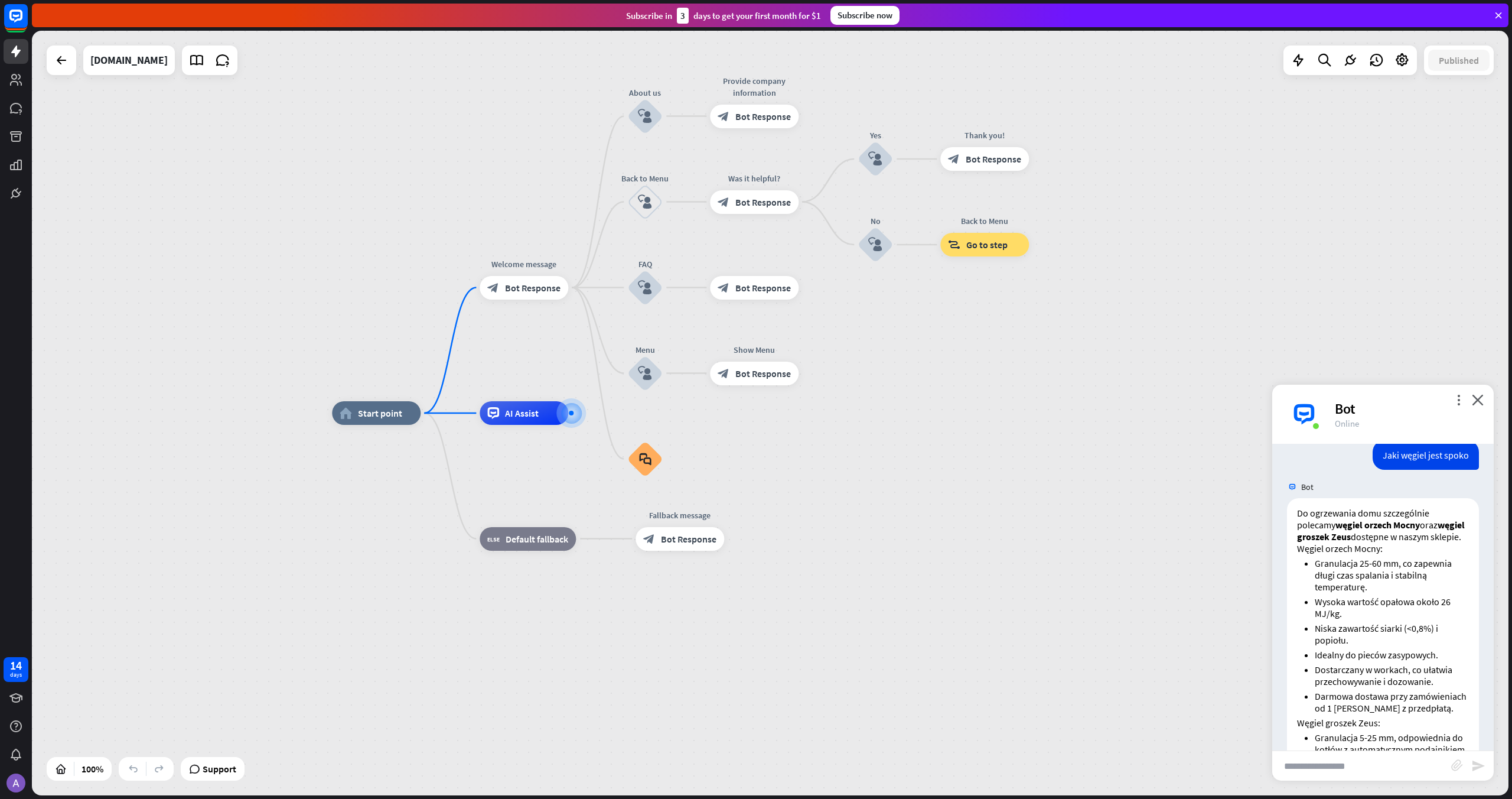
click at [1345, 764] on input "text" at bounding box center [1362, 765] width 179 height 29
type input "**********"
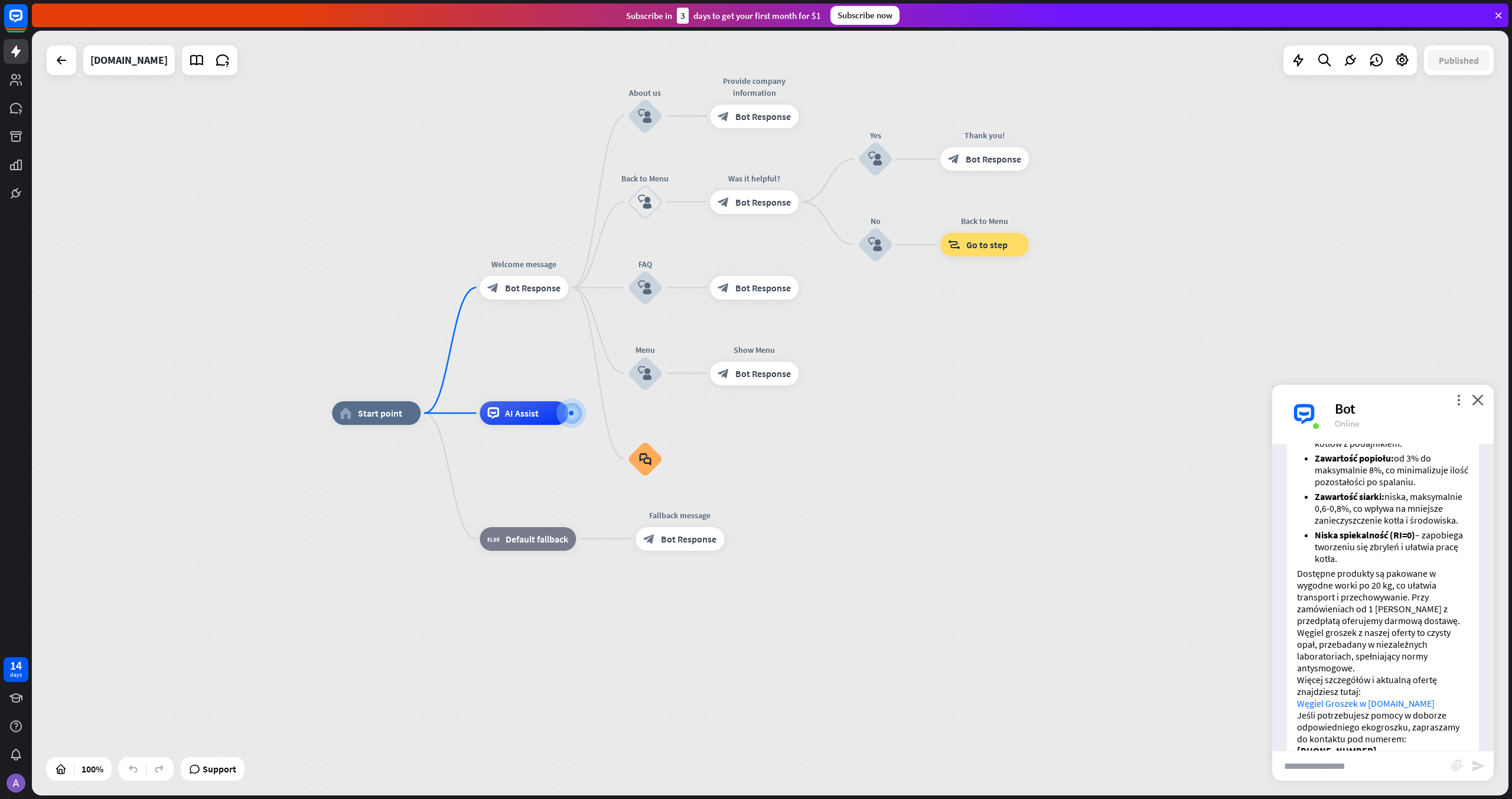
scroll to position [863, 0]
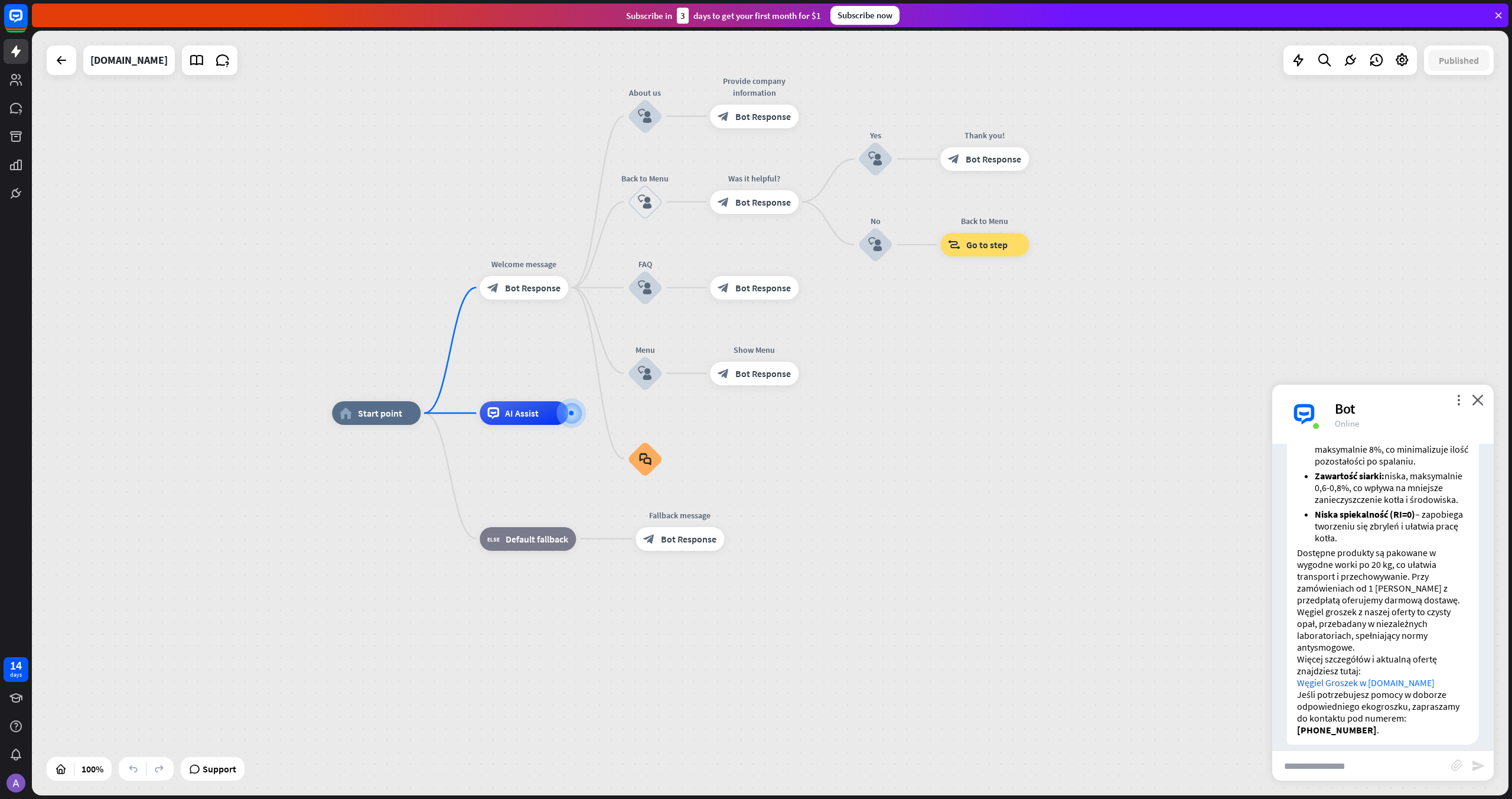
click at [1350, 766] on input "text" at bounding box center [1362, 765] width 179 height 29
type input "**********"
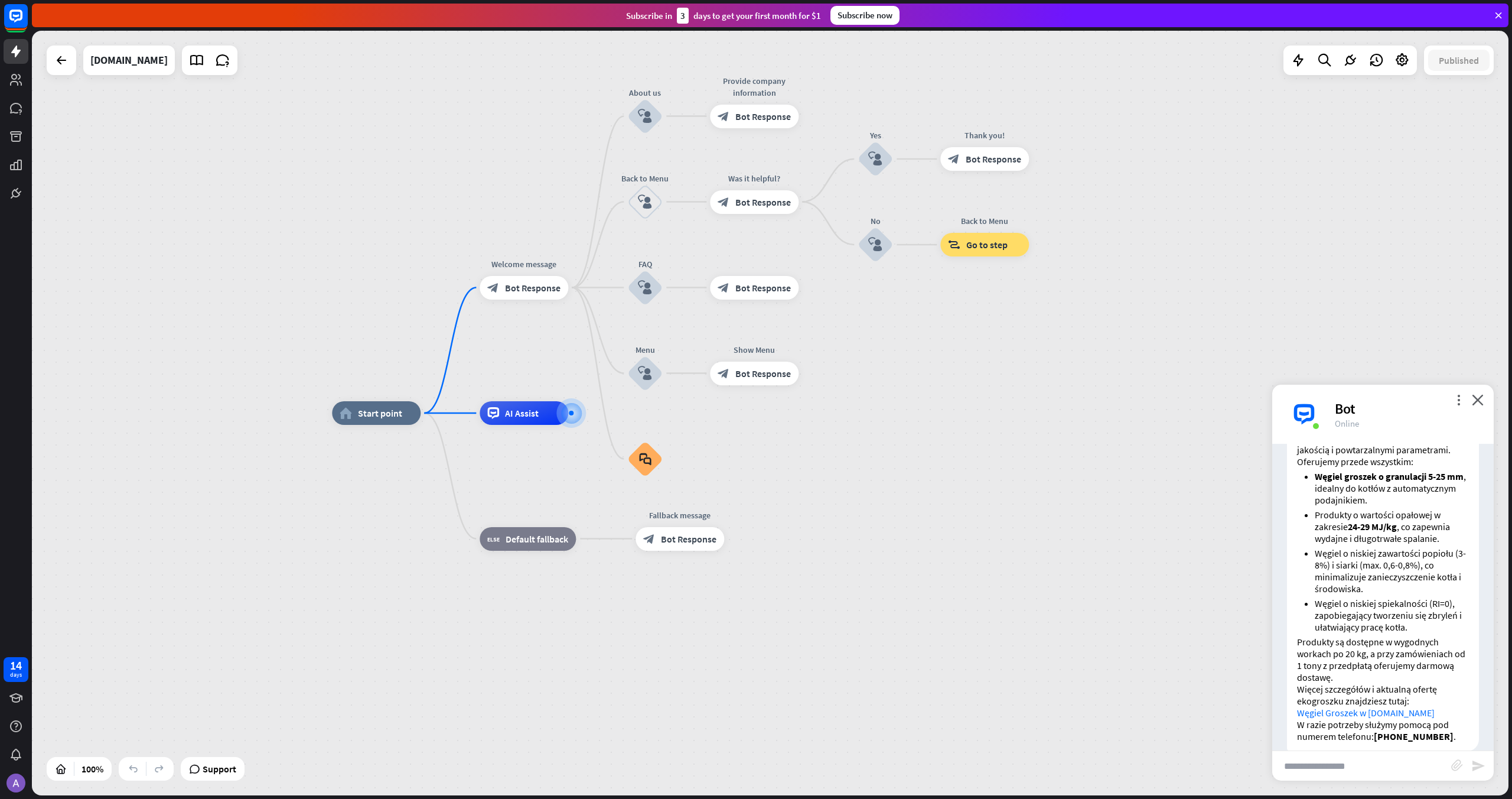
scroll to position [1301, 0]
click at [1337, 768] on input "text" at bounding box center [1362, 765] width 179 height 29
type input "**********"
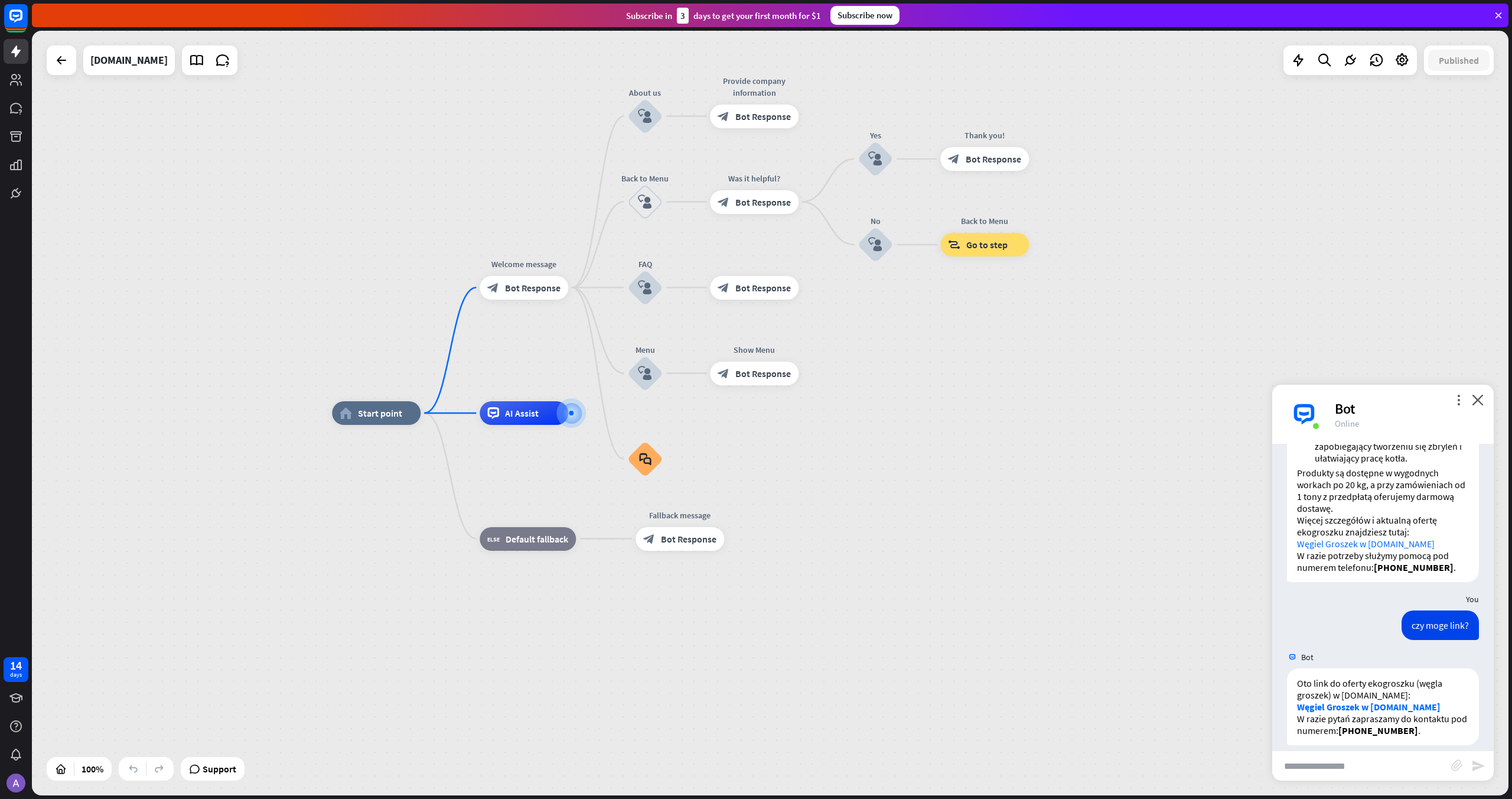
scroll to position [1464, 0]
click at [1368, 700] on link "Węgiel Groszek w [DOMAIN_NAME]" at bounding box center [1369, 706] width 144 height 12
click at [1353, 756] on input "text" at bounding box center [1362, 765] width 179 height 29
type input "**********"
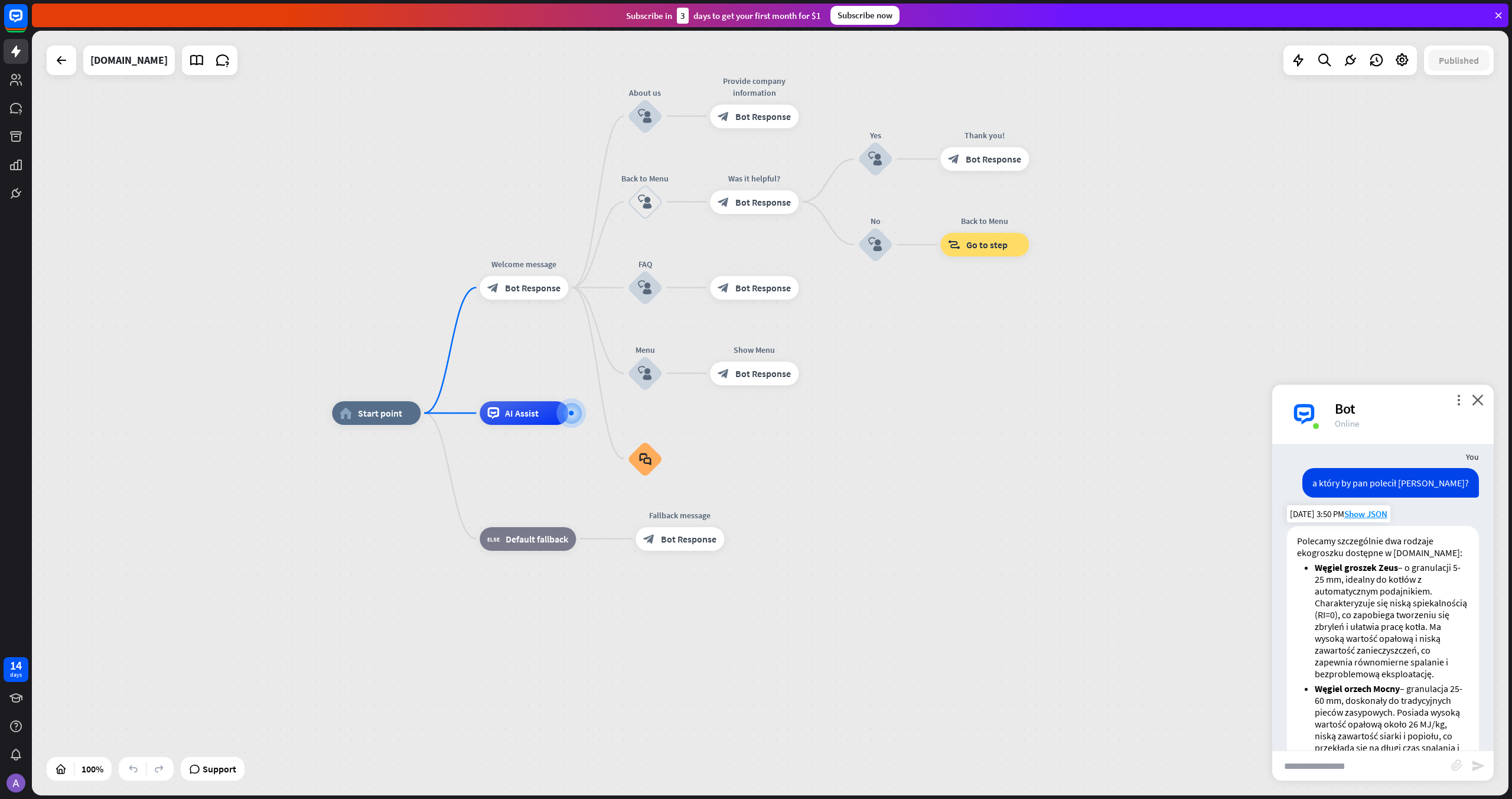
scroll to position [1920, 0]
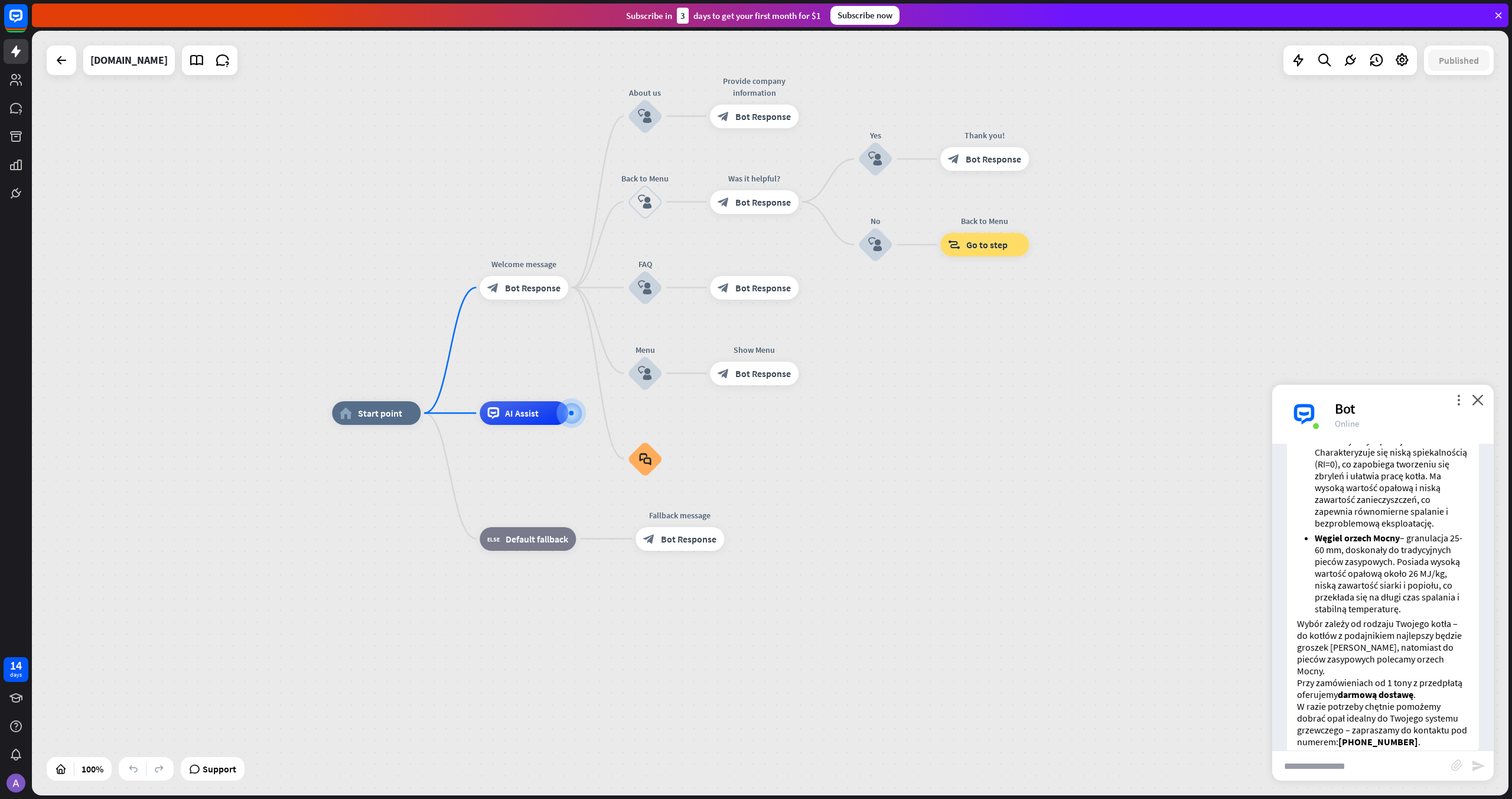
click at [1332, 764] on input "text" at bounding box center [1362, 765] width 179 height 29
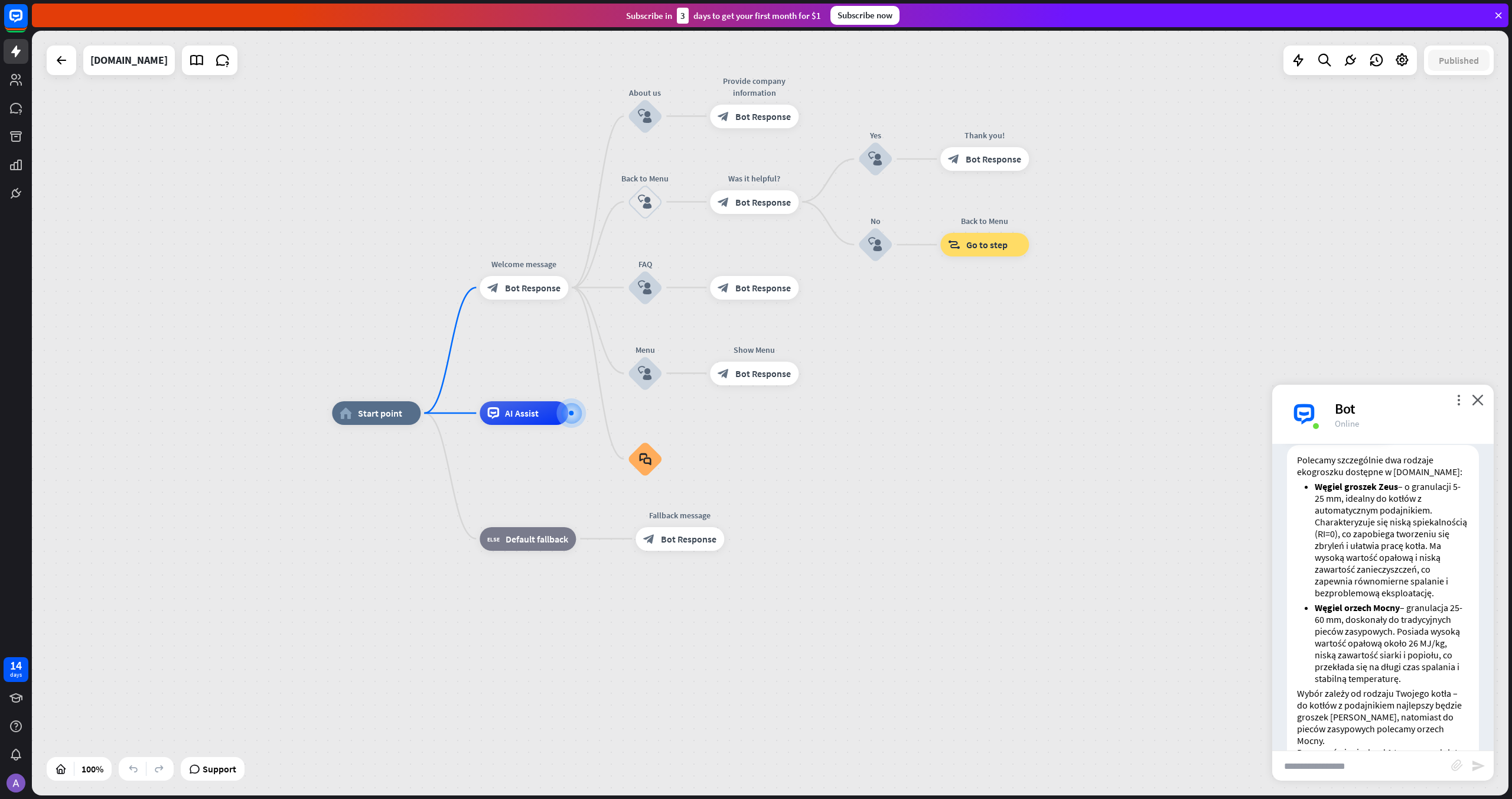
scroll to position [1838, 0]
click at [1393, 492] on strong "Węgiel groszek Zeus" at bounding box center [1356, 498] width 83 height 12
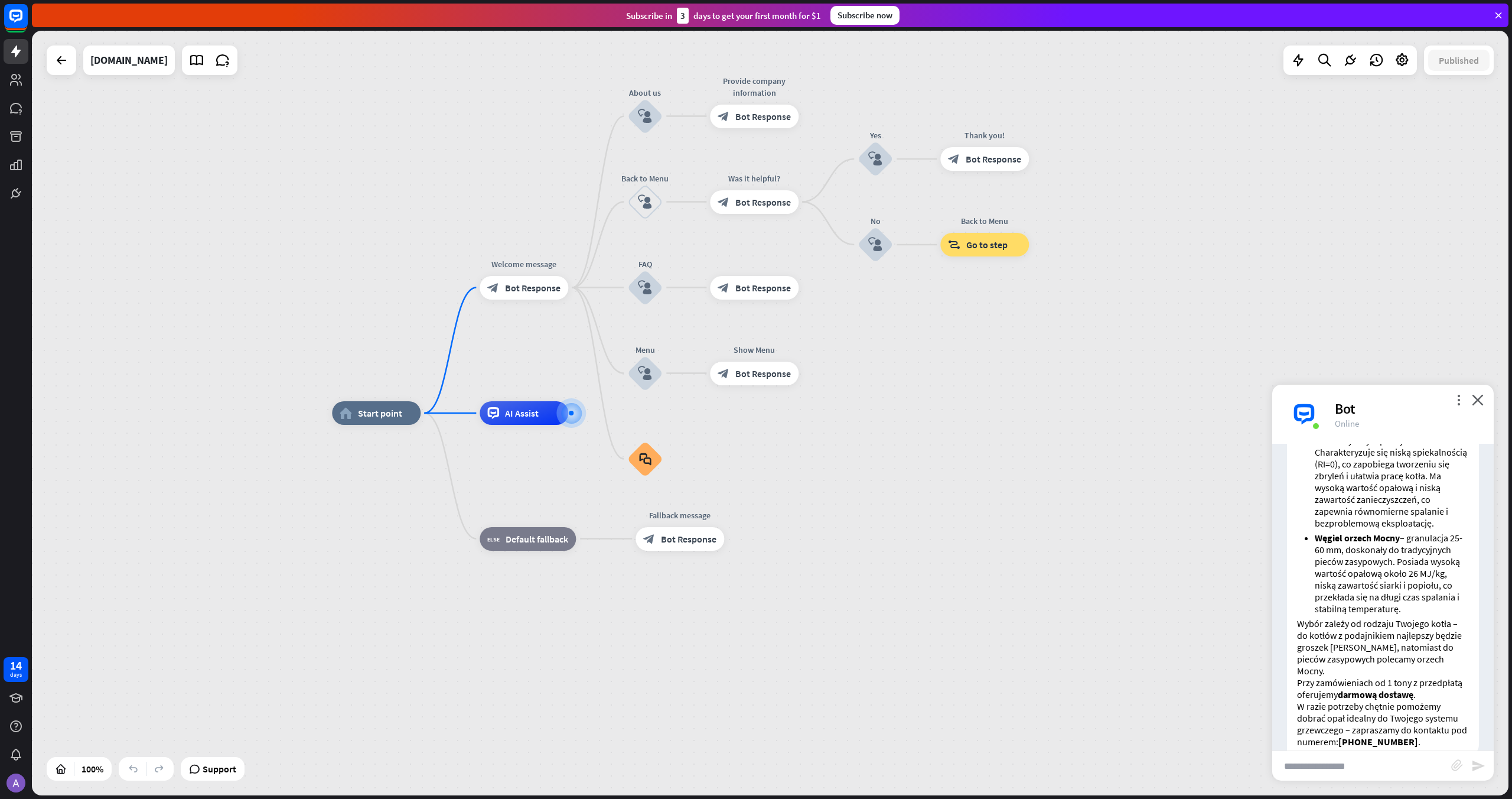
click at [1359, 775] on input "text" at bounding box center [1362, 765] width 179 height 29
type input "**********"
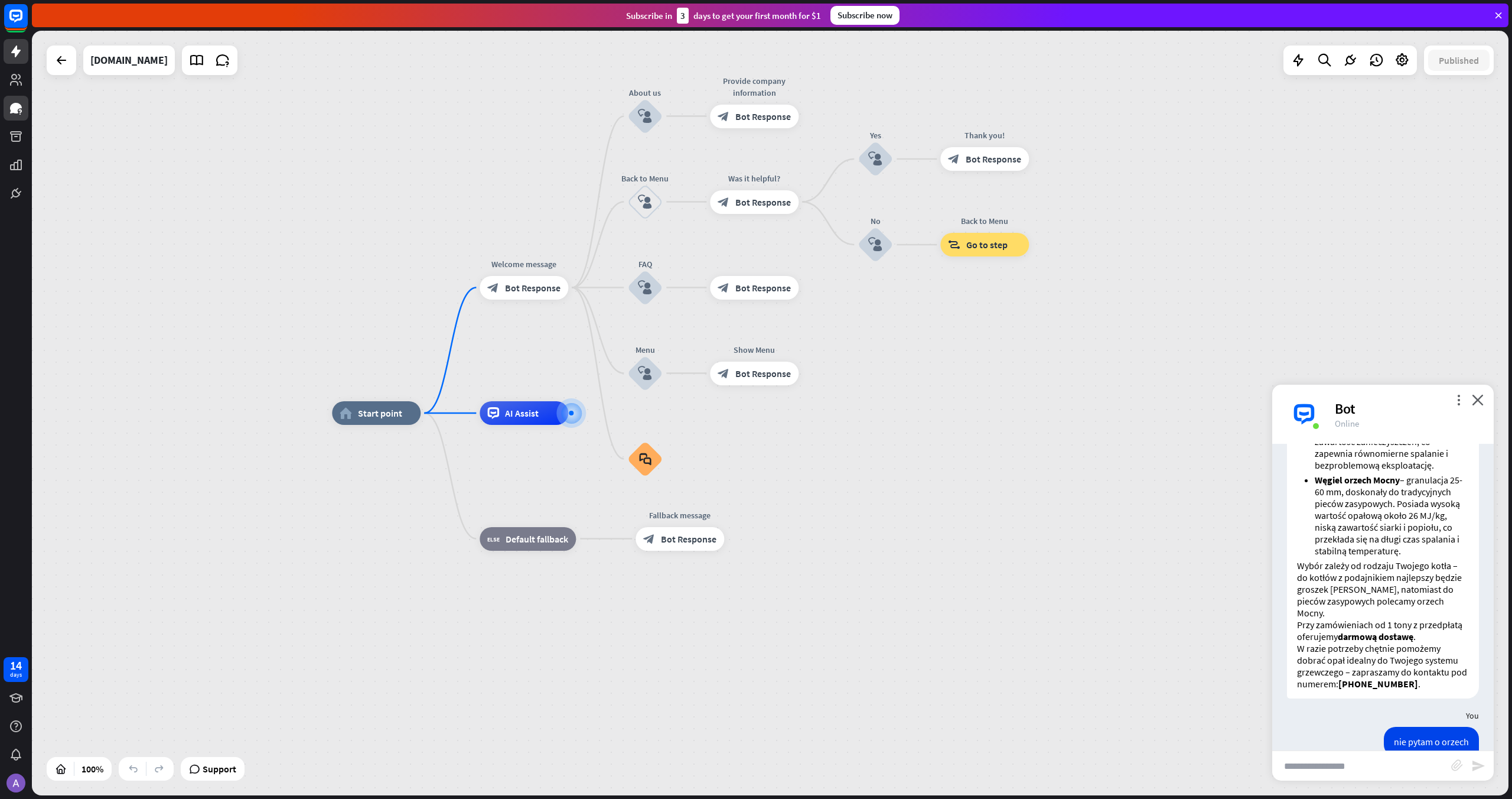
scroll to position [2287, 0]
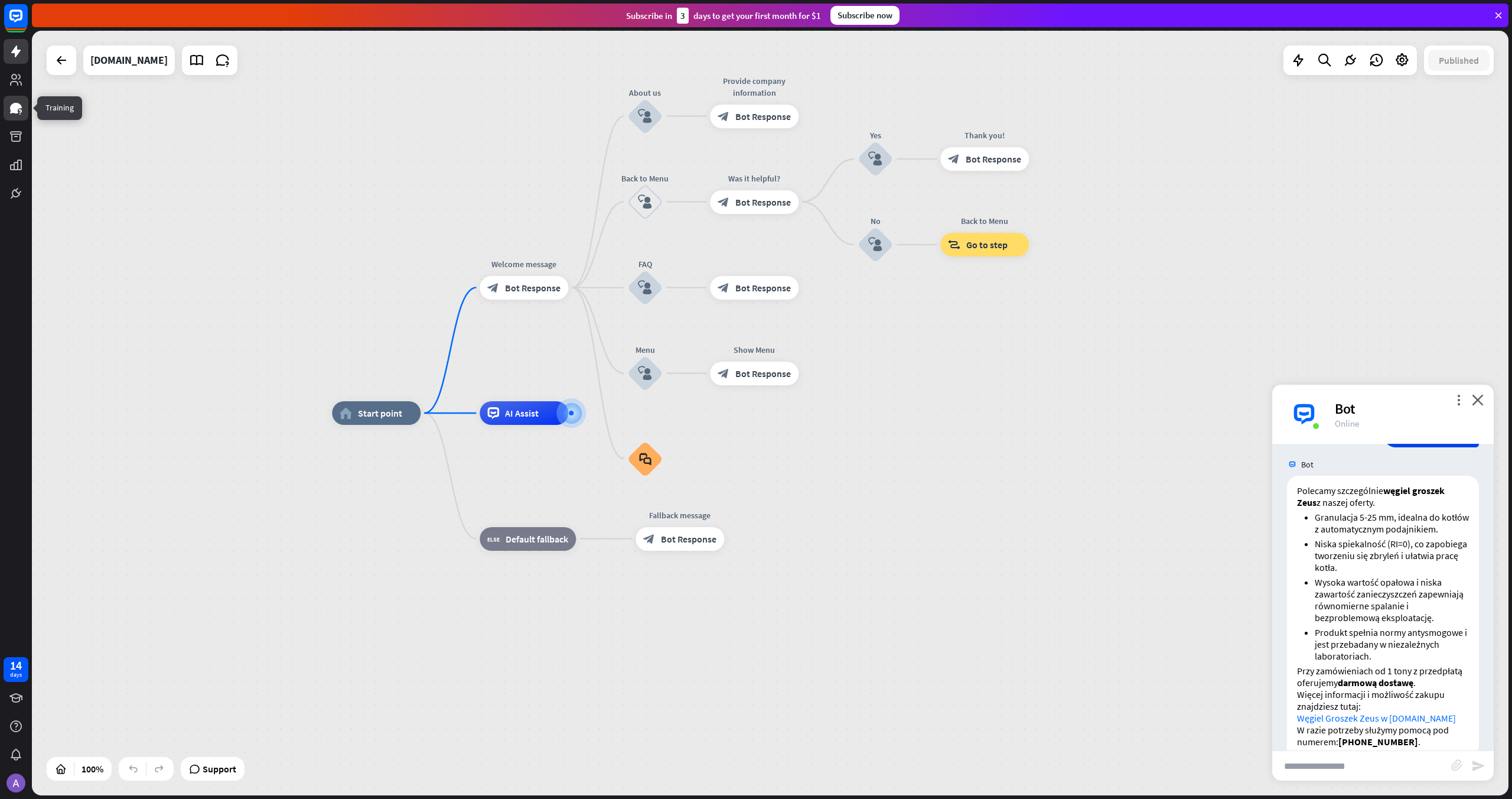
click at [16, 108] on icon at bounding box center [16, 108] width 12 height 11
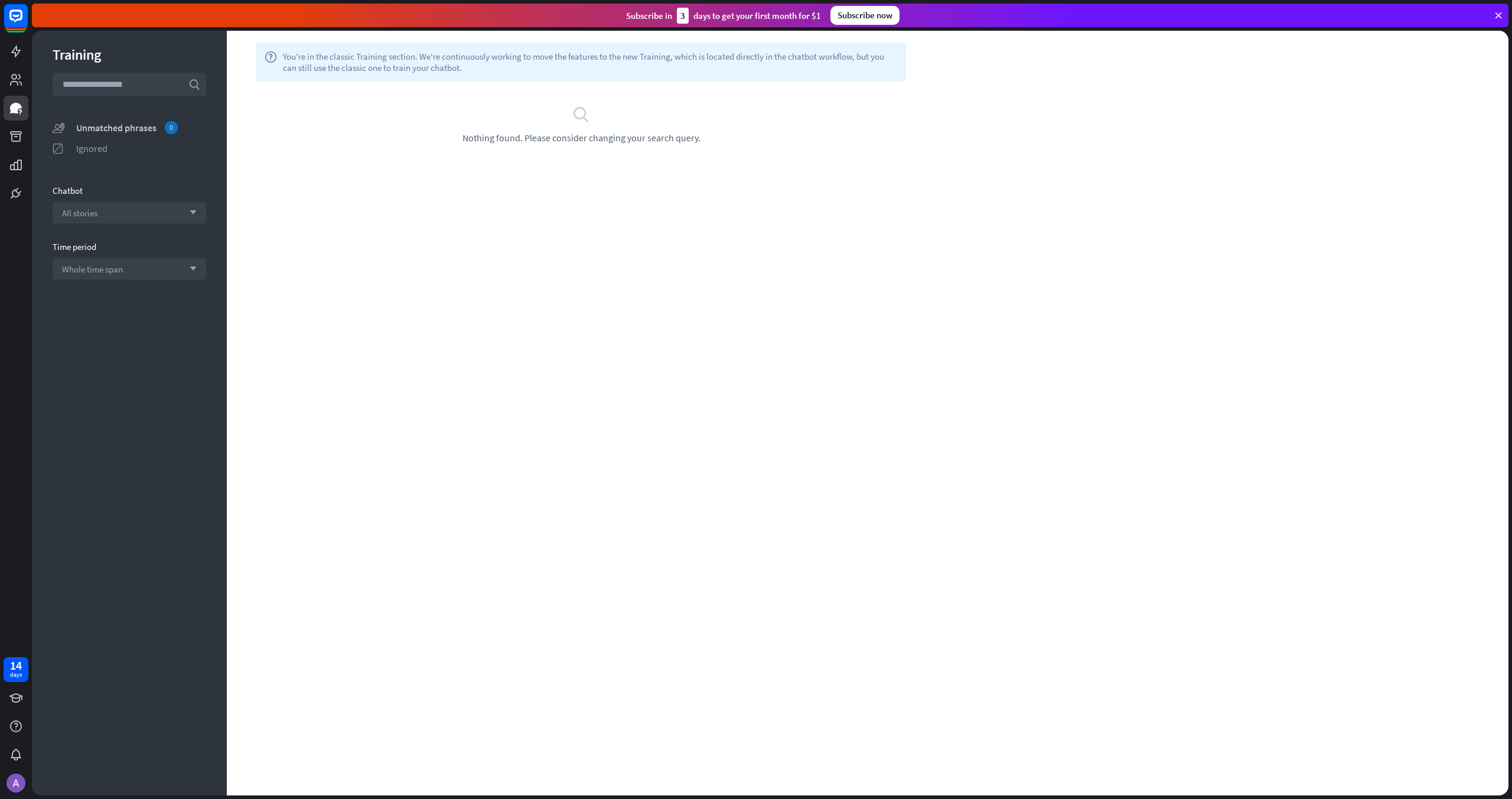
click at [116, 128] on div "Unmatched phrases 0" at bounding box center [141, 128] width 130 height 13
click at [17, 55] on icon at bounding box center [16, 52] width 10 height 12
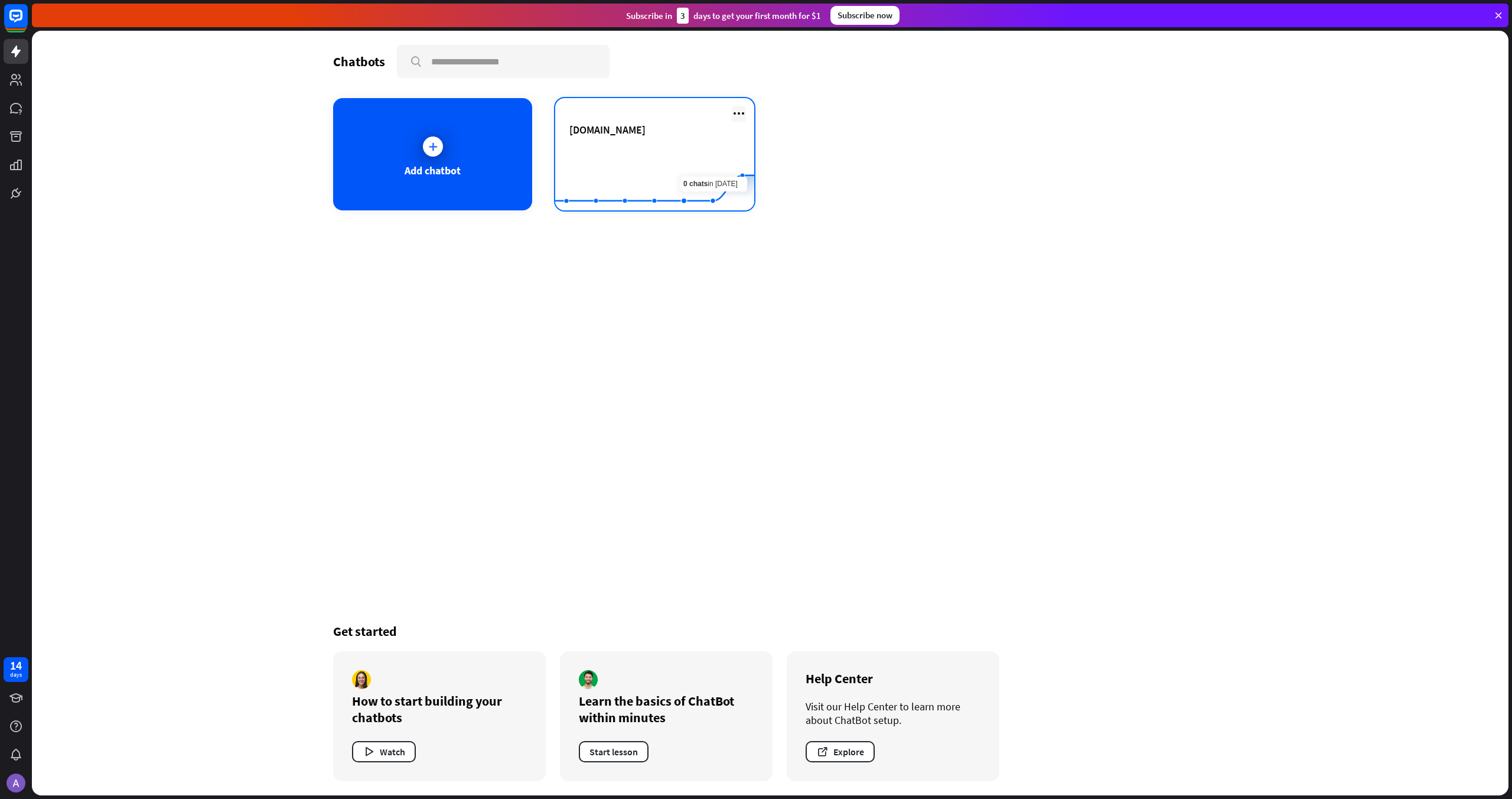
click at [739, 114] on icon at bounding box center [739, 113] width 14 height 14
click at [643, 136] on div "[DOMAIN_NAME]" at bounding box center [654, 129] width 171 height 14
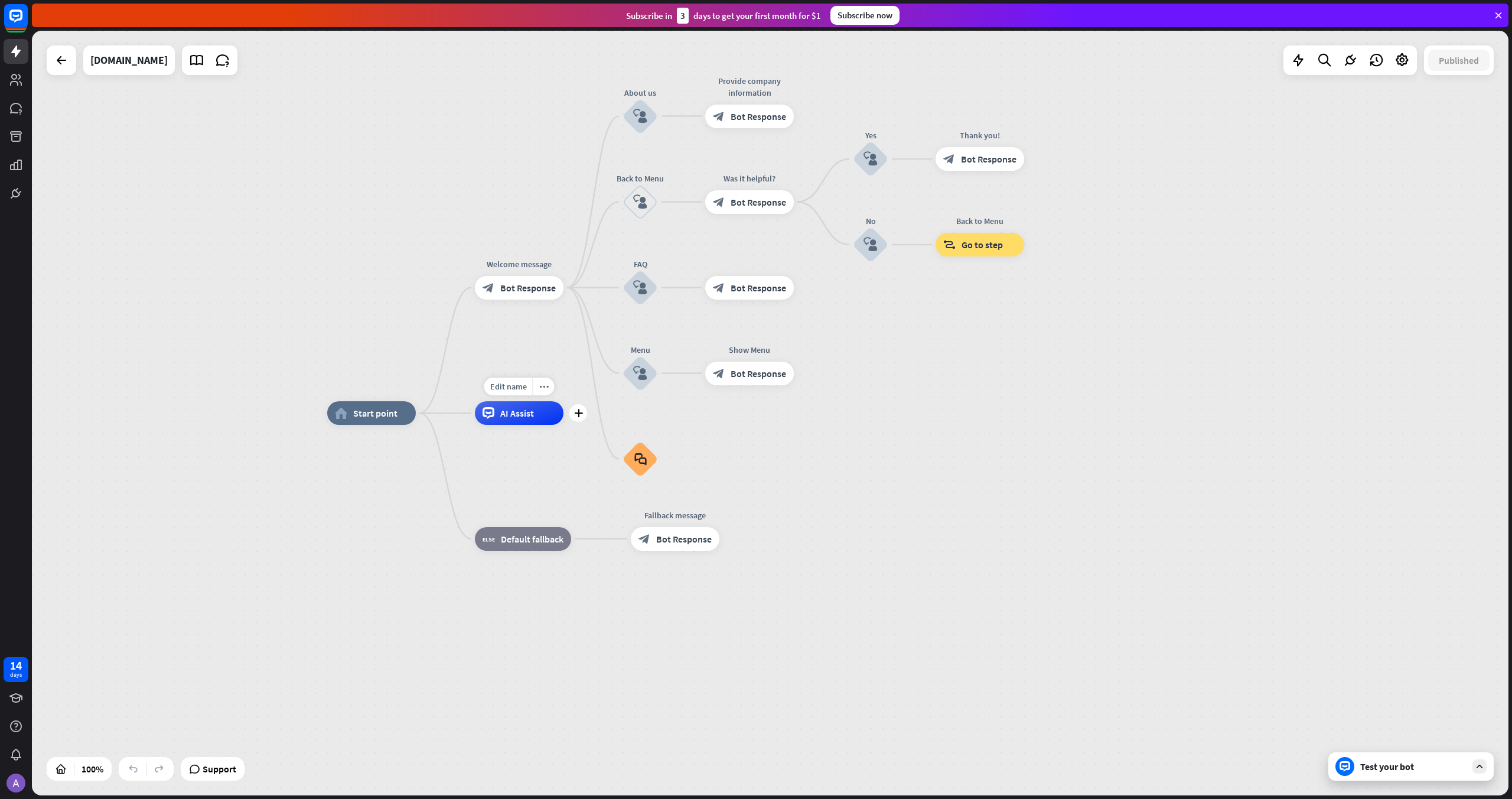
click at [515, 407] on span "AI Assist" at bounding box center [517, 413] width 34 height 12
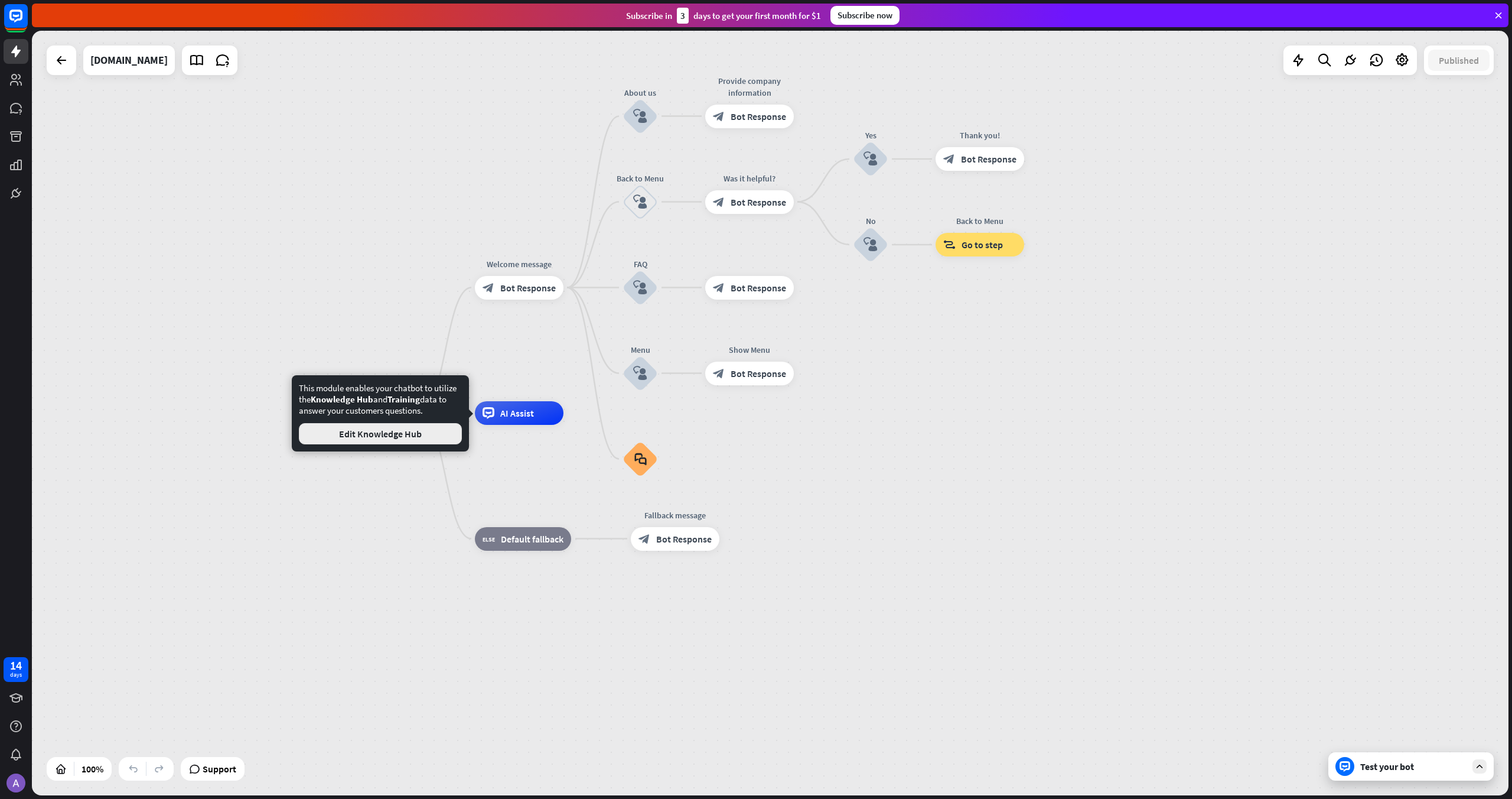
click at [381, 429] on button "Edit Knowledge Hub" at bounding box center [380, 433] width 163 height 21
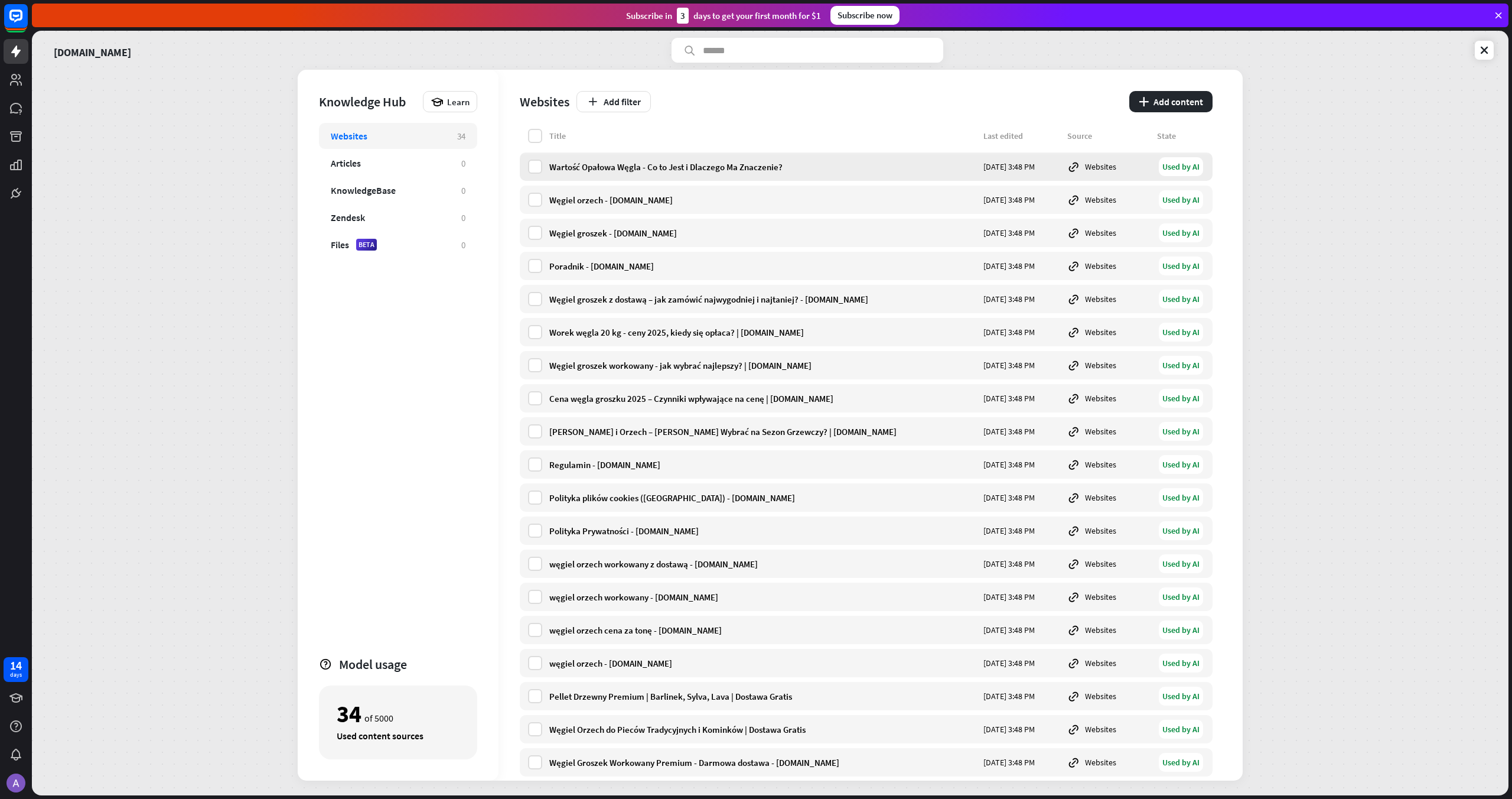
click at [701, 161] on div "Wartość Opałowa Węgla - Co to Jest i Dlaczego Ma Znaczenie?" at bounding box center [763, 167] width 427 height 11
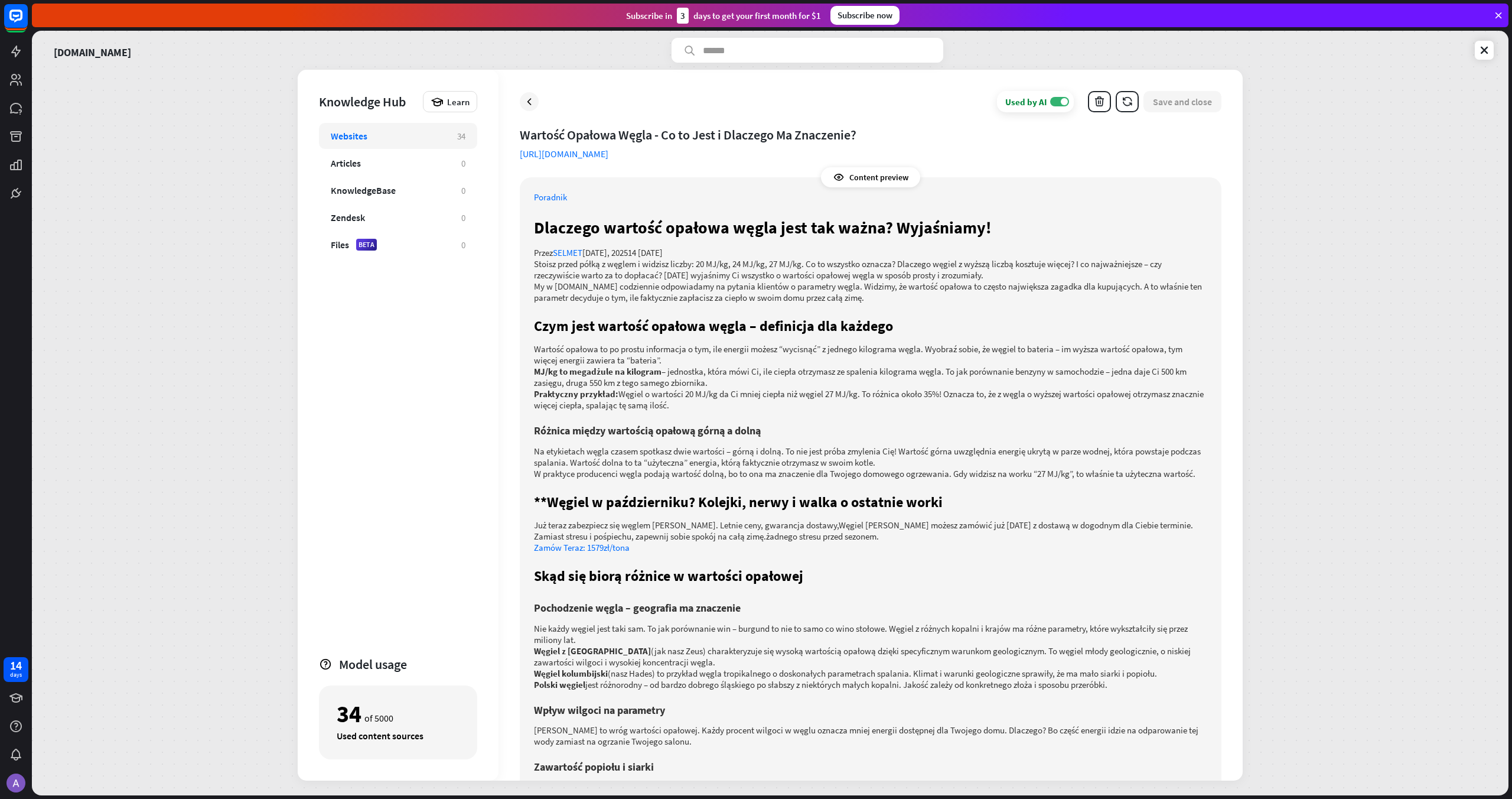
click at [663, 524] on p "Już teraz zabezpiecz się węglem [PERSON_NAME]. Letnie ceny, gwarancja dostawy,W…" at bounding box center [870, 530] width 673 height 22
